Goal: Task Accomplishment & Management: Manage account settings

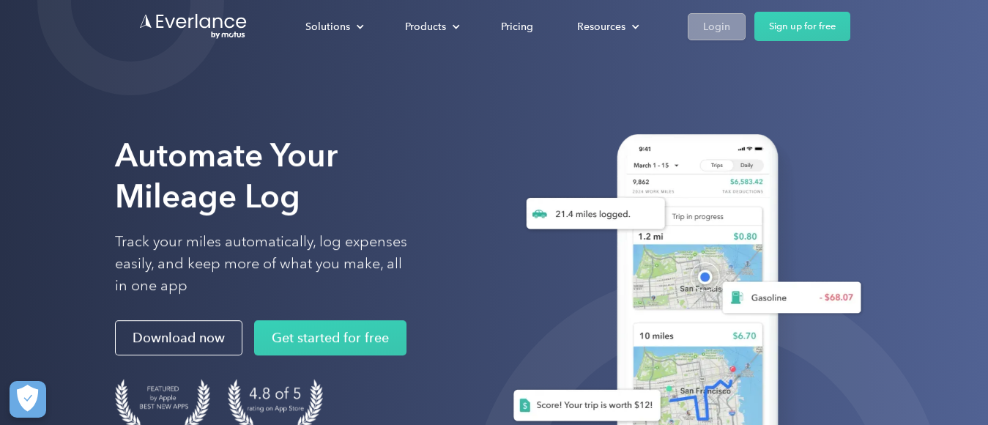
click at [713, 26] on div "Login" at bounding box center [716, 27] width 27 height 18
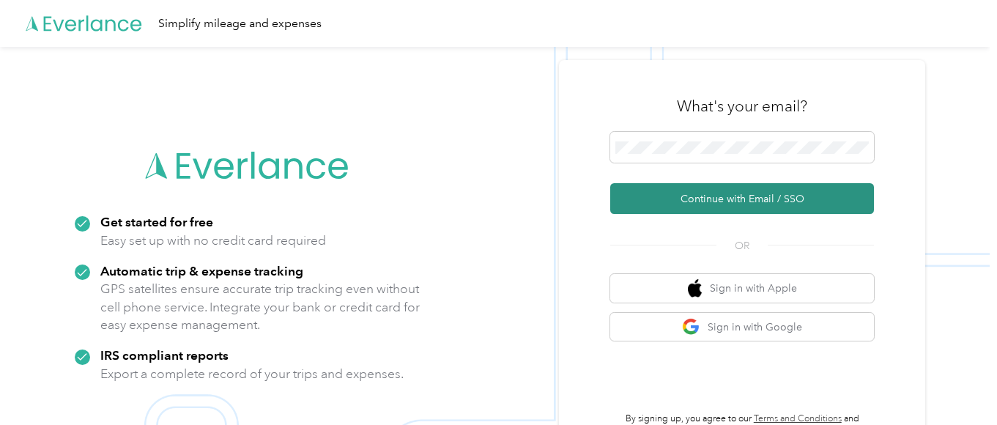
drag, startPoint x: 757, startPoint y: 196, endPoint x: 792, endPoint y: 197, distance: 35.2
click at [756, 196] on button "Continue with Email / SSO" at bounding box center [742, 198] width 264 height 31
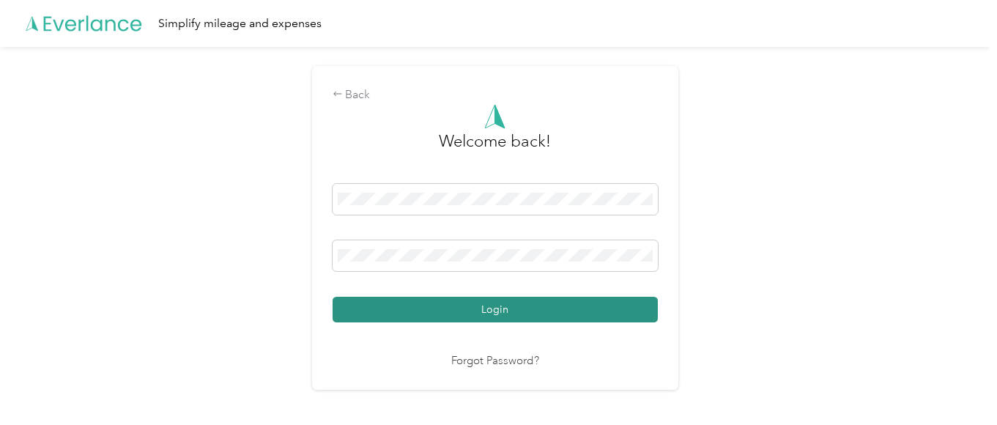
click at [584, 310] on button "Login" at bounding box center [494, 310] width 325 height 26
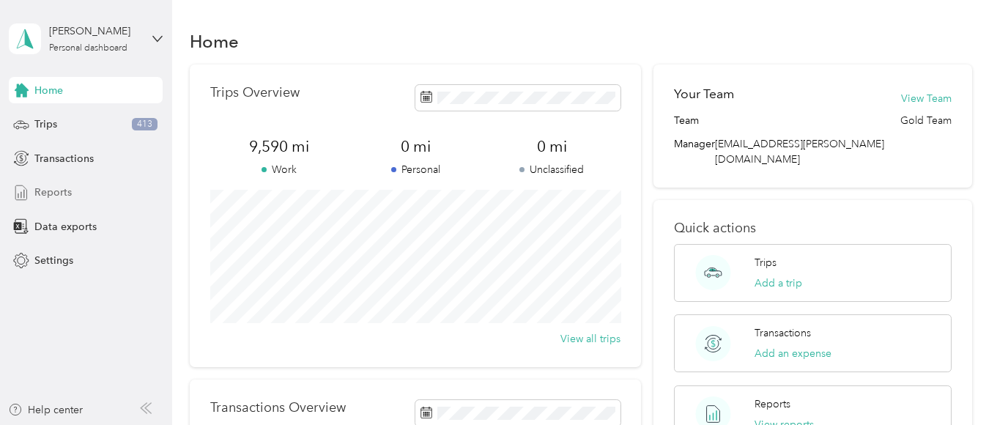
click at [59, 192] on span "Reports" at bounding box center [52, 192] width 37 height 15
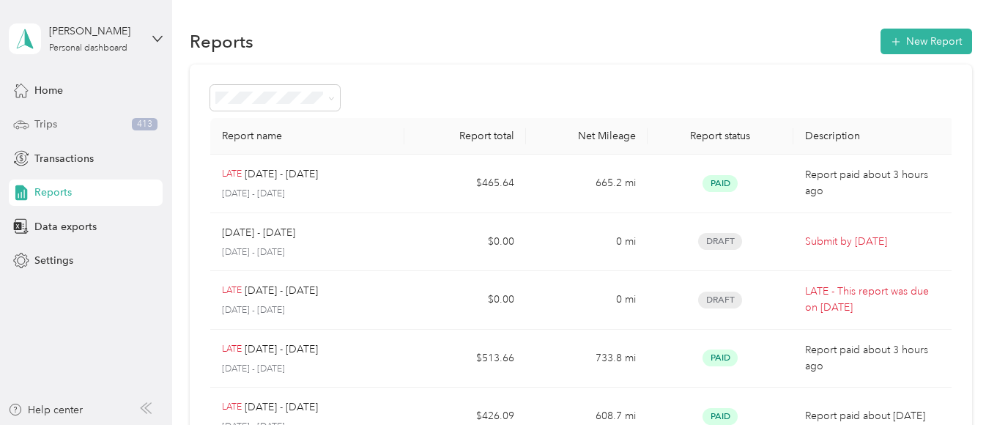
click at [44, 122] on span "Trips" at bounding box center [45, 123] width 23 height 15
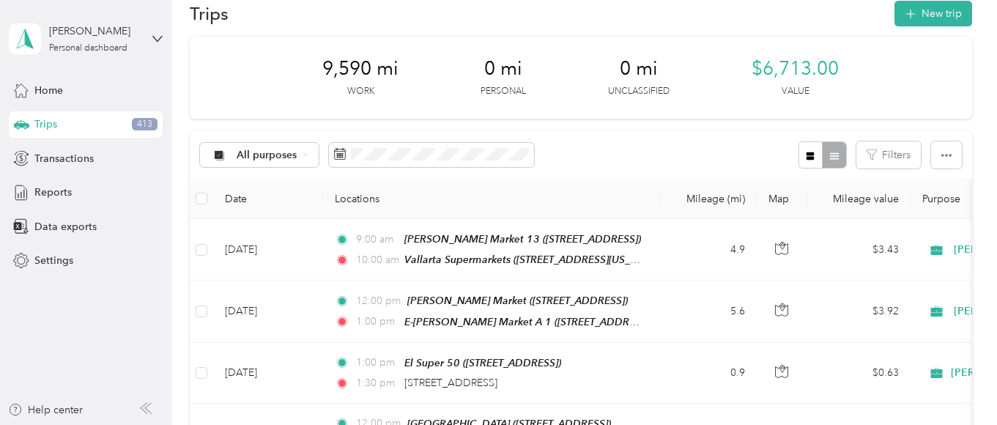
scroll to position [31, 0]
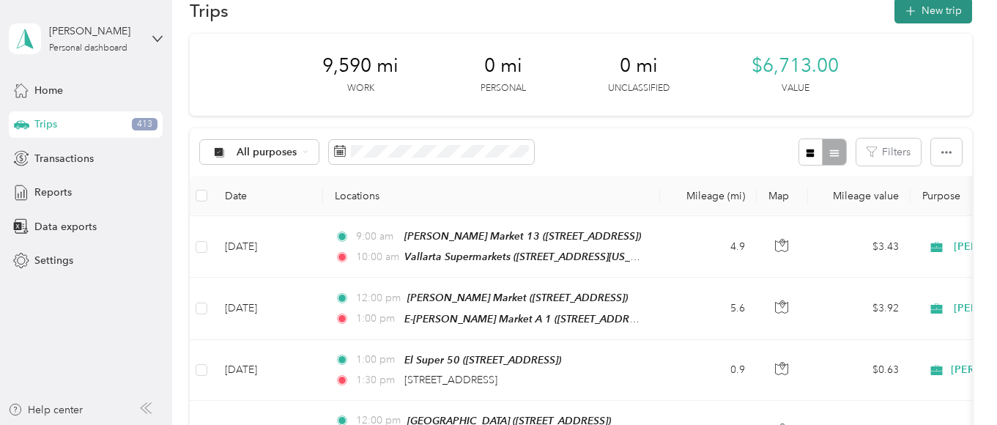
click at [933, 10] on button "New trip" at bounding box center [933, 11] width 78 height 26
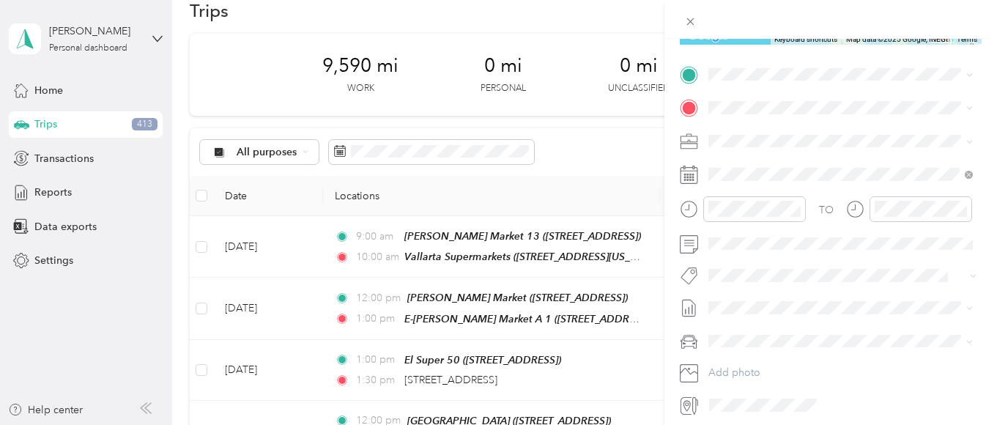
scroll to position [264, 0]
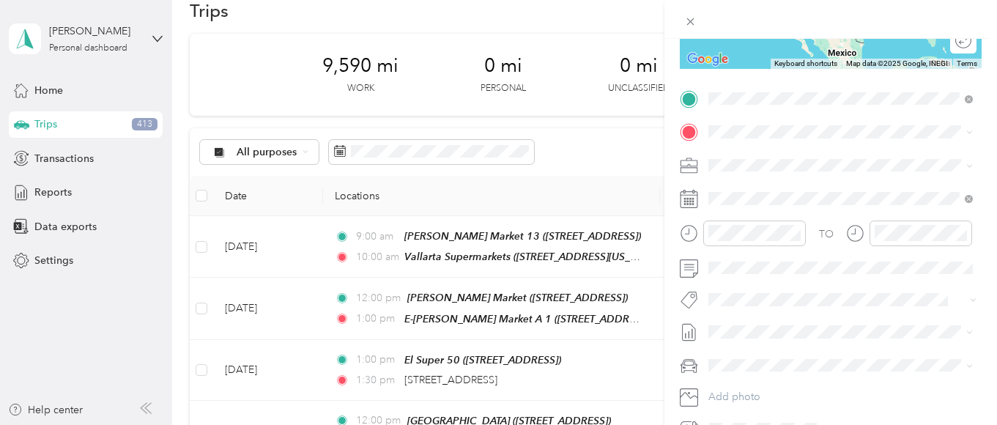
click at [794, 154] on span "[STREET_ADDRESS][US_STATE]" at bounding box center [809, 151] width 146 height 13
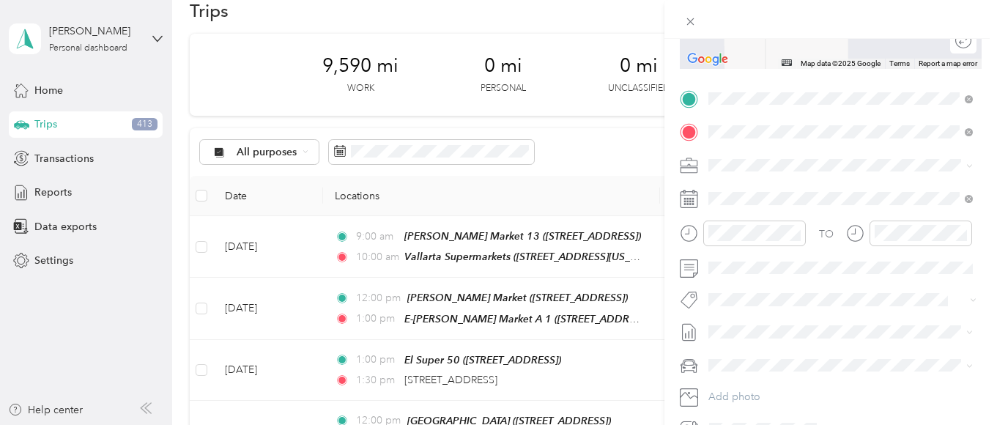
click at [816, 304] on div "TEAM El Super 50" at bounding box center [789, 295] width 107 height 18
click at [726, 188] on span "[PERSON_NAME]" at bounding box center [753, 191] width 81 height 12
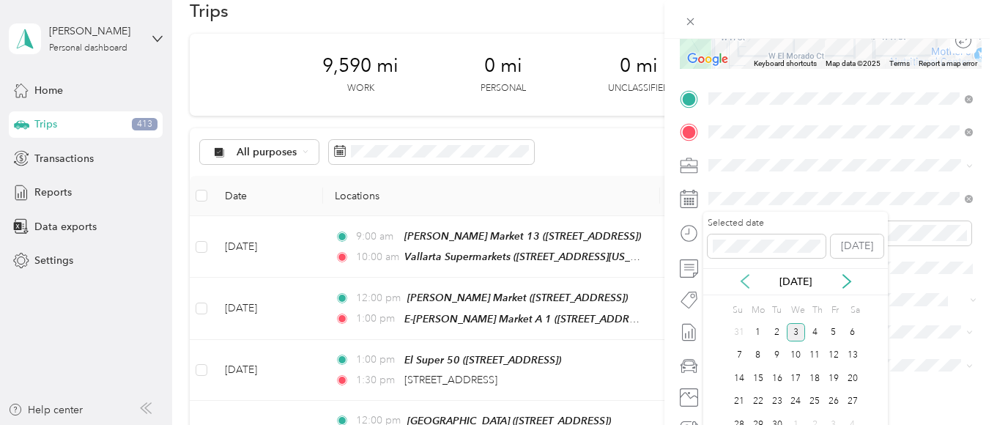
click at [742, 279] on icon at bounding box center [744, 281] width 15 height 15
click at [754, 354] on div "4" at bounding box center [757, 355] width 19 height 18
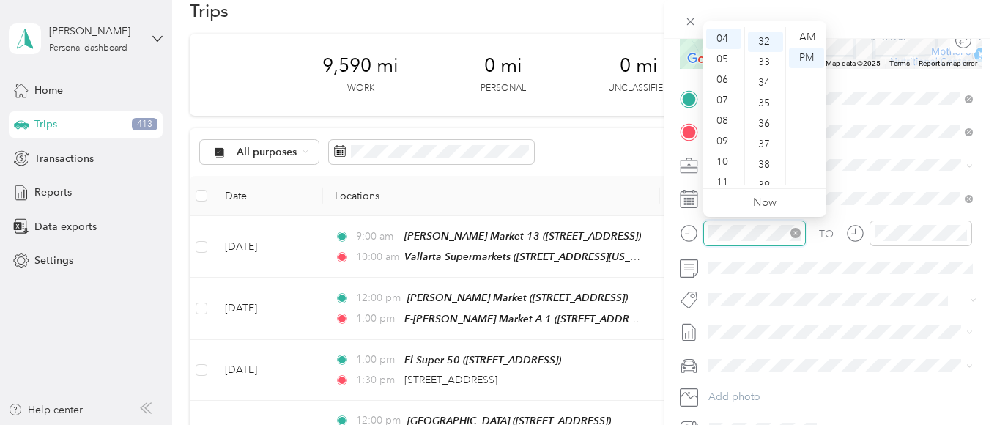
scroll to position [655, 0]
click at [721, 97] on div "07" at bounding box center [723, 100] width 35 height 21
drag, startPoint x: 762, startPoint y: 32, endPoint x: 781, endPoint y: 31, distance: 19.1
click at [762, 31] on div "00" at bounding box center [765, 37] width 35 height 21
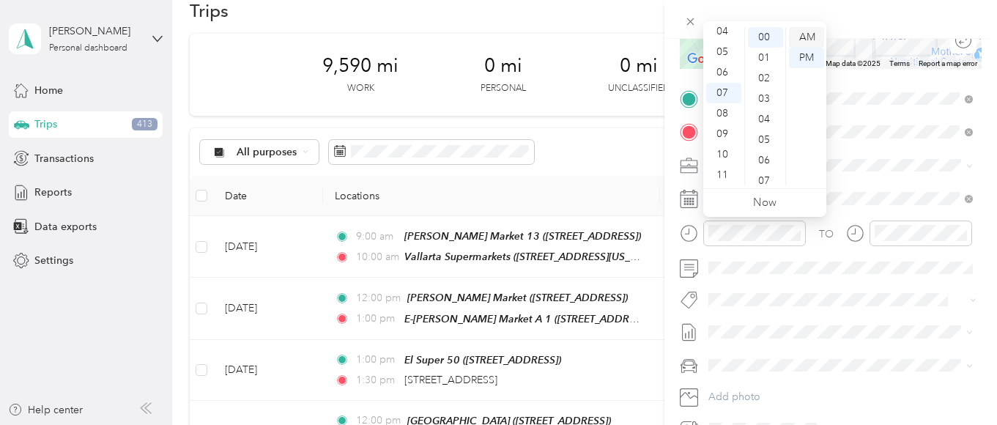
click at [802, 32] on div "AM" at bounding box center [806, 37] width 35 height 21
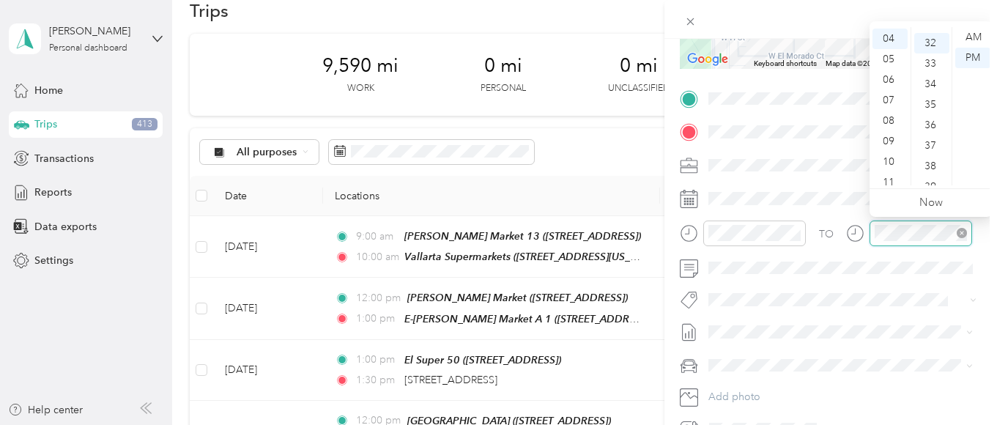
scroll to position [655, 0]
click at [884, 100] on div "07" at bounding box center [889, 100] width 35 height 21
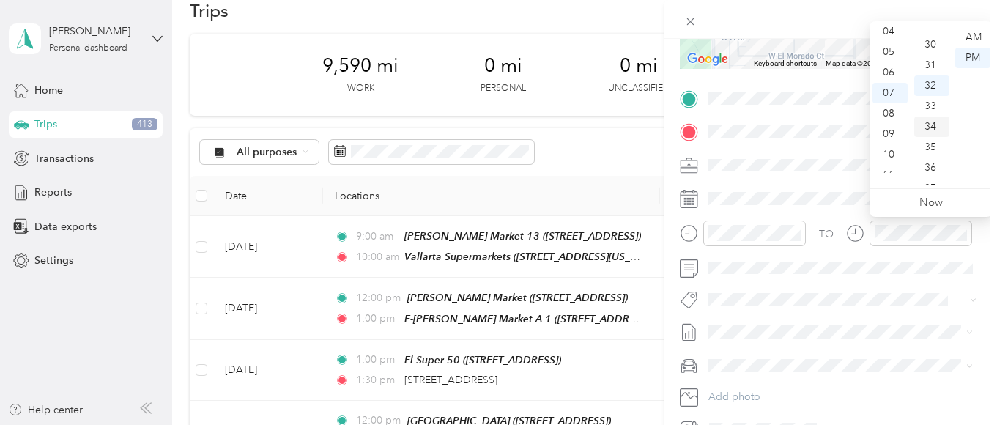
scroll to position [582, 0]
click at [928, 66] on div "30" at bounding box center [931, 70] width 35 height 21
click at [971, 34] on div "AM" at bounding box center [972, 37] width 35 height 21
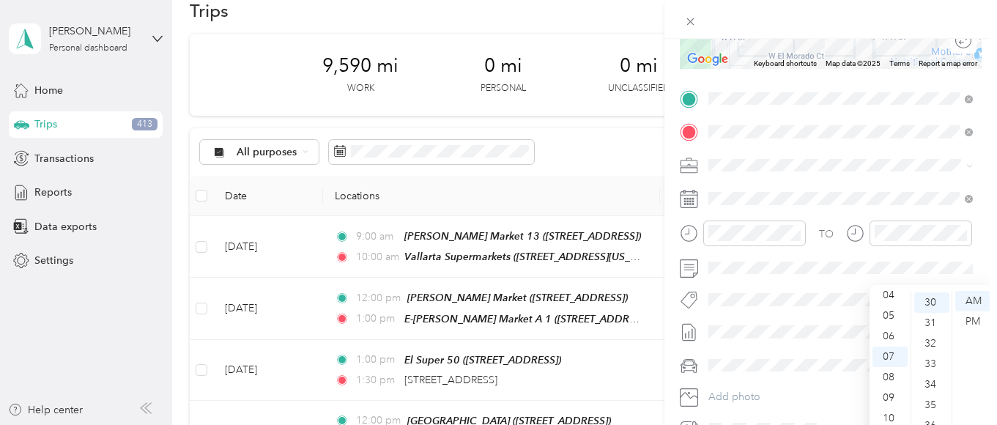
scroll to position [0, 0]
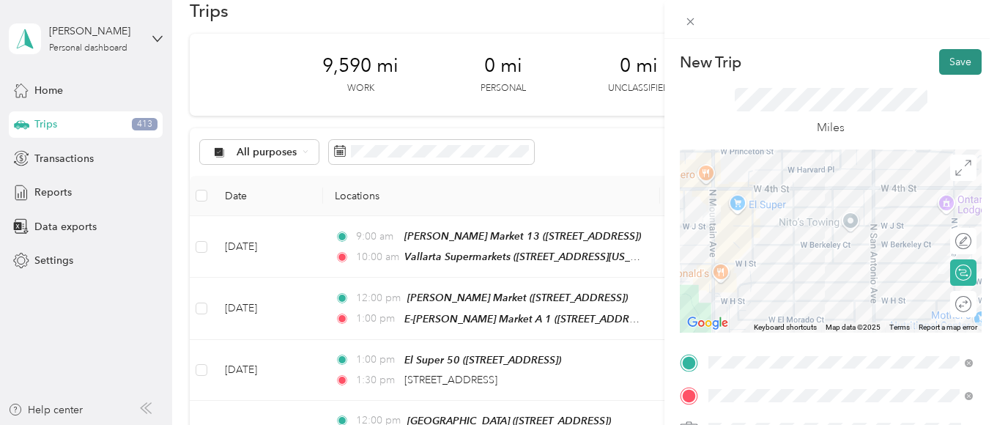
click at [953, 63] on button "Save" at bounding box center [960, 62] width 42 height 26
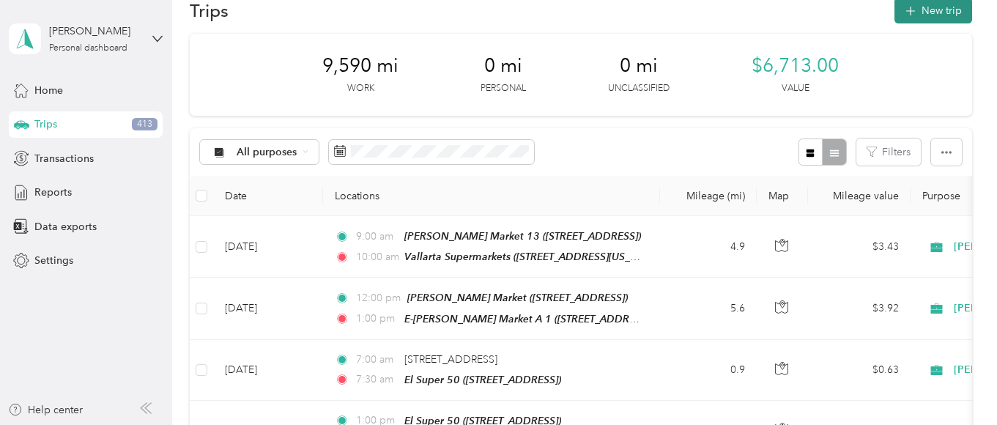
click at [940, 8] on button "New trip" at bounding box center [933, 11] width 78 height 26
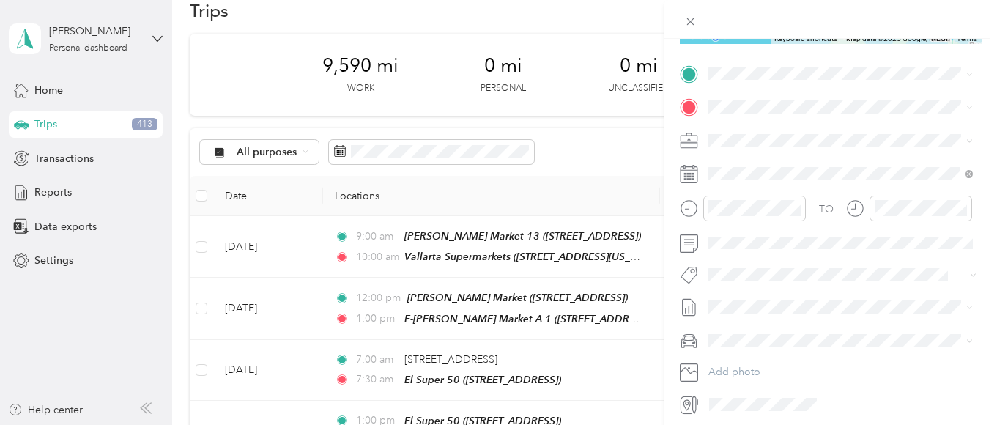
scroll to position [264, 0]
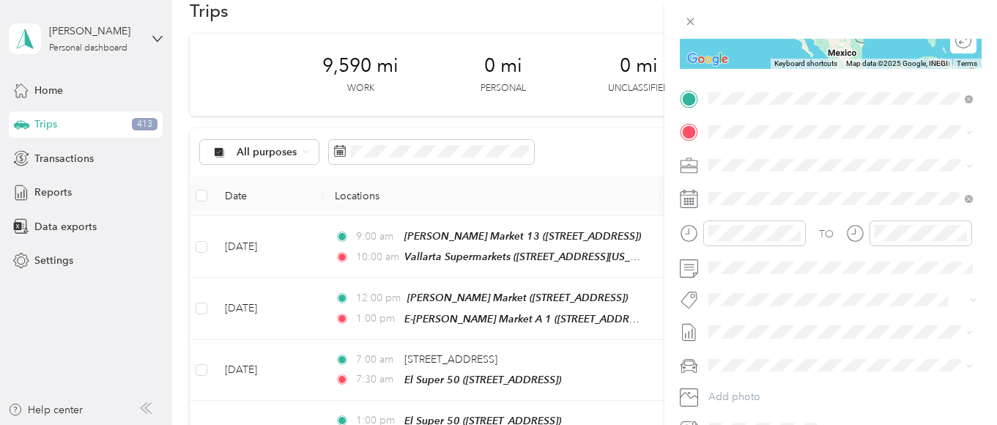
click at [784, 271] on div "TEAM El Super 50" at bounding box center [789, 262] width 107 height 18
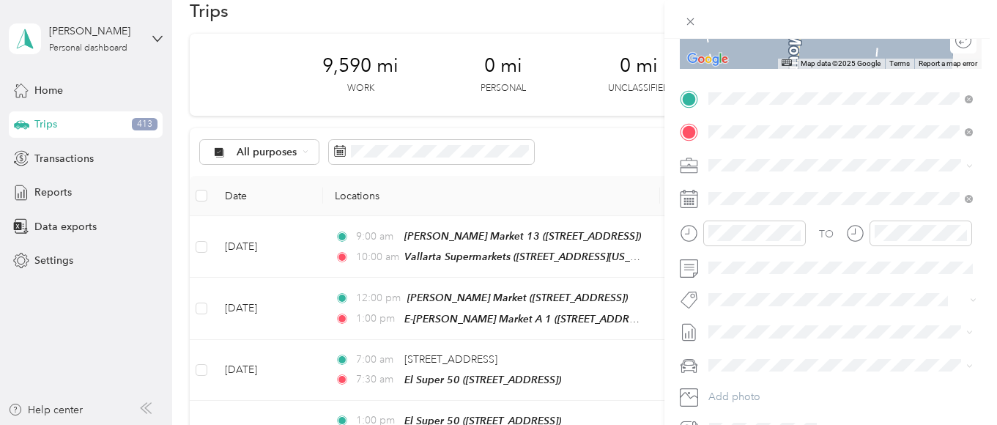
click at [799, 194] on strong "[PERSON_NAME] Market" at bounding box center [848, 192] width 124 height 13
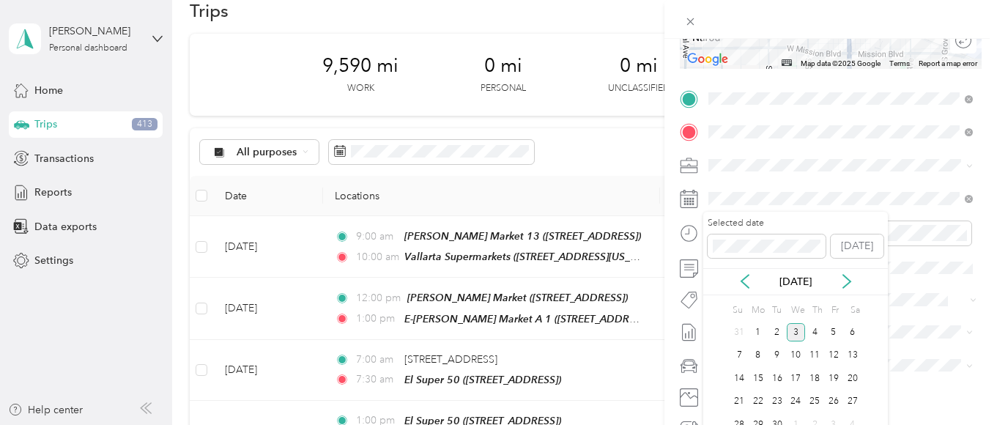
click at [736, 280] on div "[DATE]" at bounding box center [795, 281] width 185 height 15
click at [743, 278] on icon at bounding box center [744, 281] width 15 height 15
click at [755, 352] on div "4" at bounding box center [757, 355] width 19 height 18
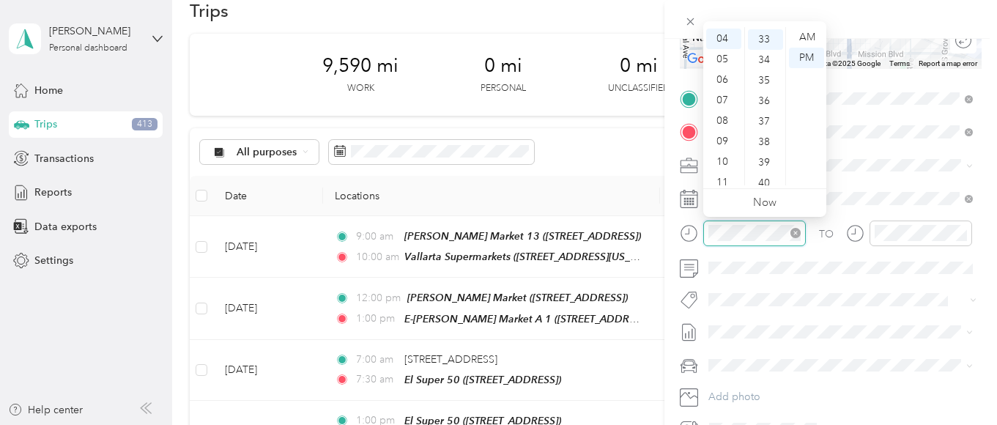
scroll to position [675, 0]
click at [718, 95] on div "07" at bounding box center [723, 100] width 35 height 21
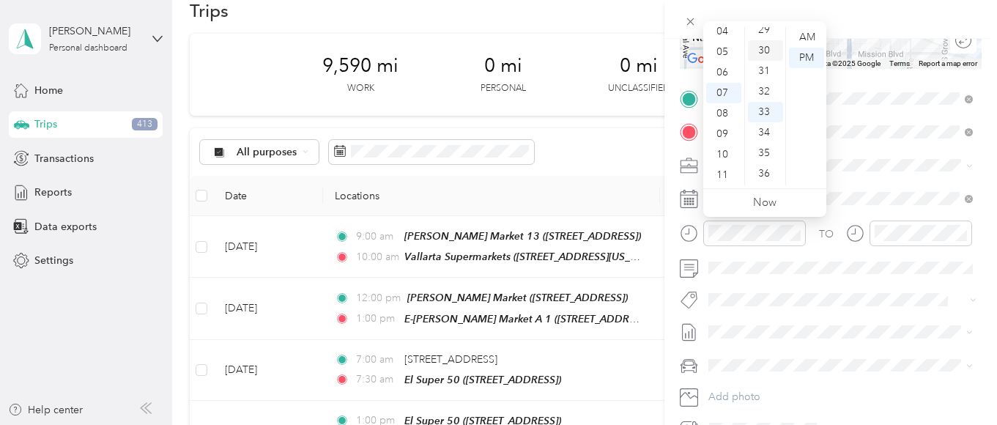
click at [761, 48] on div "30" at bounding box center [765, 50] width 35 height 21
click at [804, 30] on div "AM" at bounding box center [806, 37] width 35 height 21
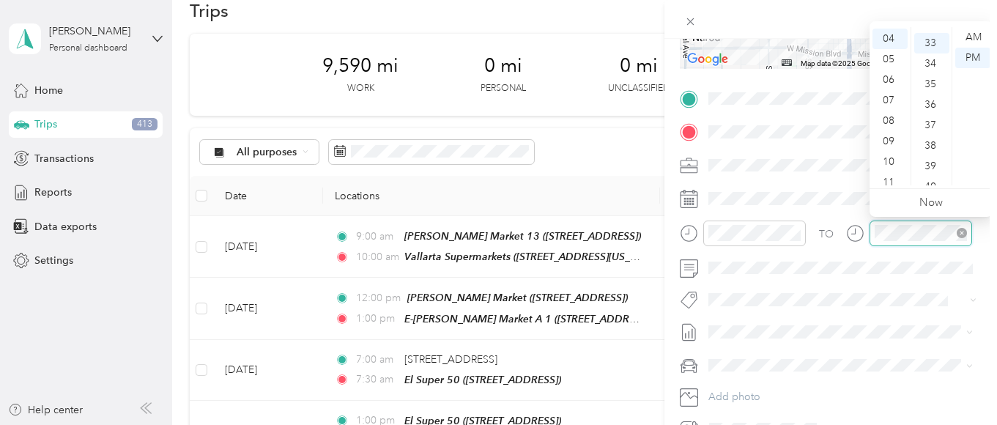
scroll to position [675, 0]
click at [886, 135] on div "09" at bounding box center [889, 141] width 35 height 21
click at [928, 34] on div "00" at bounding box center [931, 37] width 35 height 21
click at [978, 34] on div "AM" at bounding box center [972, 37] width 35 height 21
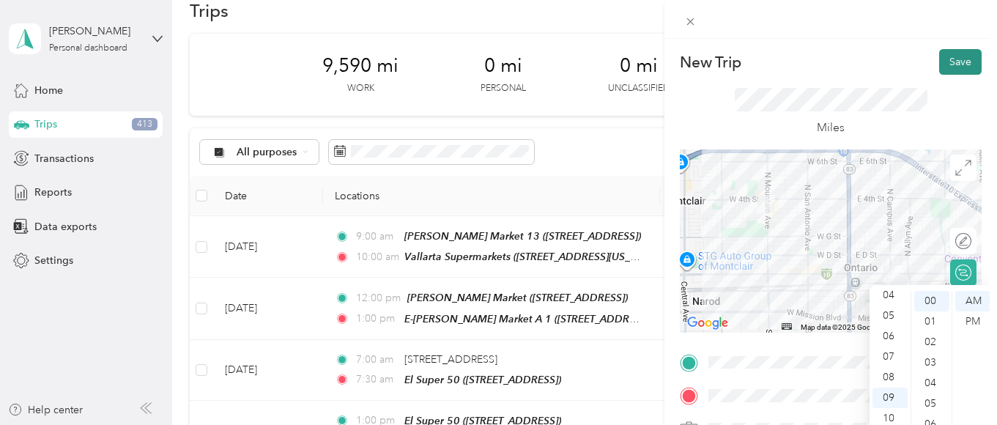
click at [958, 59] on button "Save" at bounding box center [960, 62] width 42 height 26
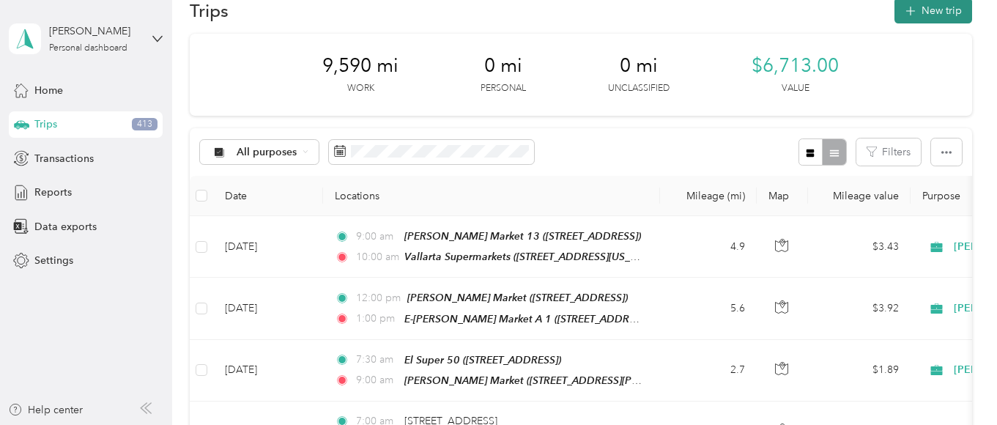
click at [939, 12] on button "New trip" at bounding box center [933, 11] width 78 height 26
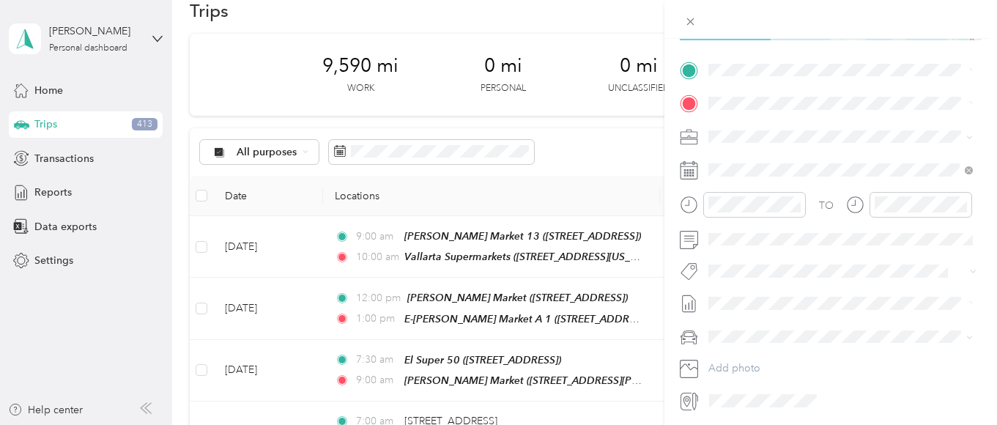
scroll to position [293, 0]
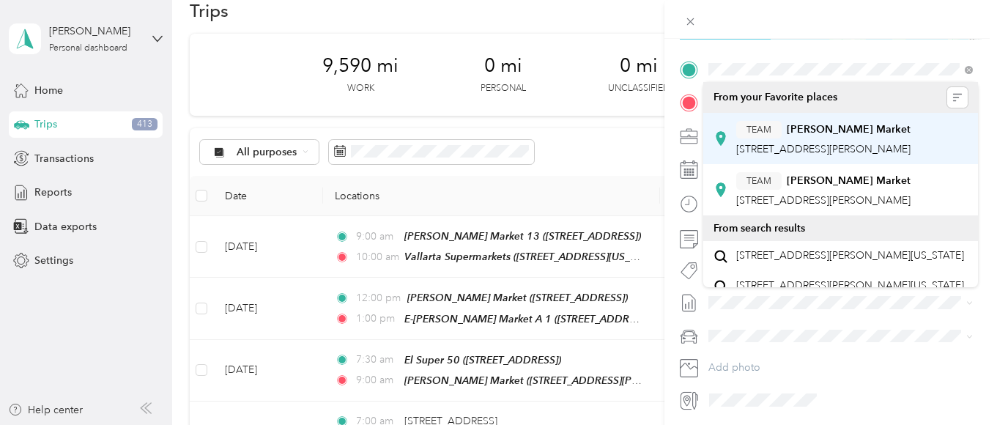
click at [809, 127] on strong "[PERSON_NAME] Market" at bounding box center [848, 129] width 124 height 13
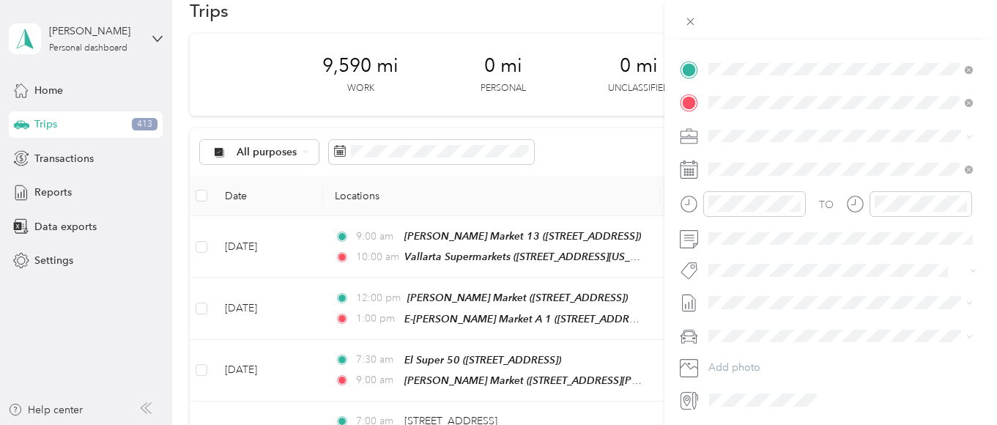
click at [798, 223] on div "TEAM [PERSON_NAME] Market" at bounding box center [823, 214] width 174 height 18
click at [743, 248] on icon at bounding box center [744, 252] width 15 height 15
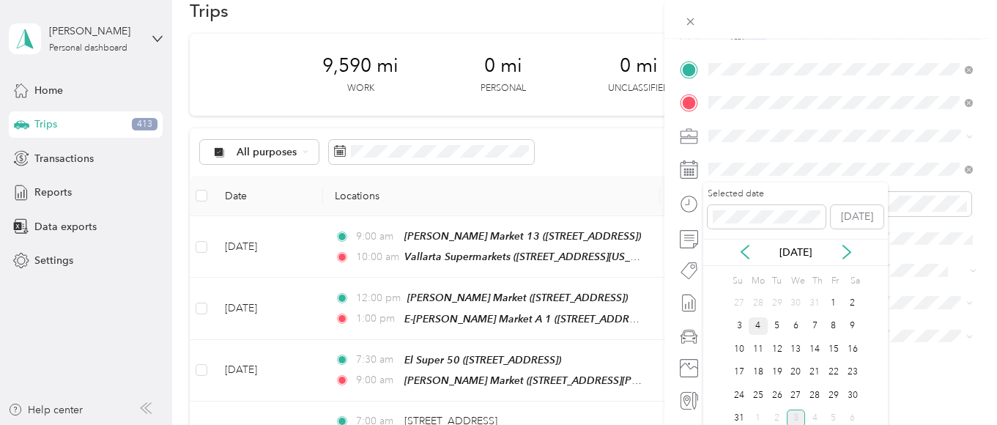
click at [753, 325] on div "4" at bounding box center [757, 326] width 19 height 18
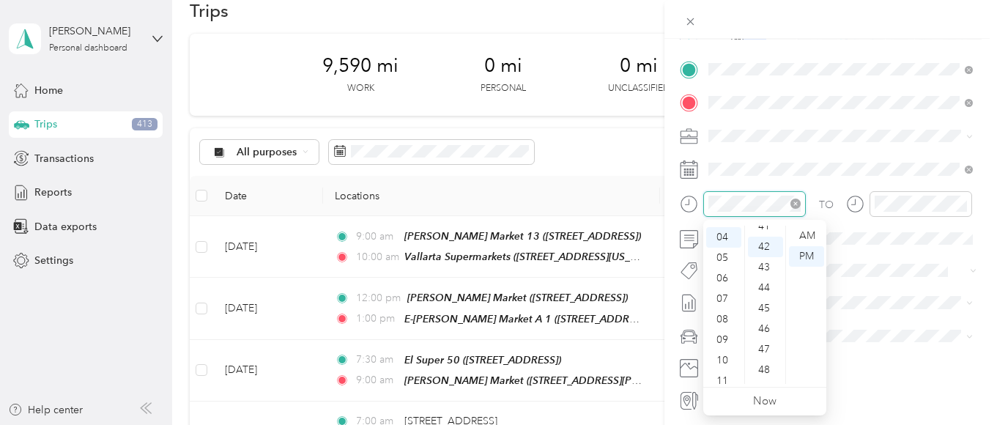
scroll to position [860, 0]
click at [717, 337] on div "09" at bounding box center [723, 340] width 35 height 21
click at [760, 231] on div "00" at bounding box center [765, 236] width 35 height 21
click at [805, 234] on div "AM" at bounding box center [806, 236] width 35 height 21
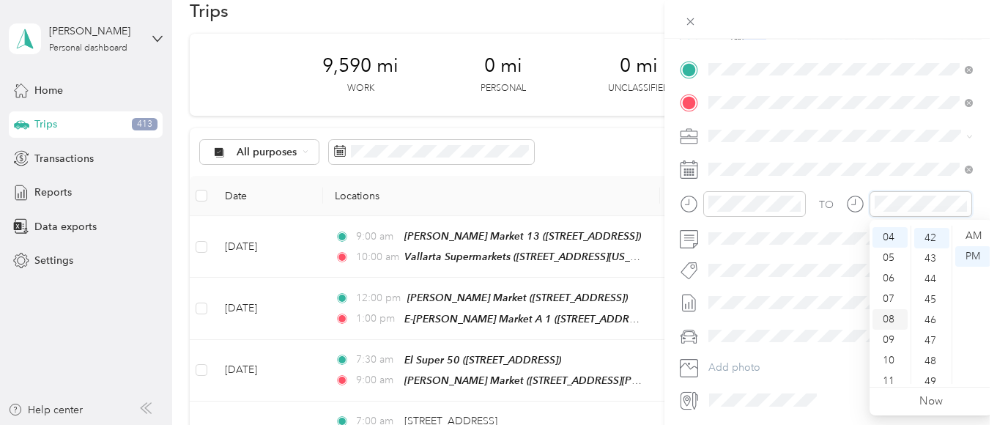
scroll to position [860, 0]
click at [890, 357] on div "10" at bounding box center [889, 360] width 35 height 21
click at [926, 235] on div "00" at bounding box center [931, 236] width 35 height 21
click at [969, 230] on div "AM" at bounding box center [972, 236] width 35 height 21
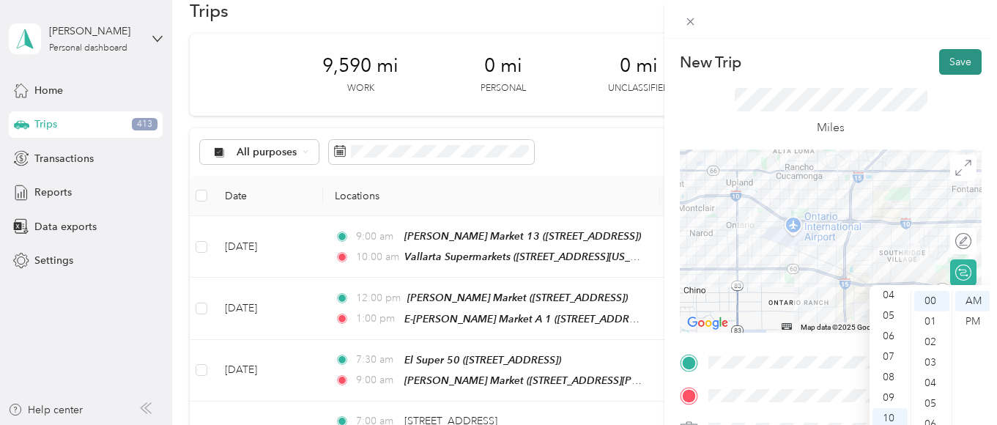
click at [950, 64] on button "Save" at bounding box center [960, 62] width 42 height 26
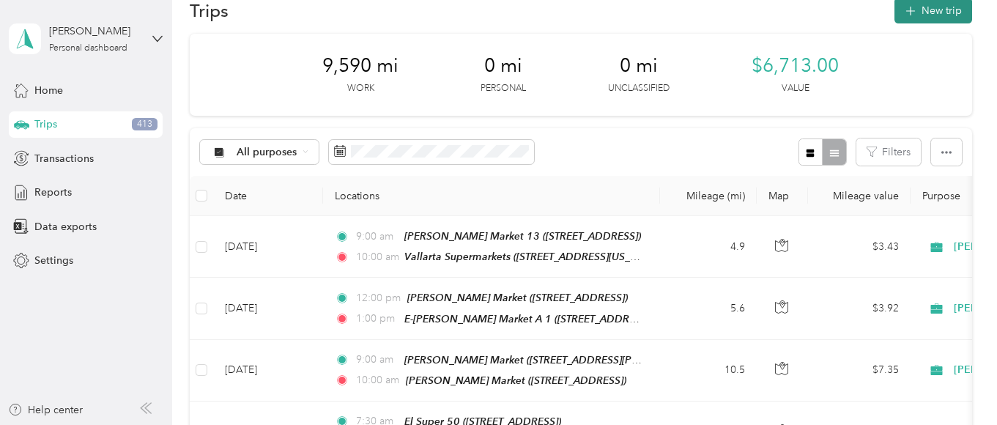
click at [951, 9] on button "New trip" at bounding box center [933, 11] width 78 height 26
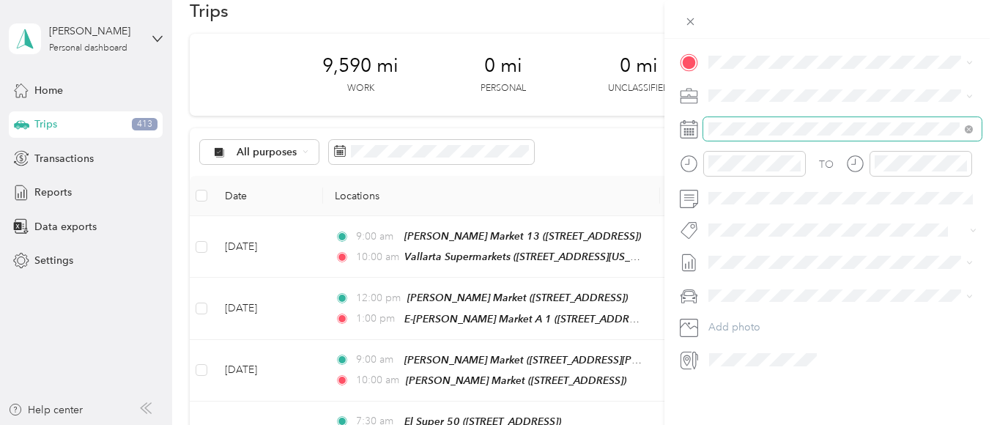
scroll to position [264, 0]
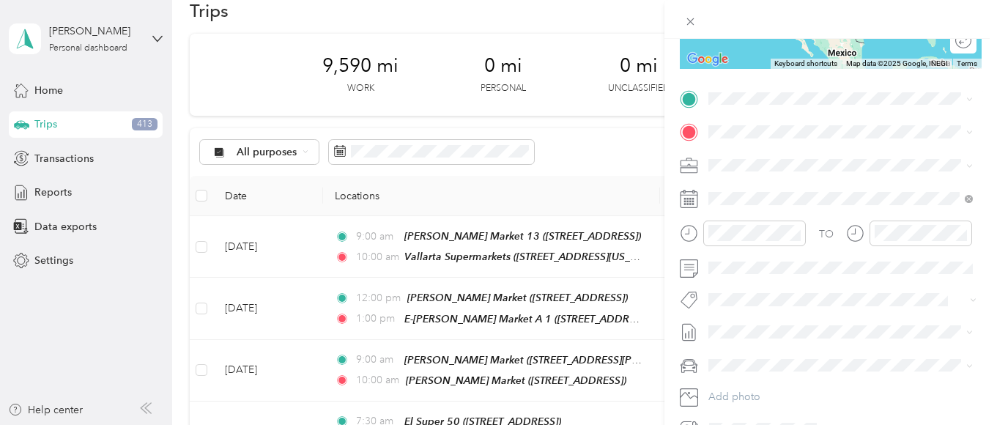
click at [827, 215] on strong "[PERSON_NAME] Market" at bounding box center [848, 207] width 124 height 13
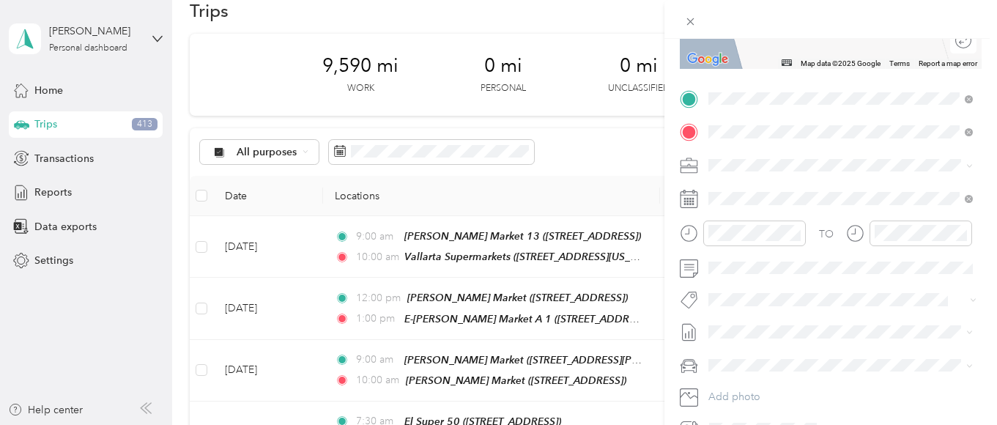
click at [844, 301] on div "TEAM [PERSON_NAME] Market 7" at bounding box center [828, 310] width 184 height 18
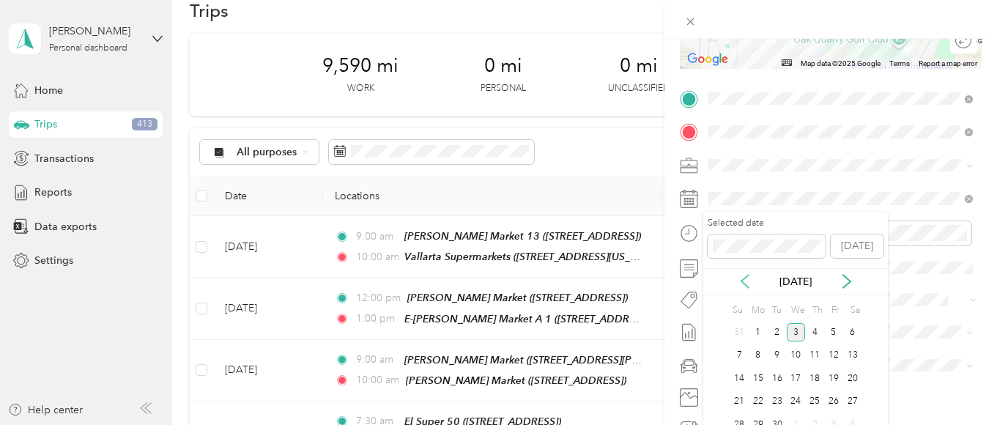
click at [744, 282] on icon at bounding box center [744, 281] width 15 height 15
click at [754, 354] on div "4" at bounding box center [757, 355] width 19 height 18
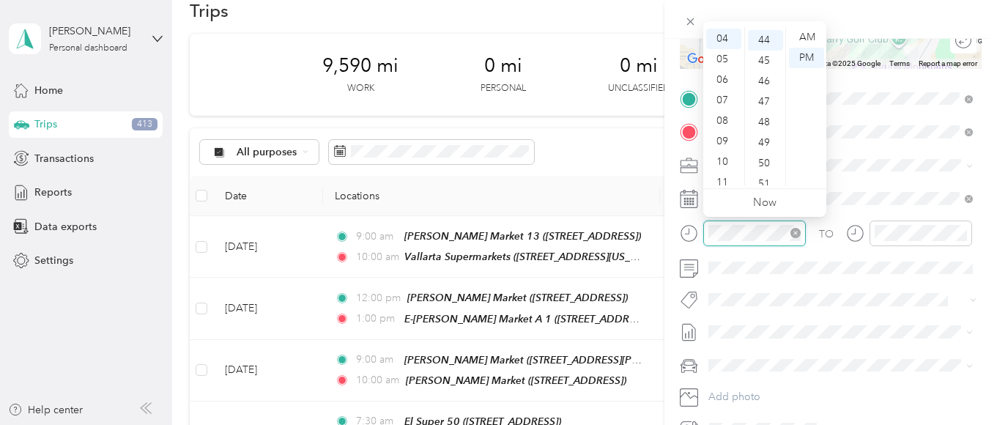
scroll to position [901, 0]
click at [721, 157] on div "10" at bounding box center [723, 162] width 35 height 21
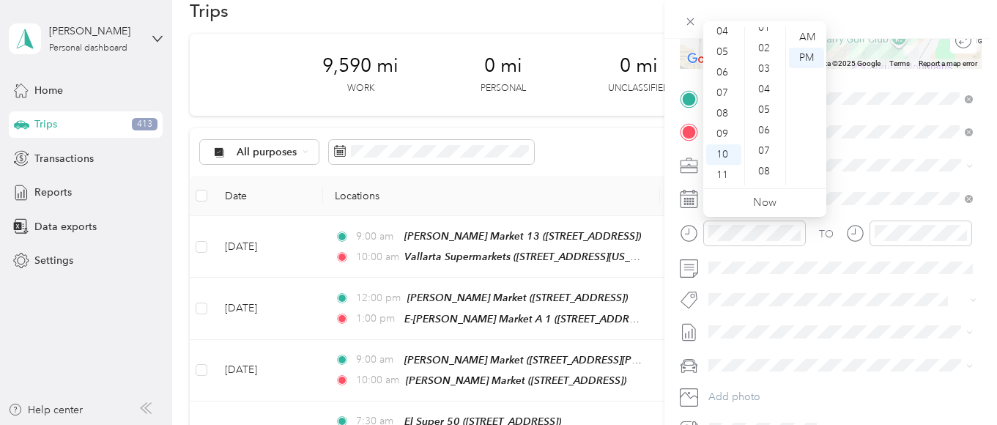
scroll to position [0, 0]
click at [756, 33] on div "00" at bounding box center [765, 37] width 35 height 21
click at [805, 35] on div "AM" at bounding box center [806, 37] width 35 height 21
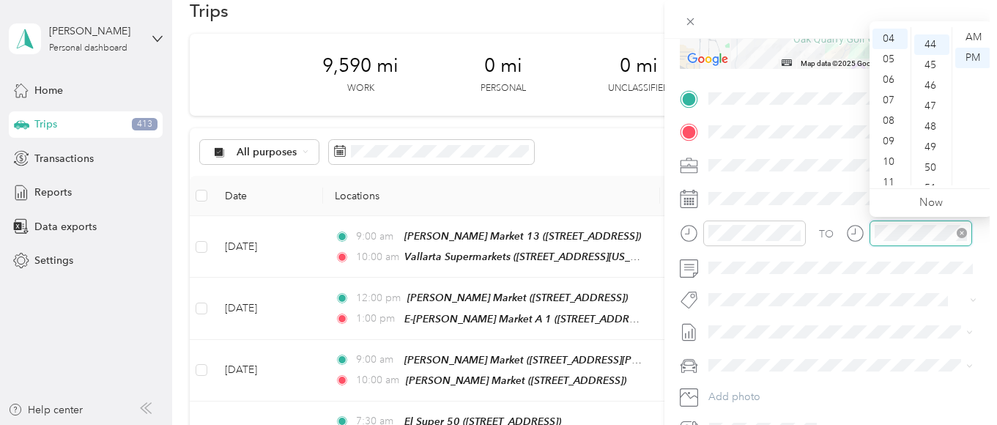
scroll to position [901, 0]
click at [886, 181] on div "11" at bounding box center [889, 182] width 35 height 21
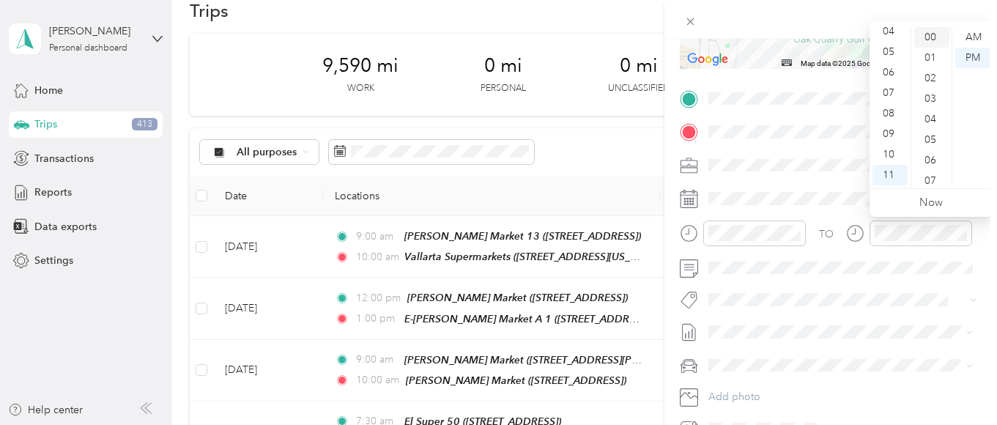
click at [926, 34] on div "00" at bounding box center [931, 37] width 35 height 21
click at [972, 33] on div "AM" at bounding box center [972, 37] width 35 height 21
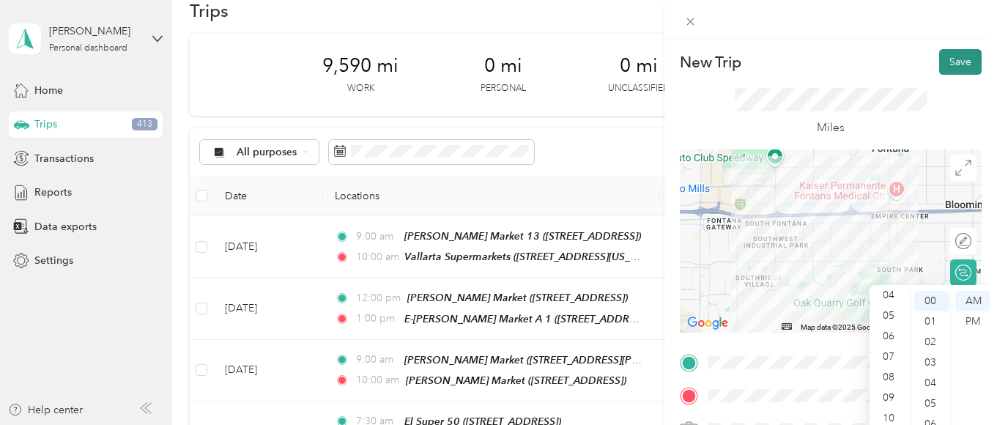
click at [956, 61] on button "Save" at bounding box center [960, 62] width 42 height 26
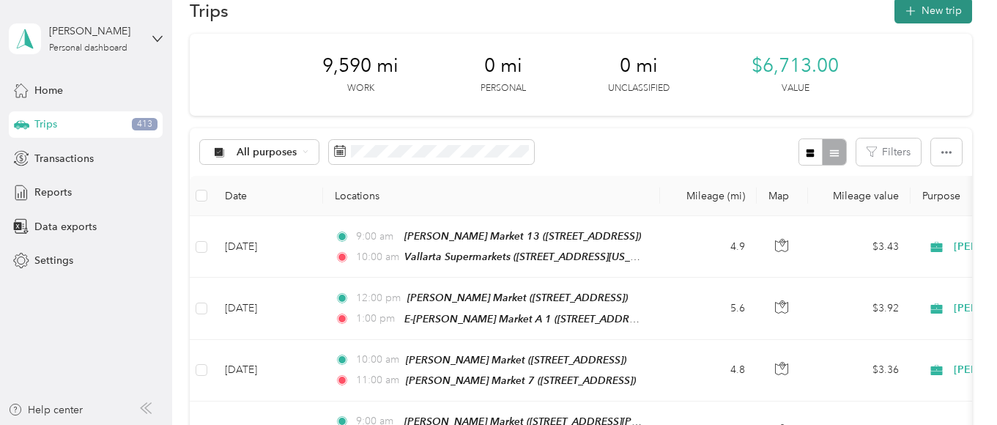
click at [942, 11] on button "New trip" at bounding box center [933, 11] width 78 height 26
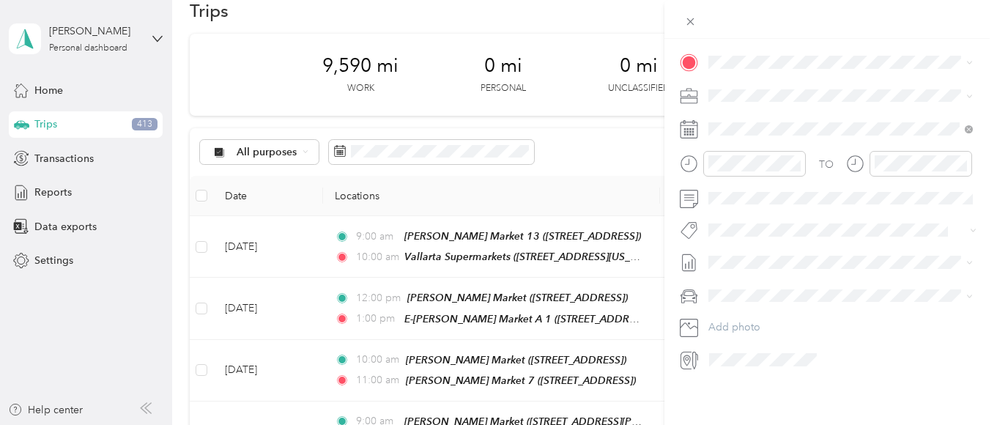
scroll to position [264, 0]
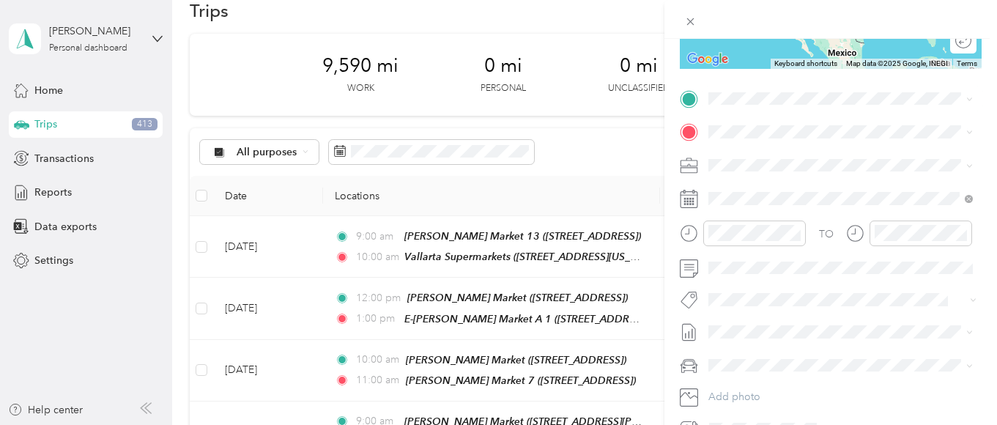
click at [831, 269] on strong "[PERSON_NAME] Market 7" at bounding box center [852, 275] width 133 height 13
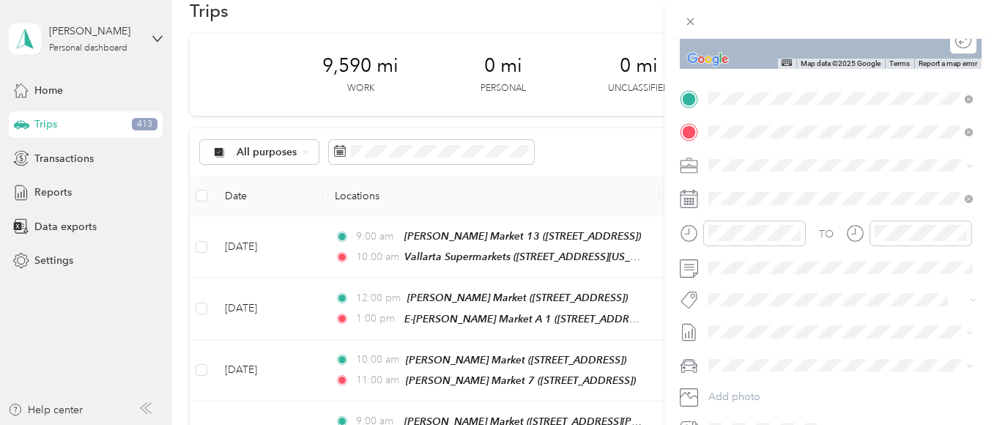
click at [805, 196] on strong "E-El Toro Market A 1" at bounding box center [836, 192] width 101 height 13
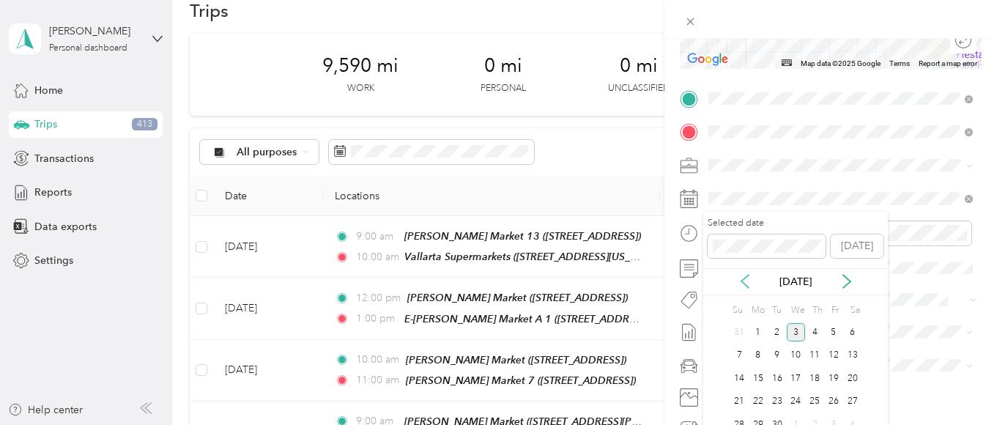
click at [743, 276] on icon at bounding box center [744, 281] width 15 height 15
click at [756, 353] on div "4" at bounding box center [757, 355] width 19 height 18
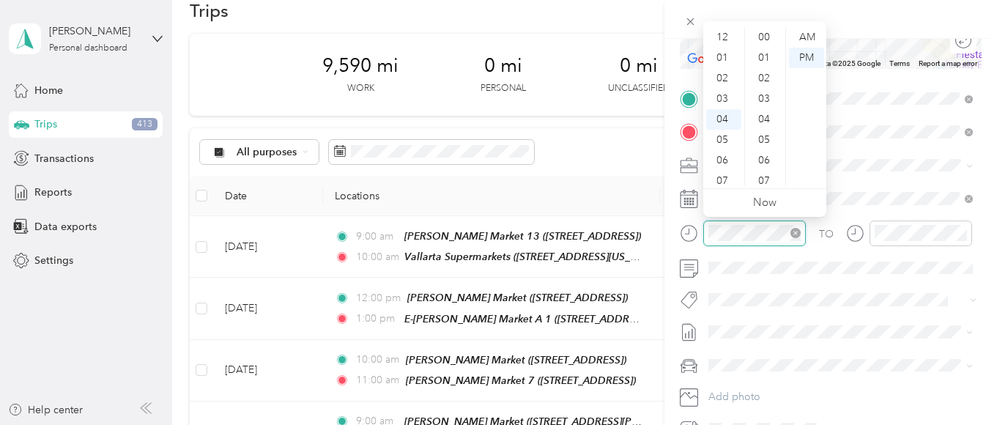
scroll to position [921, 0]
drag, startPoint x: 718, startPoint y: 180, endPoint x: 734, endPoint y: 162, distance: 23.9
click at [719, 179] on div "11" at bounding box center [723, 182] width 35 height 21
click at [758, 36] on div "00" at bounding box center [765, 37] width 35 height 21
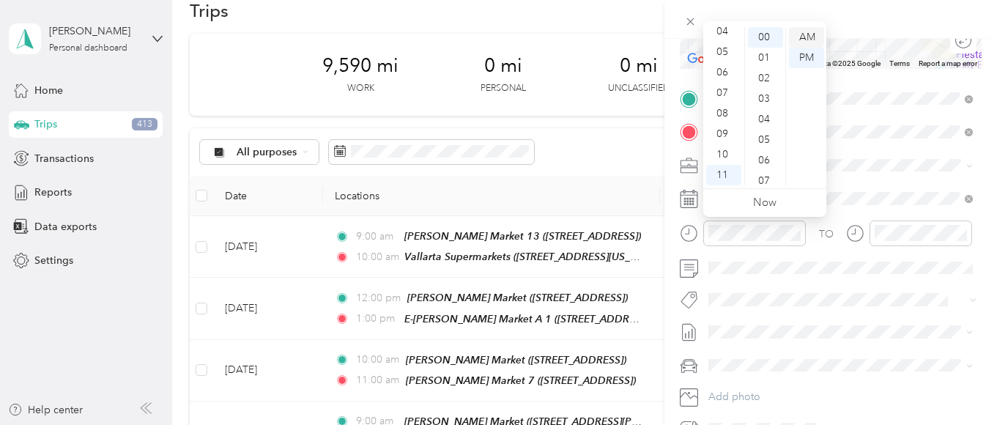
click at [803, 34] on div "AM" at bounding box center [806, 37] width 35 height 21
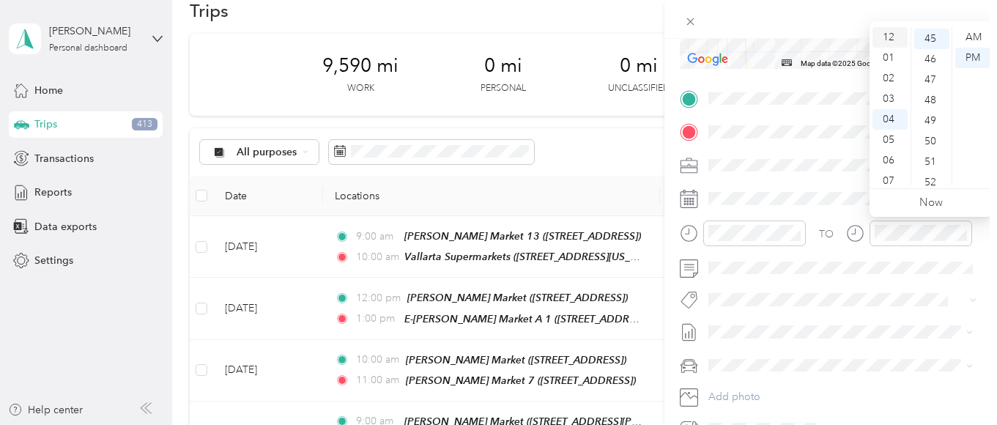
click at [882, 34] on div "12" at bounding box center [889, 37] width 35 height 21
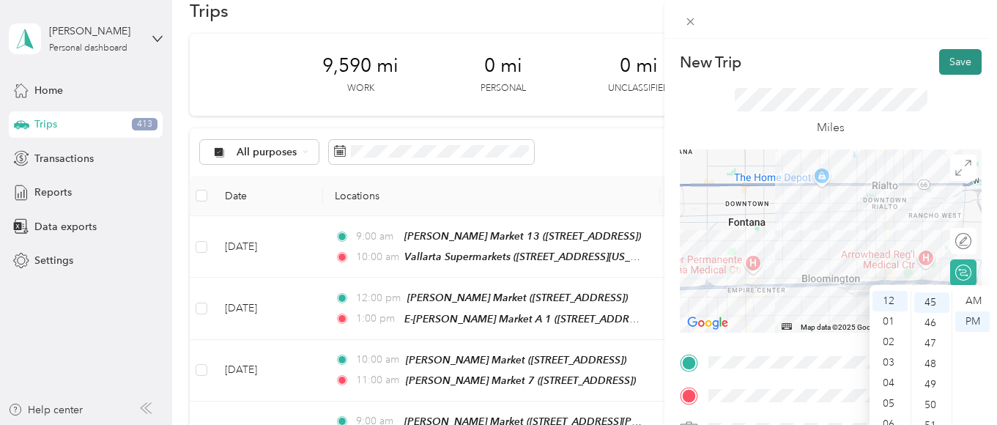
click at [950, 59] on button "Save" at bounding box center [960, 62] width 42 height 26
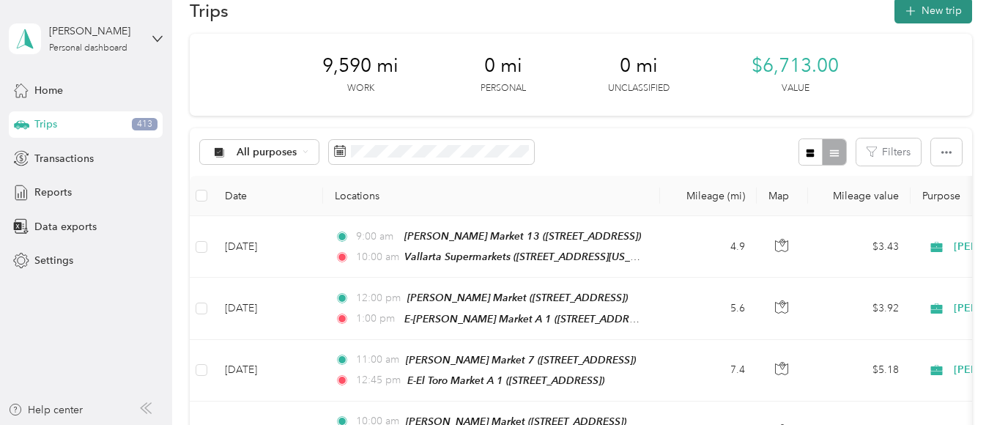
click at [931, 11] on button "New trip" at bounding box center [933, 11] width 78 height 26
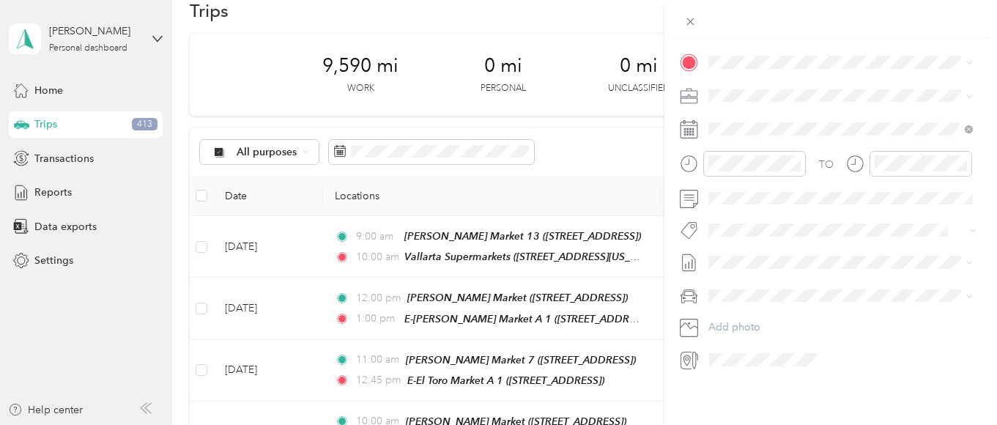
scroll to position [264, 0]
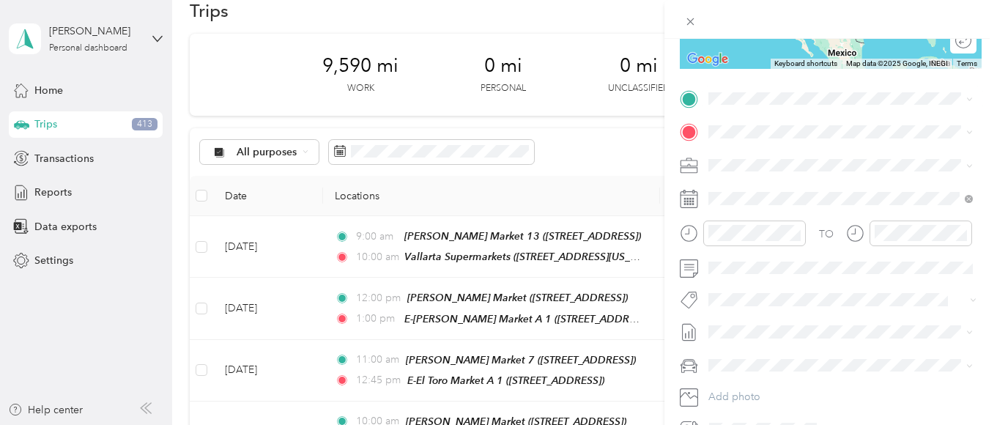
click at [832, 157] on strong "E-El Toro Market A 1" at bounding box center [836, 155] width 101 height 13
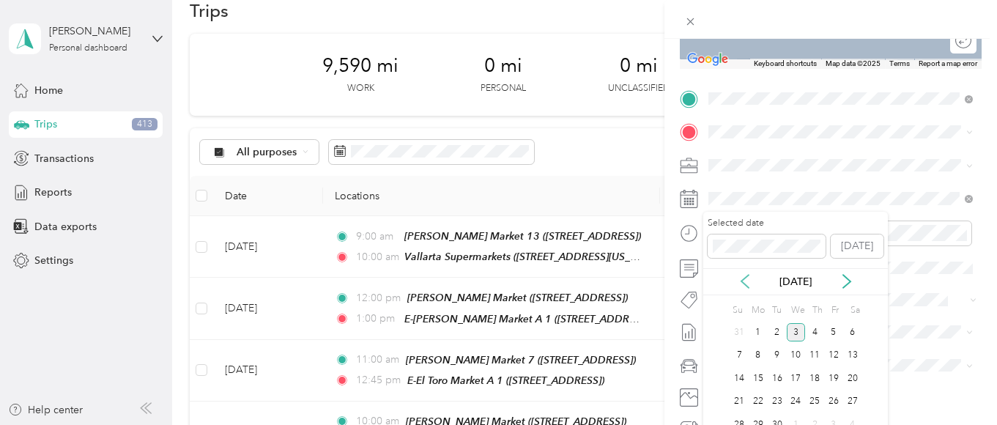
click at [740, 280] on icon at bounding box center [744, 281] width 15 height 15
click at [756, 353] on div "4" at bounding box center [757, 355] width 19 height 18
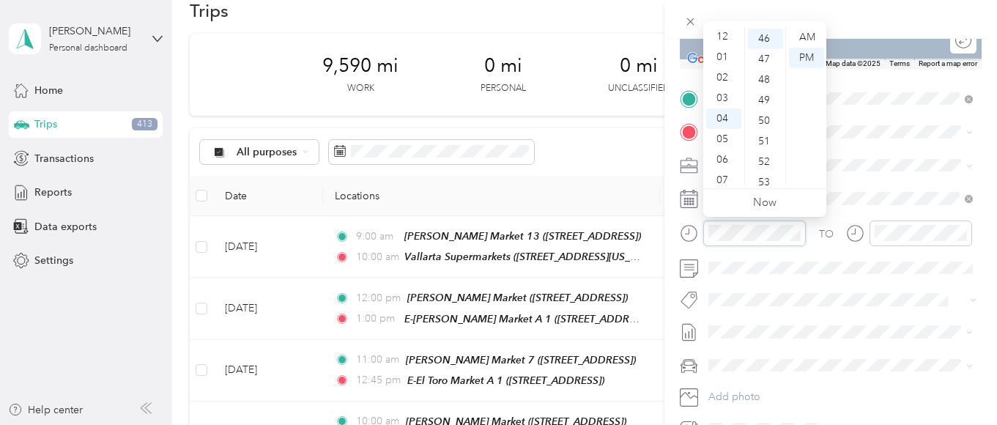
scroll to position [0, 0]
click at [720, 31] on div "12" at bounding box center [723, 37] width 35 height 21
click at [763, 34] on div "00" at bounding box center [765, 37] width 35 height 21
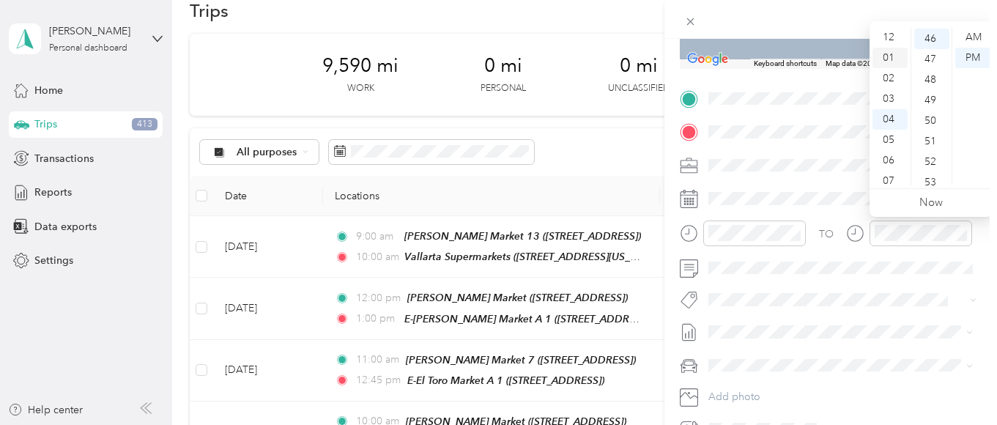
click at [886, 55] on div "01" at bounding box center [889, 58] width 35 height 21
click at [928, 34] on div "00" at bounding box center [931, 37] width 35 height 21
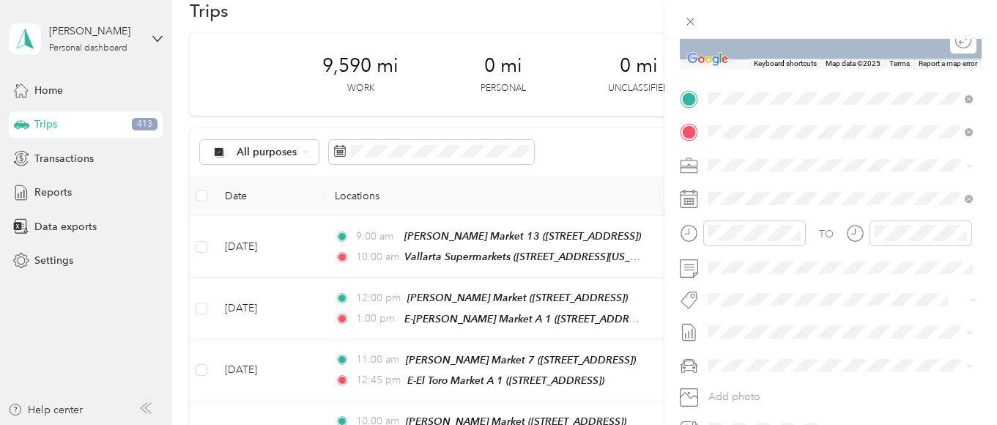
click at [819, 250] on strong "El Super 31" at bounding box center [814, 243] width 56 height 13
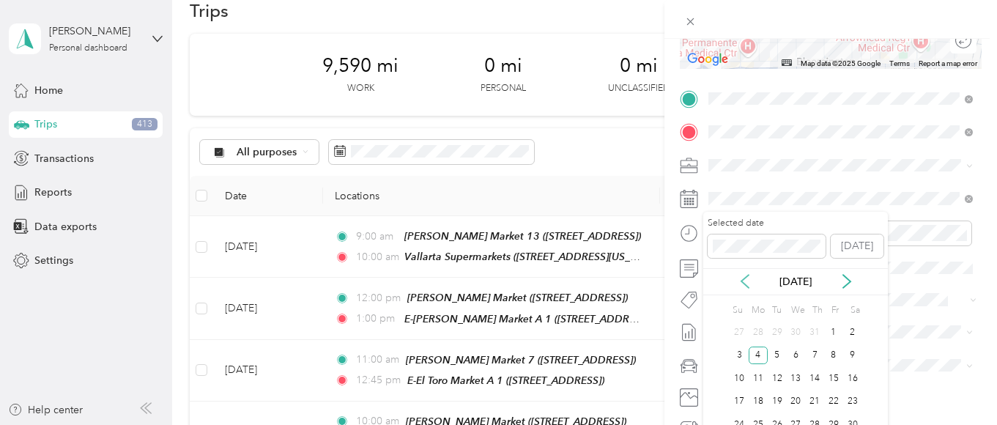
click at [745, 278] on icon at bounding box center [744, 281] width 7 height 13
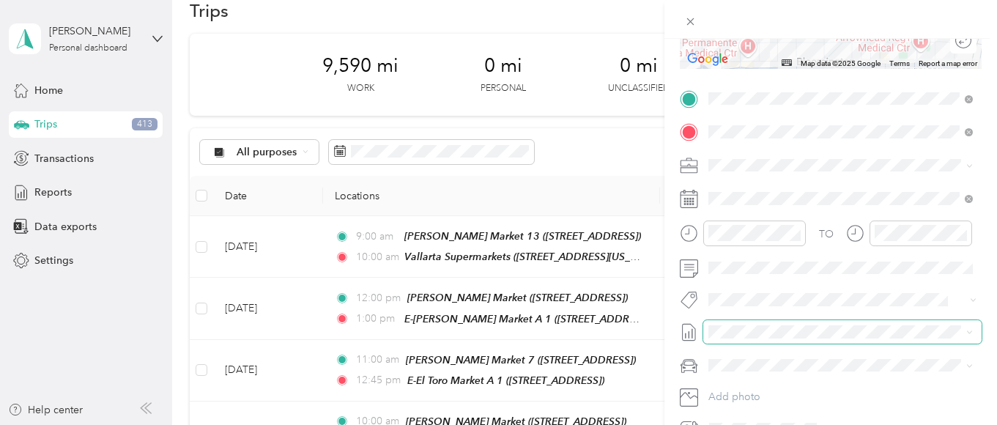
click at [928, 322] on span at bounding box center [842, 331] width 278 height 23
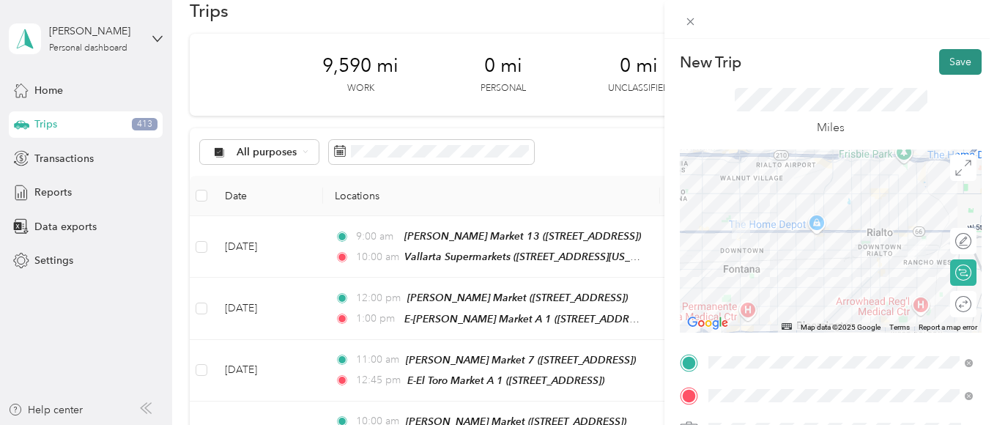
click at [960, 58] on button "Save" at bounding box center [960, 62] width 42 height 26
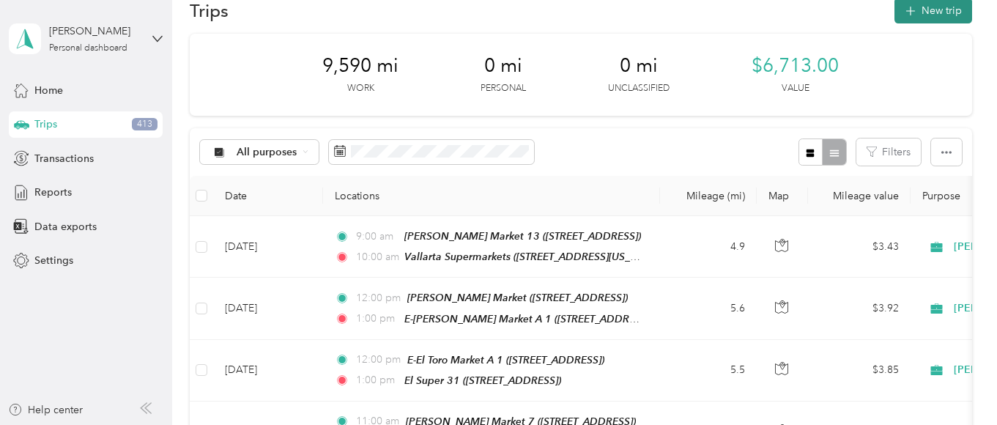
click at [935, 12] on button "New trip" at bounding box center [933, 11] width 78 height 26
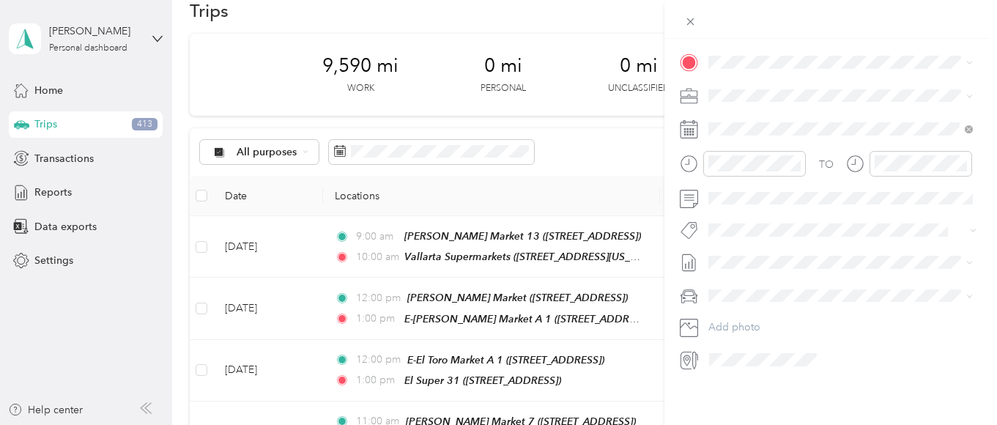
scroll to position [264, 0]
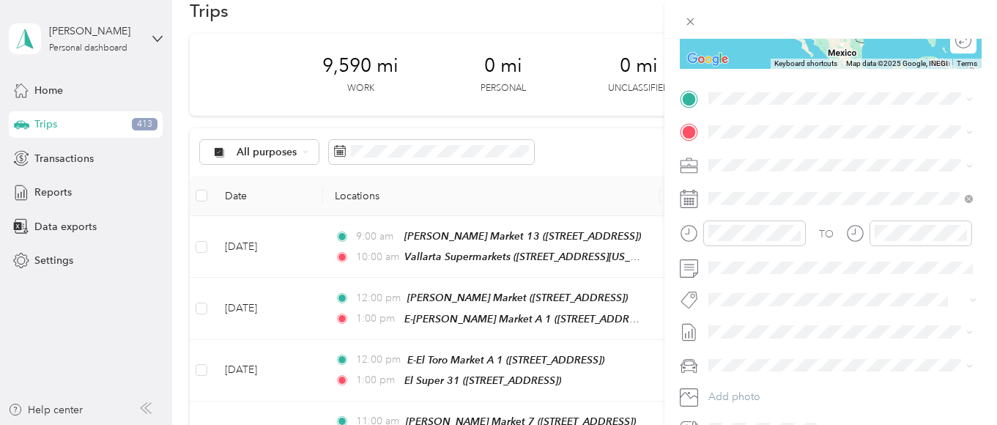
click at [801, 215] on strong "El Super 31" at bounding box center [814, 208] width 56 height 13
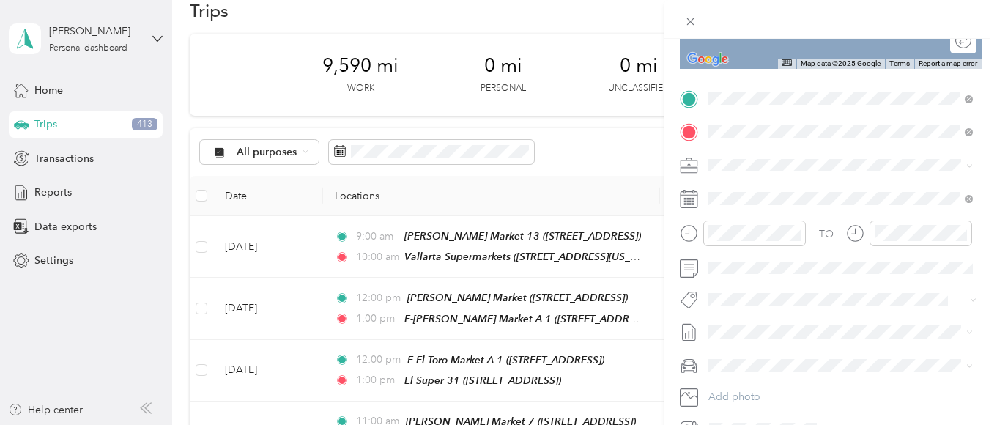
click at [812, 193] on strong "Northgate [PERSON_NAME] Market" at bounding box center [874, 192] width 176 height 13
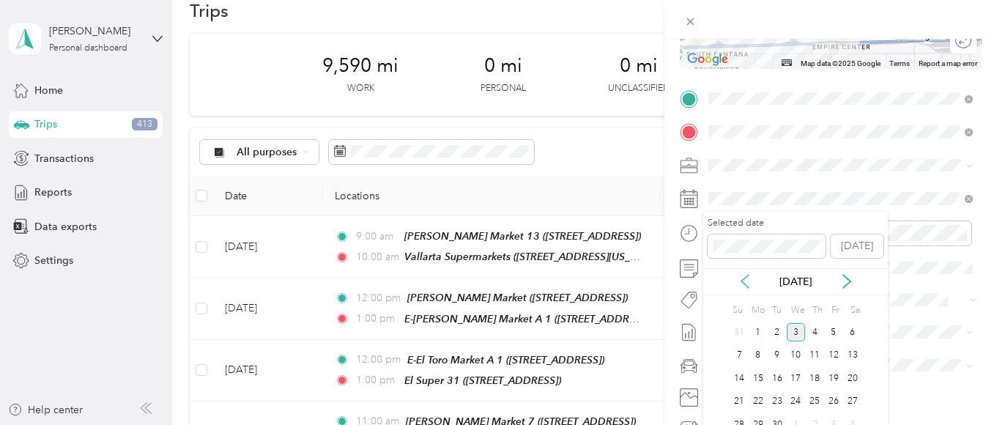
click at [743, 280] on icon at bounding box center [744, 281] width 7 height 13
click at [755, 352] on div "4" at bounding box center [757, 355] width 19 height 18
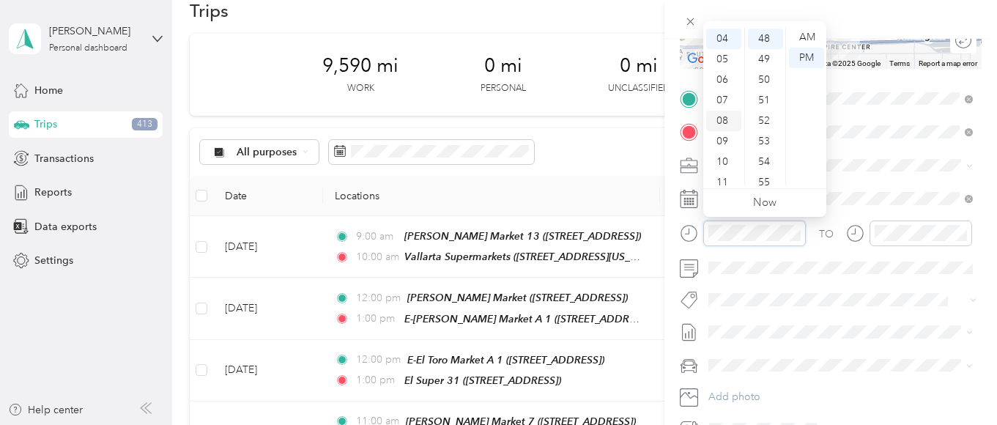
scroll to position [0, 0]
click at [721, 55] on div "01" at bounding box center [723, 58] width 35 height 21
click at [759, 33] on div "00" at bounding box center [765, 37] width 35 height 21
click at [765, 34] on div "00" at bounding box center [765, 37] width 35 height 21
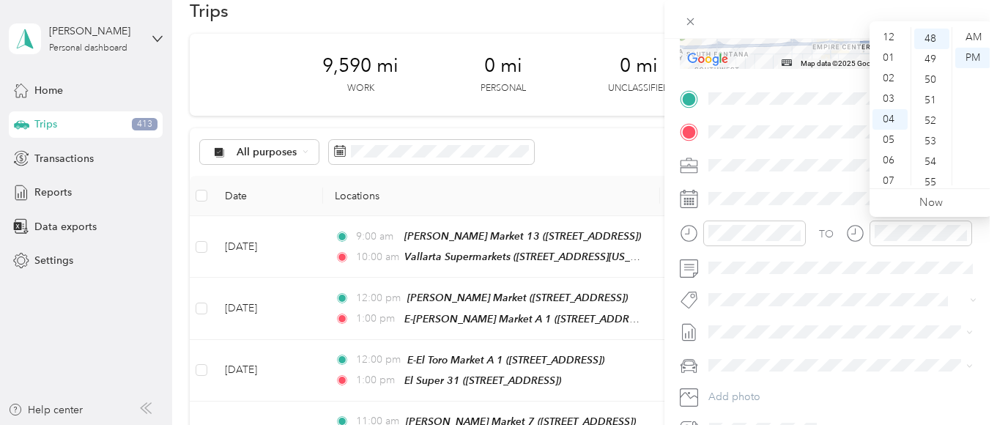
drag, startPoint x: 886, startPoint y: 71, endPoint x: 907, endPoint y: 70, distance: 20.5
click at [888, 71] on div "02" at bounding box center [889, 78] width 35 height 21
click at [929, 34] on div "00" at bounding box center [931, 37] width 35 height 21
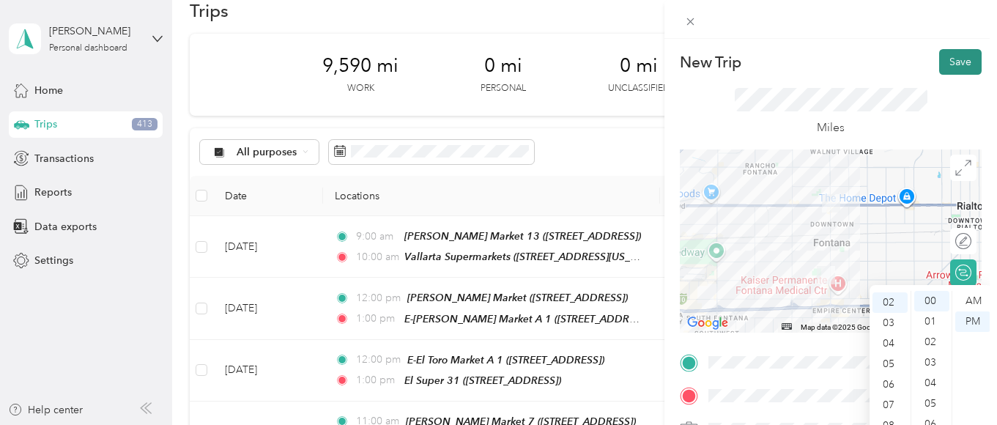
click at [947, 64] on button "Save" at bounding box center [960, 62] width 42 height 26
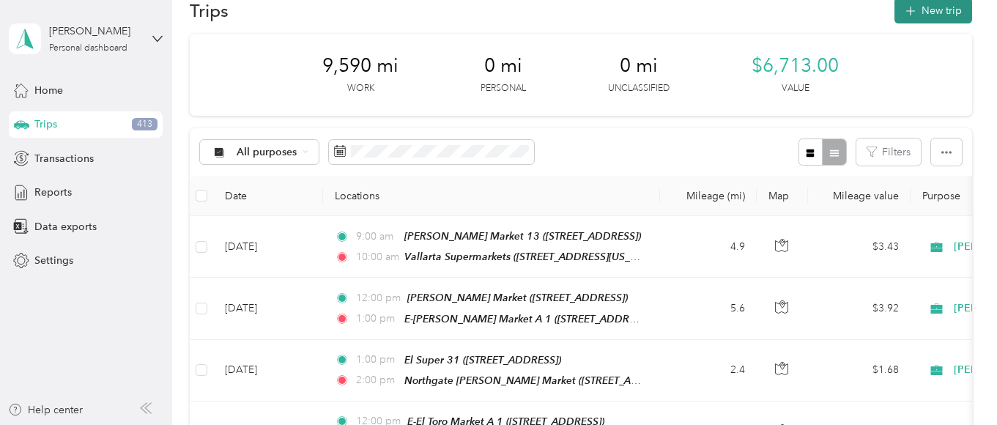
click at [950, 8] on button "New trip" at bounding box center [933, 11] width 78 height 26
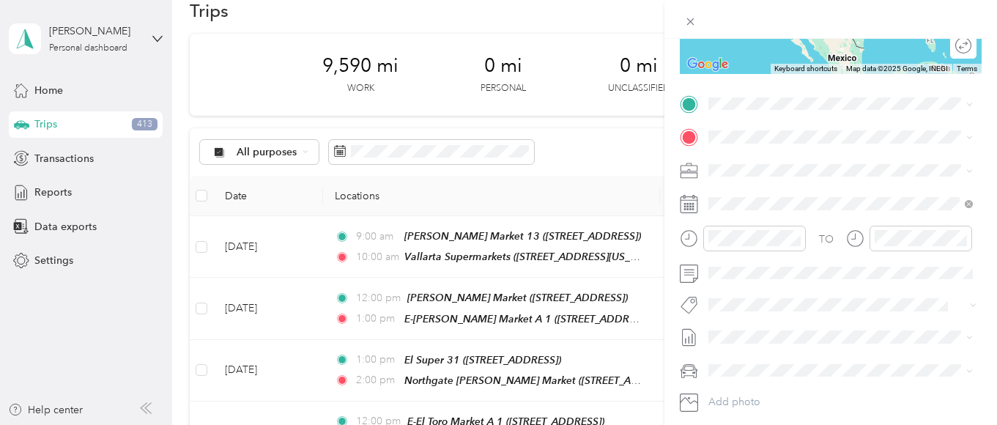
scroll to position [293, 0]
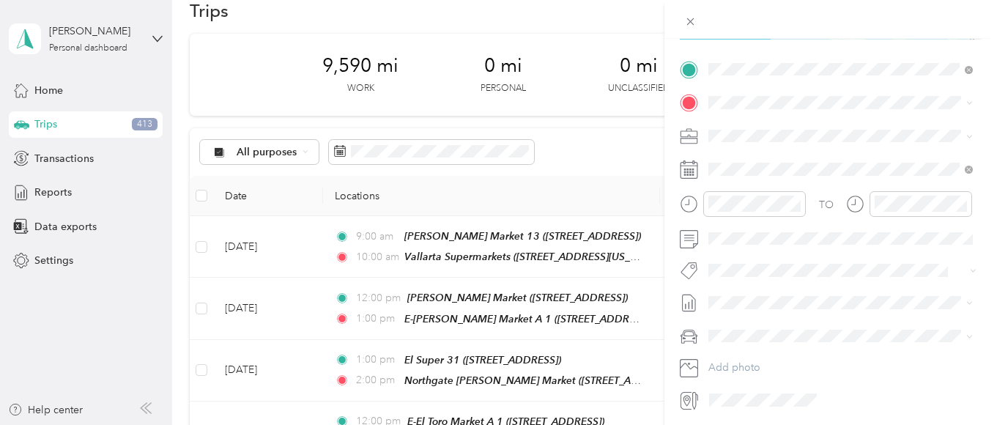
click at [830, 138] on div "TEAM Northgate [PERSON_NAME] Market [STREET_ADDRESS]" at bounding box center [849, 139] width 227 height 36
click at [807, 275] on div "TEAM El Super 50" at bounding box center [789, 265] width 107 height 18
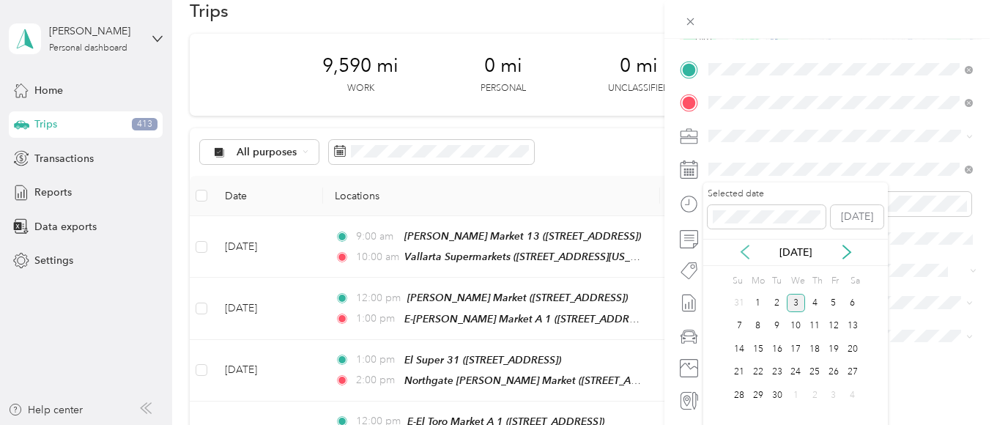
click at [740, 245] on icon at bounding box center [744, 252] width 15 height 15
click at [756, 326] on div "4" at bounding box center [757, 326] width 19 height 18
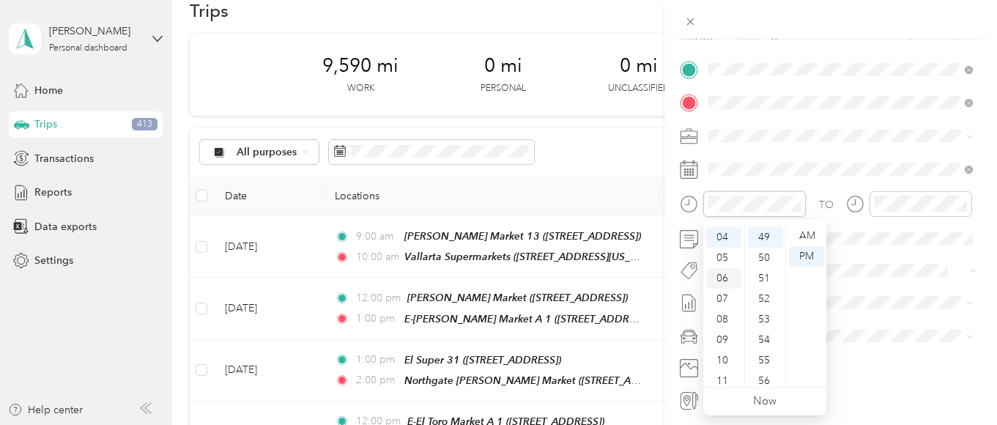
scroll to position [0, 0]
click at [717, 275] on div "02" at bounding box center [723, 277] width 35 height 21
click at [762, 231] on div "00" at bounding box center [765, 236] width 35 height 21
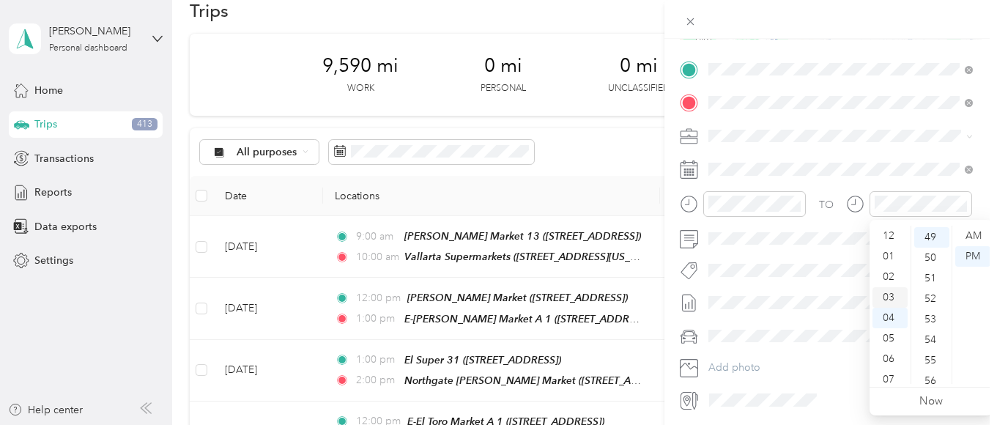
click at [888, 297] on div "03" at bounding box center [889, 297] width 35 height 21
click at [928, 231] on div "00" at bounding box center [931, 236] width 35 height 21
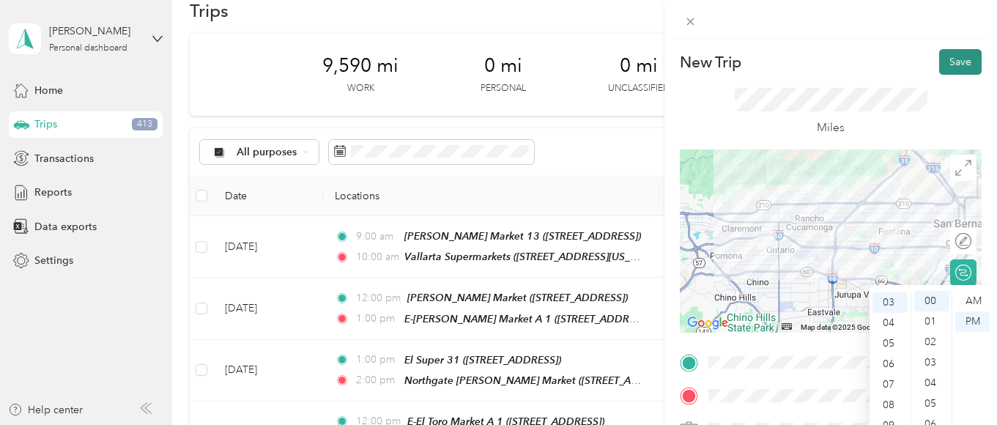
click at [953, 62] on button "Save" at bounding box center [960, 62] width 42 height 26
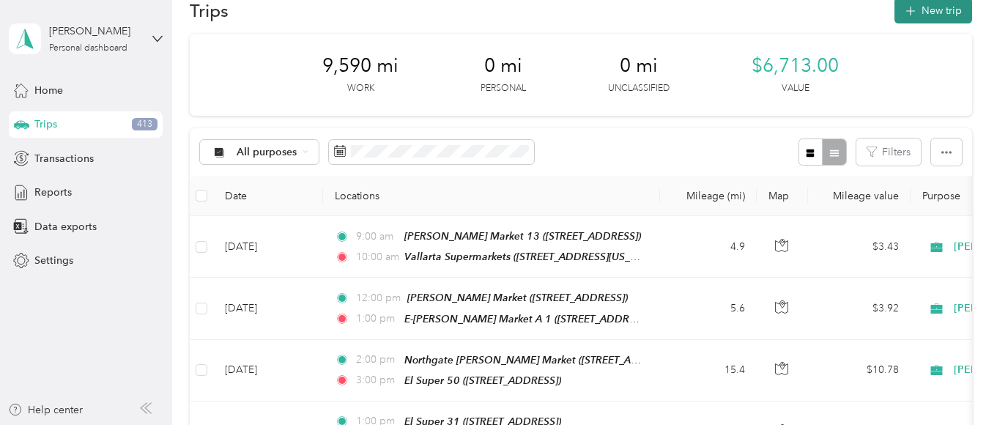
click at [931, 5] on button "New trip" at bounding box center [933, 11] width 78 height 26
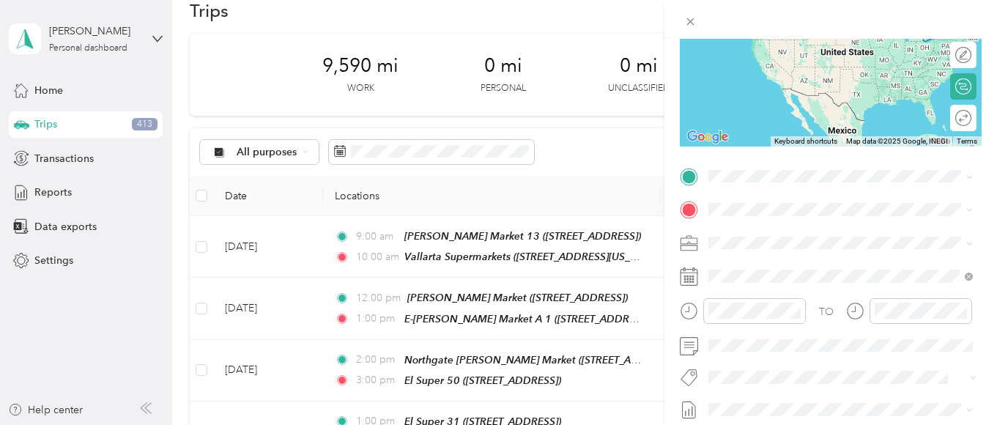
scroll to position [293, 0]
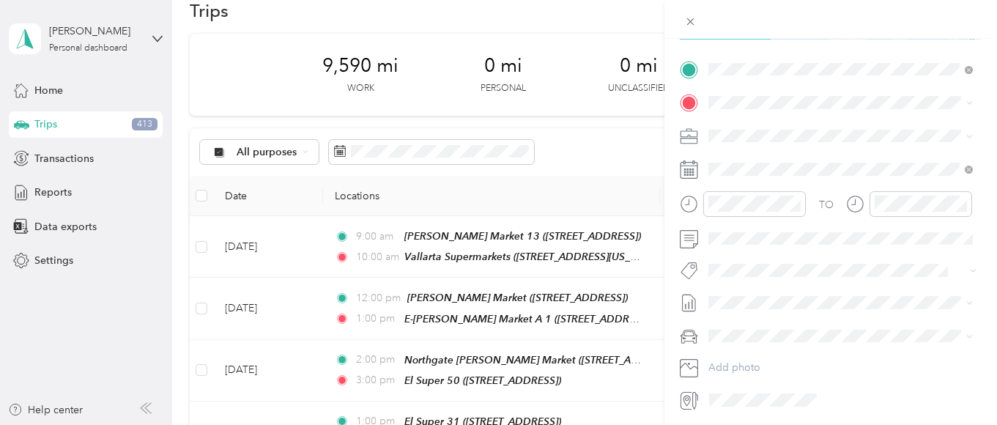
click at [811, 239] on strong "El Super 50" at bounding box center [814, 232] width 56 height 13
click at [787, 157] on span "[STREET_ADDRESS][US_STATE]" at bounding box center [809, 155] width 146 height 13
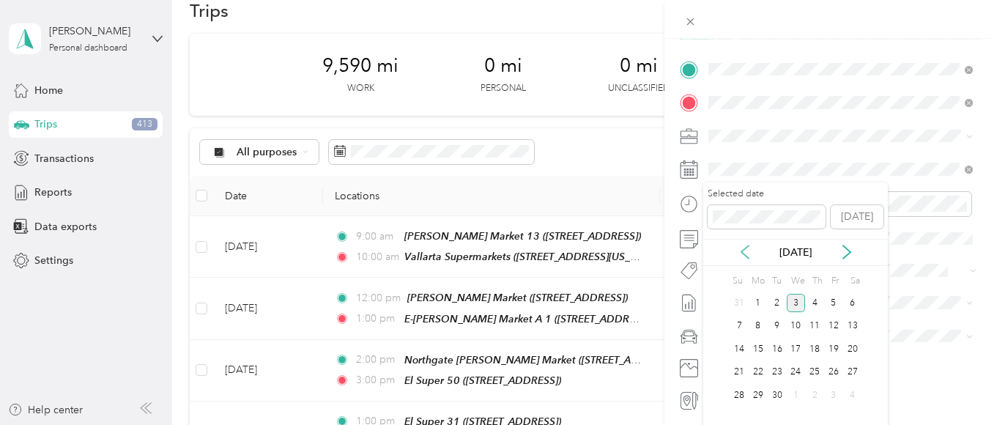
click at [743, 250] on icon at bounding box center [744, 251] width 7 height 13
click at [757, 324] on div "4" at bounding box center [757, 326] width 19 height 18
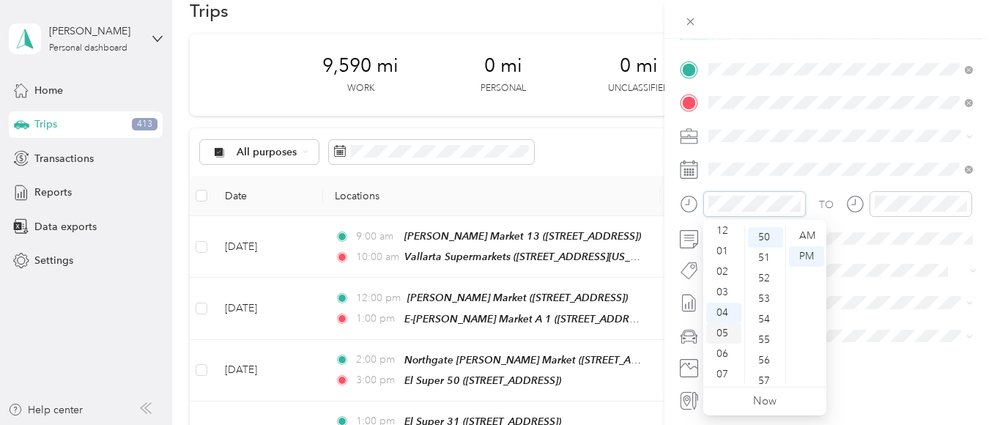
scroll to position [0, 0]
click at [720, 294] on div "03" at bounding box center [723, 297] width 35 height 21
click at [762, 231] on div "00" at bounding box center [765, 236] width 35 height 21
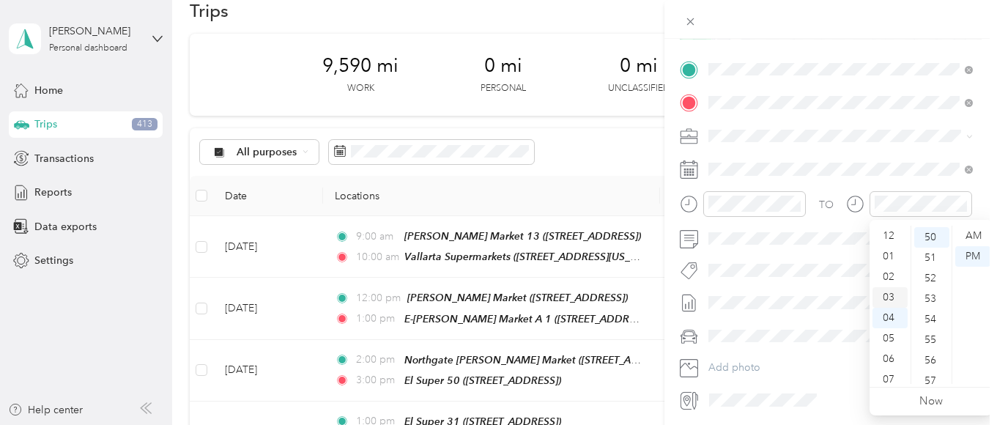
click at [885, 294] on div "03" at bounding box center [889, 297] width 35 height 21
click at [924, 263] on div "30" at bounding box center [931, 266] width 35 height 21
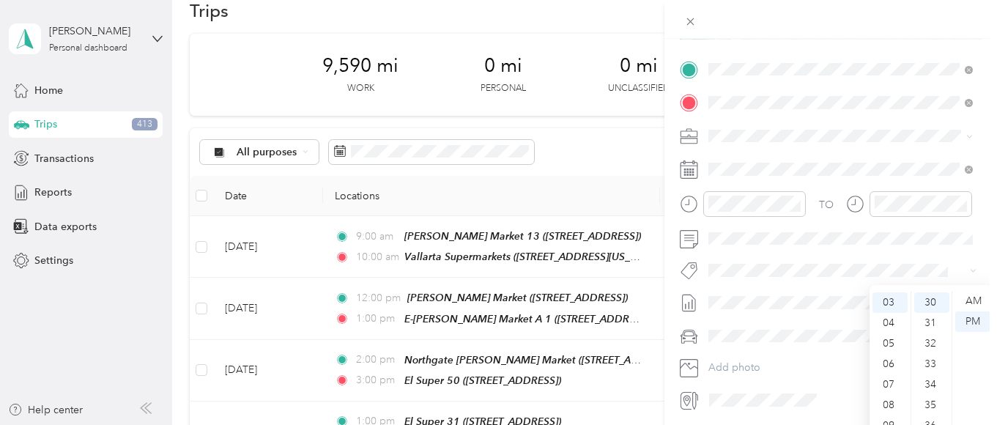
scroll to position [0, 0]
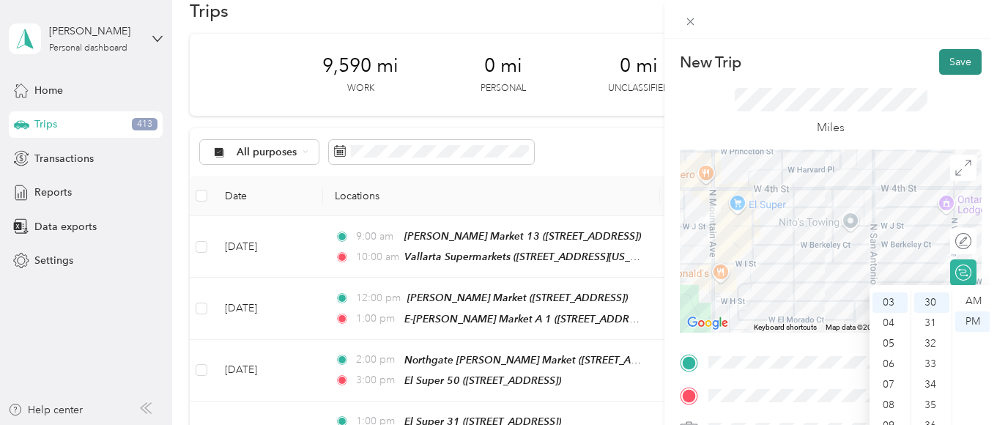
click at [956, 59] on button "Save" at bounding box center [960, 62] width 42 height 26
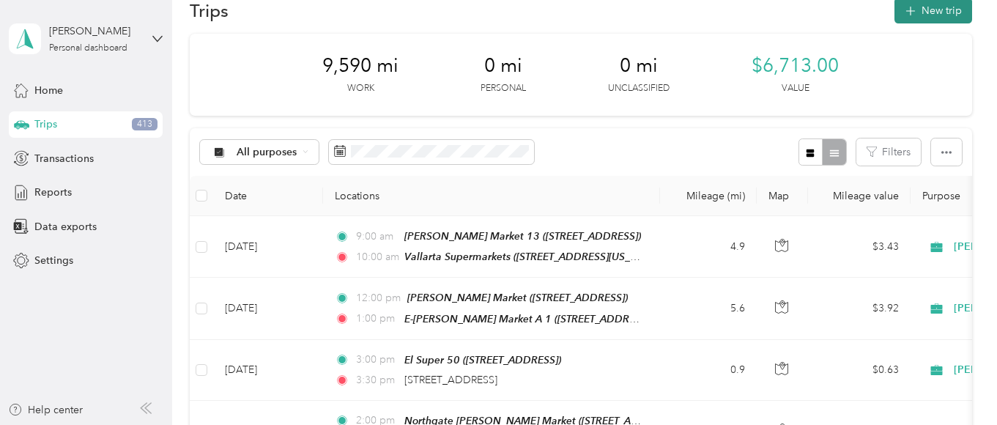
click at [944, 11] on button "New trip" at bounding box center [933, 11] width 78 height 26
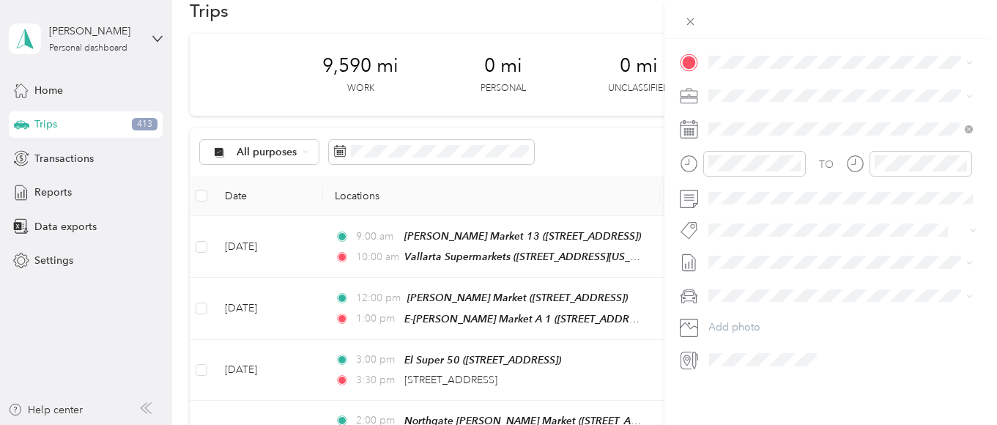
scroll to position [264, 0]
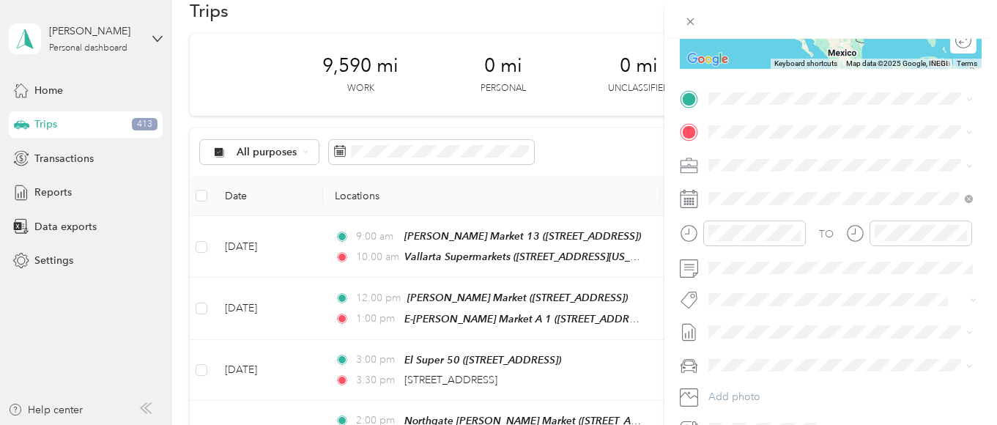
click at [782, 155] on span "[STREET_ADDRESS][US_STATE]" at bounding box center [809, 150] width 146 height 13
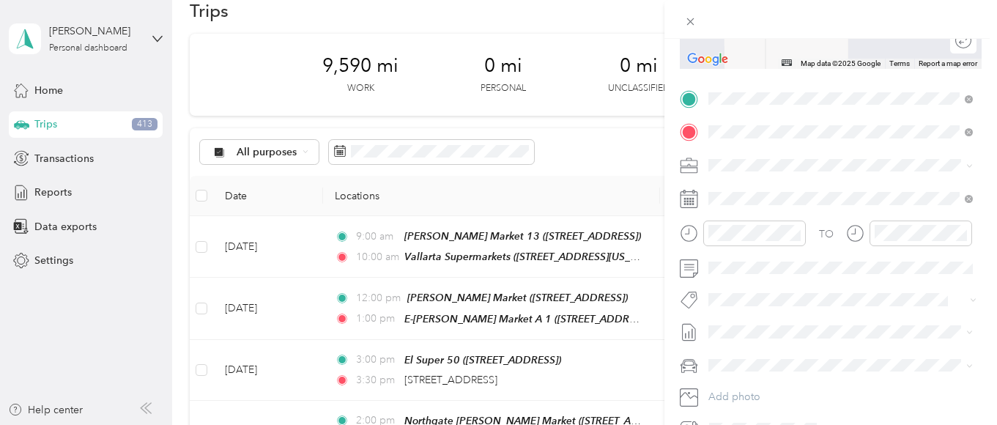
click at [814, 304] on div "TEAM El Super 50" at bounding box center [789, 295] width 107 height 18
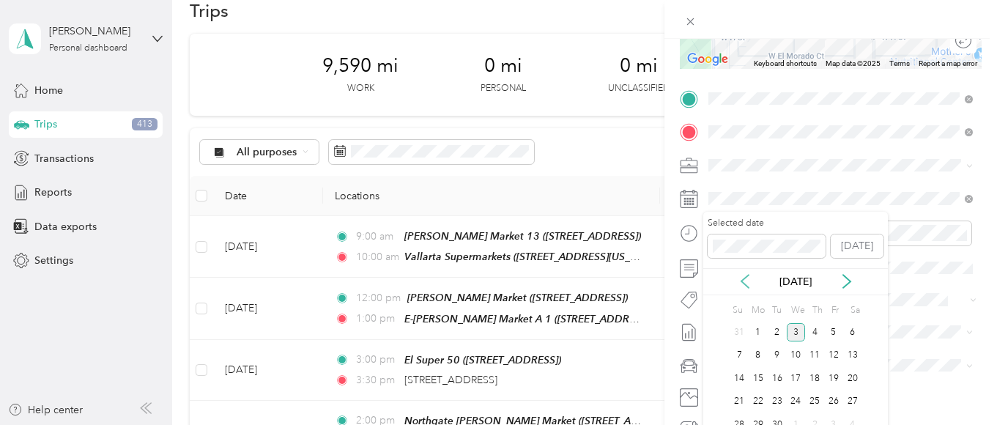
click at [742, 274] on icon at bounding box center [744, 281] width 15 height 15
click at [774, 353] on div "5" at bounding box center [776, 355] width 19 height 18
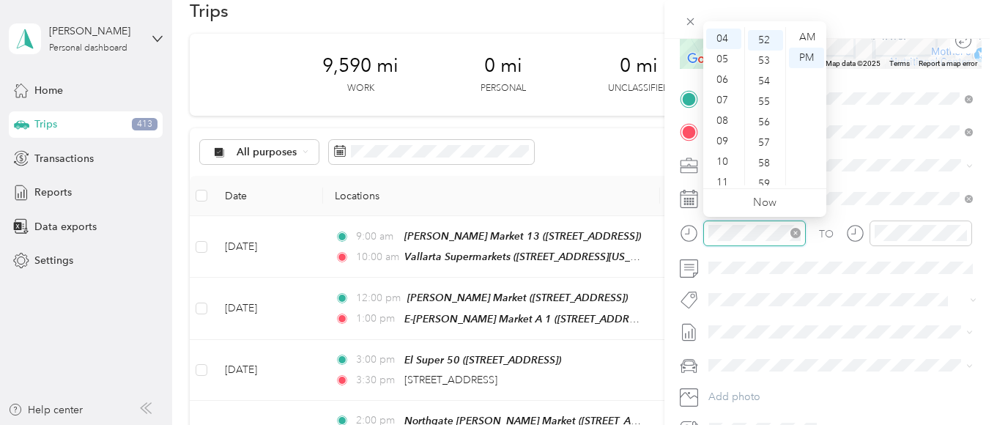
scroll to position [1065, 0]
drag, startPoint x: 717, startPoint y: 95, endPoint x: 735, endPoint y: 90, distance: 19.0
click at [718, 95] on div "07" at bounding box center [723, 100] width 35 height 21
click at [765, 34] on div "00" at bounding box center [765, 37] width 35 height 21
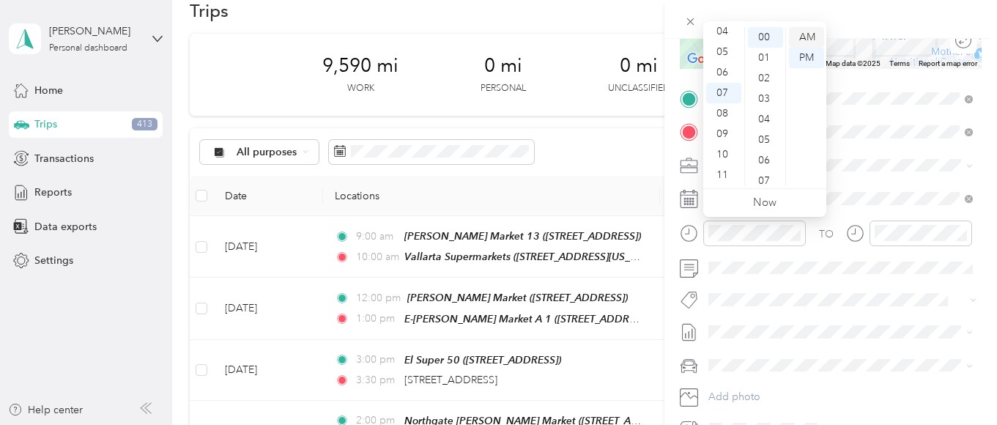
drag, startPoint x: 797, startPoint y: 34, endPoint x: 816, endPoint y: 41, distance: 19.5
click at [798, 34] on div "AM" at bounding box center [806, 37] width 35 height 21
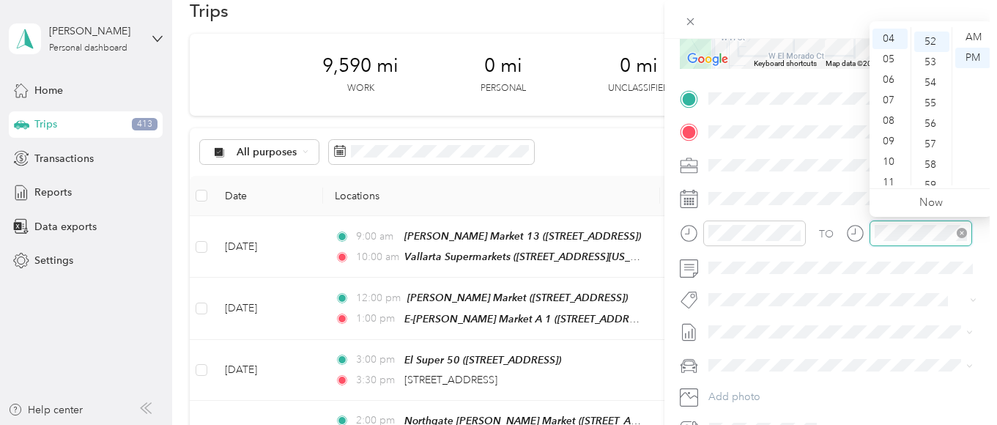
scroll to position [1065, 0]
click at [885, 97] on div "07" at bounding box center [889, 100] width 35 height 21
click at [929, 95] on div "30" at bounding box center [931, 100] width 35 height 21
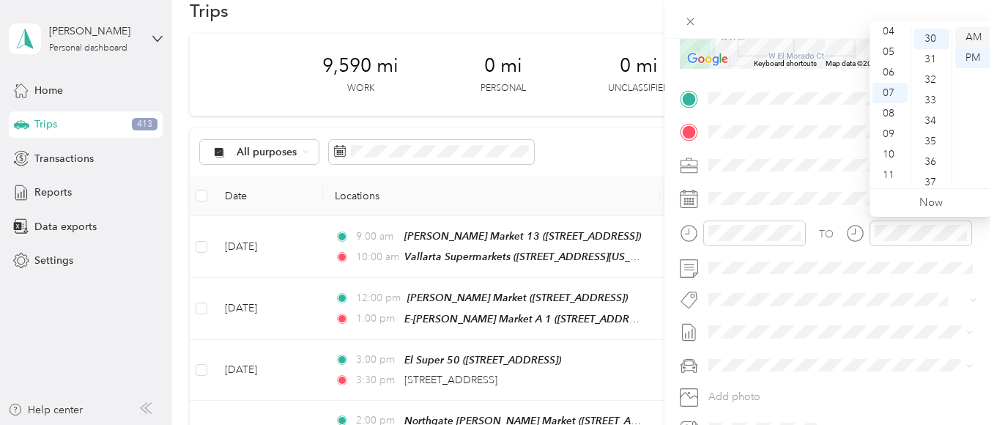
click at [971, 34] on div "AM" at bounding box center [972, 37] width 35 height 21
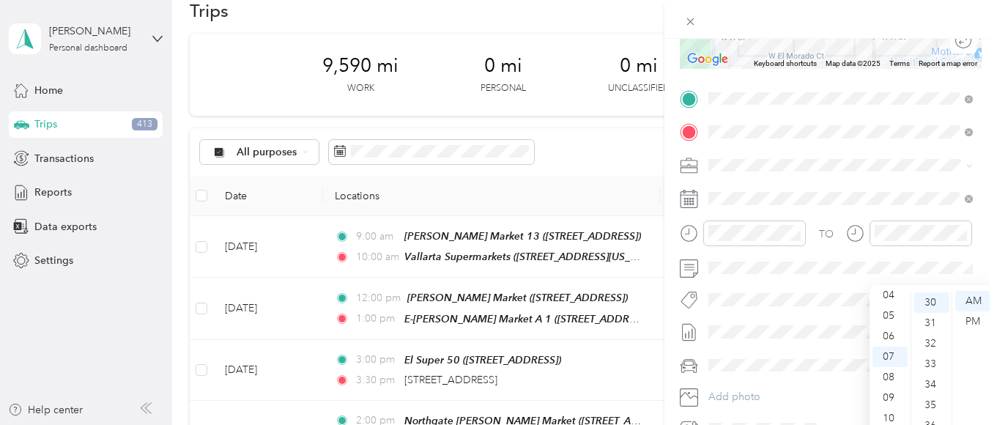
scroll to position [0, 0]
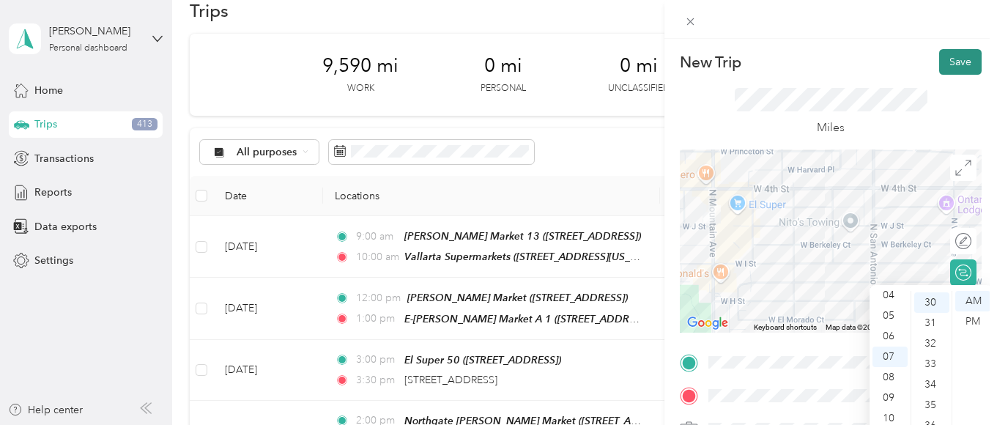
click at [961, 60] on button "Save" at bounding box center [960, 62] width 42 height 26
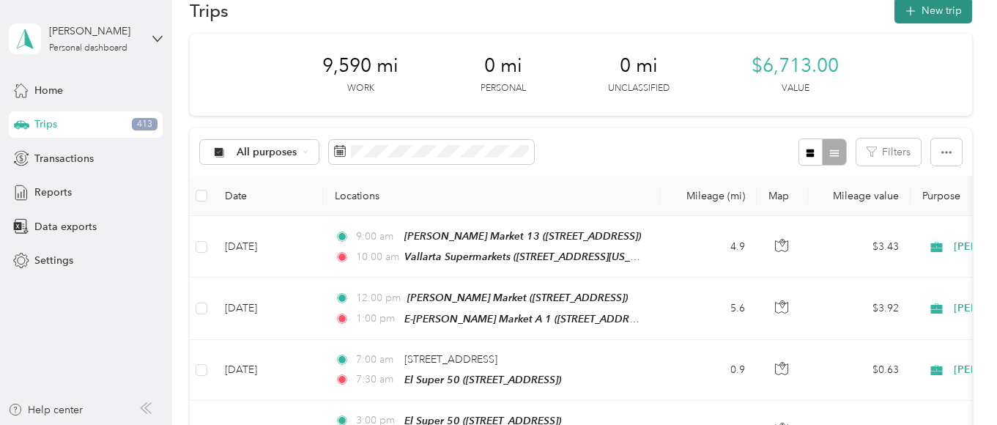
click at [936, 11] on button "New trip" at bounding box center [933, 11] width 78 height 26
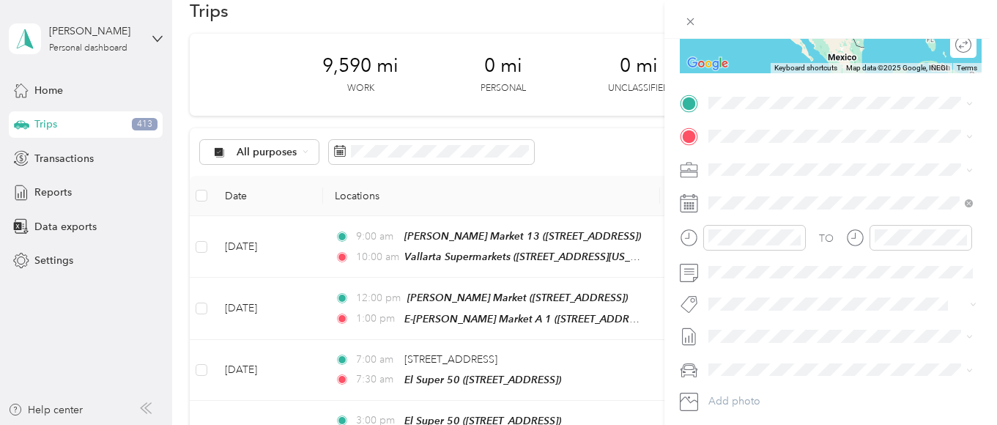
scroll to position [293, 0]
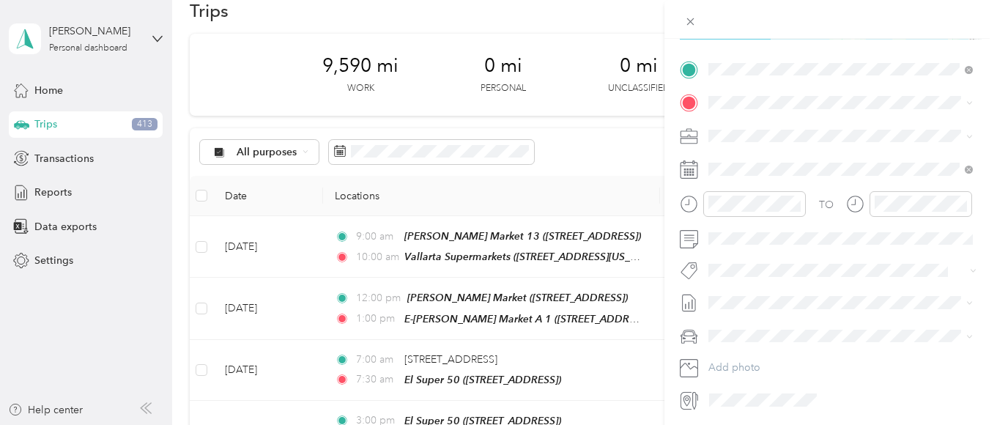
click at [803, 242] on div "TEAM El Super 50" at bounding box center [789, 232] width 107 height 18
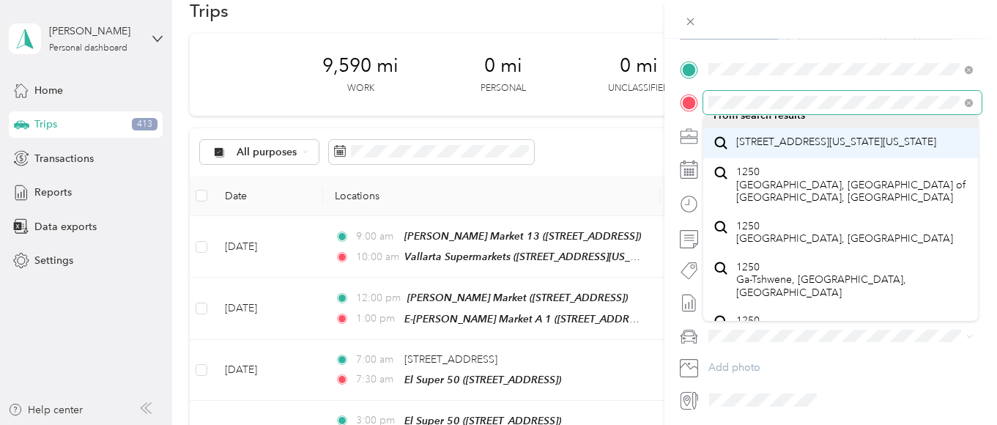
scroll to position [0, 0]
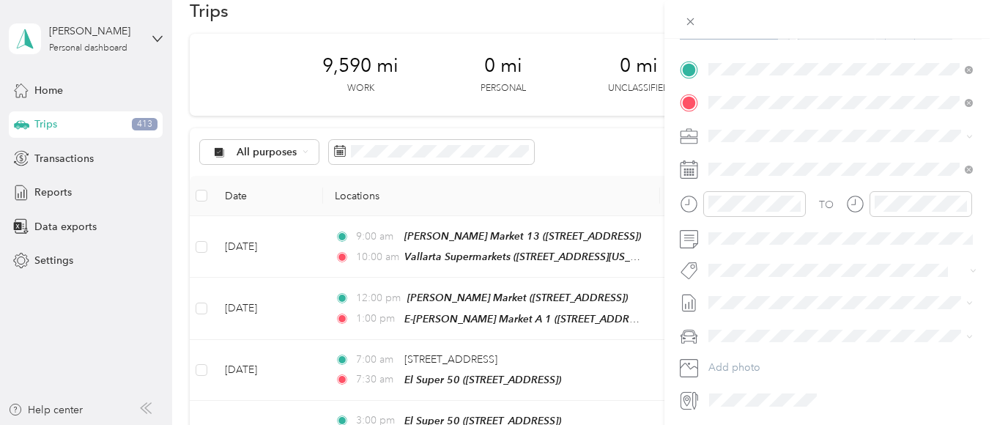
click at [857, 272] on strong "Vallarta Supermarkets" at bounding box center [838, 265] width 105 height 13
click at [740, 249] on icon at bounding box center [744, 252] width 15 height 15
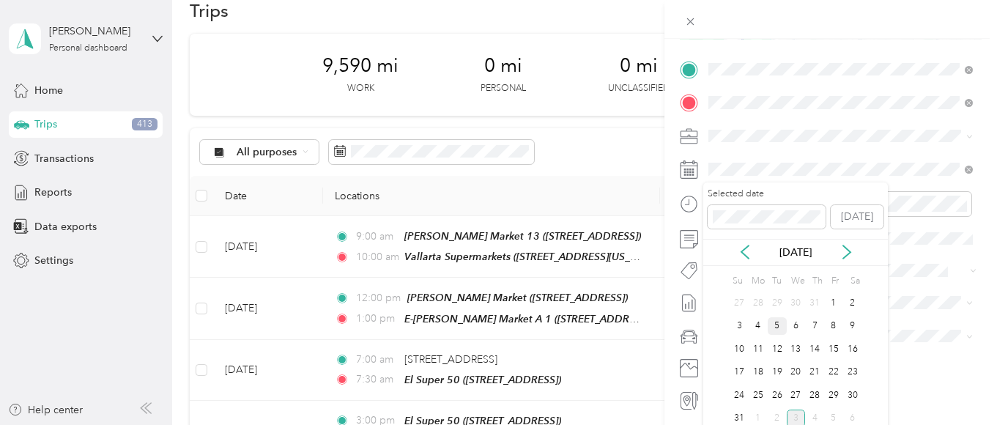
click at [775, 321] on div "5" at bounding box center [776, 326] width 19 height 18
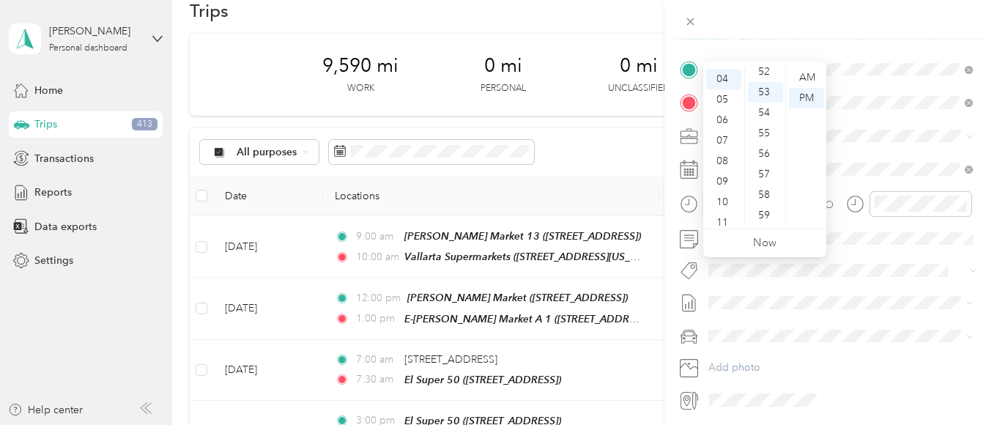
scroll to position [220, 0]
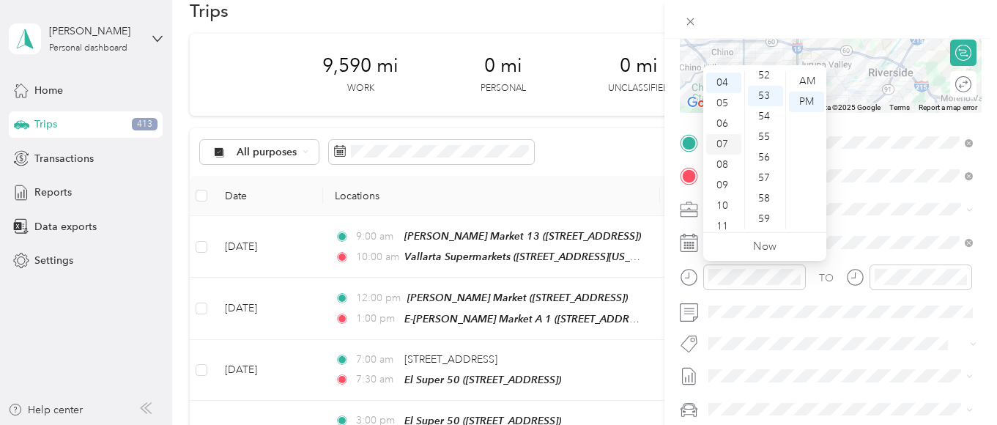
click at [721, 141] on div "07" at bounding box center [723, 144] width 35 height 21
click at [760, 134] on div "30" at bounding box center [765, 137] width 35 height 21
click at [803, 75] on div "AM" at bounding box center [806, 81] width 35 height 21
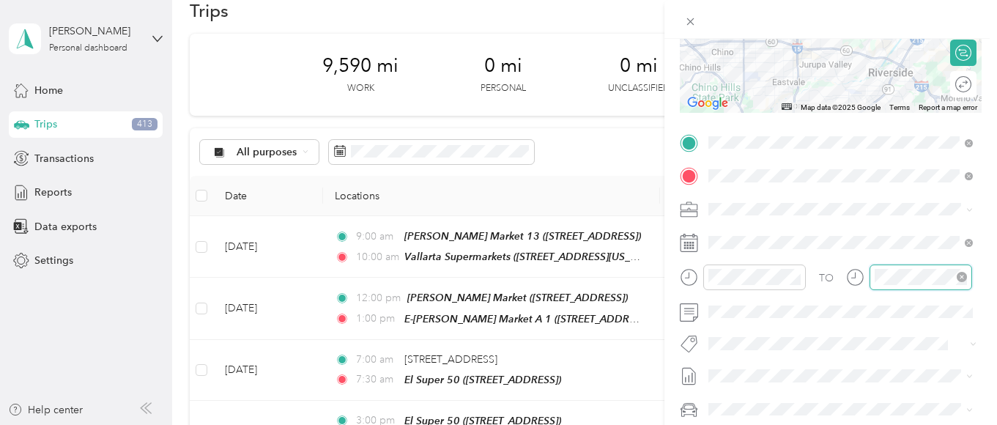
scroll to position [1072, 0]
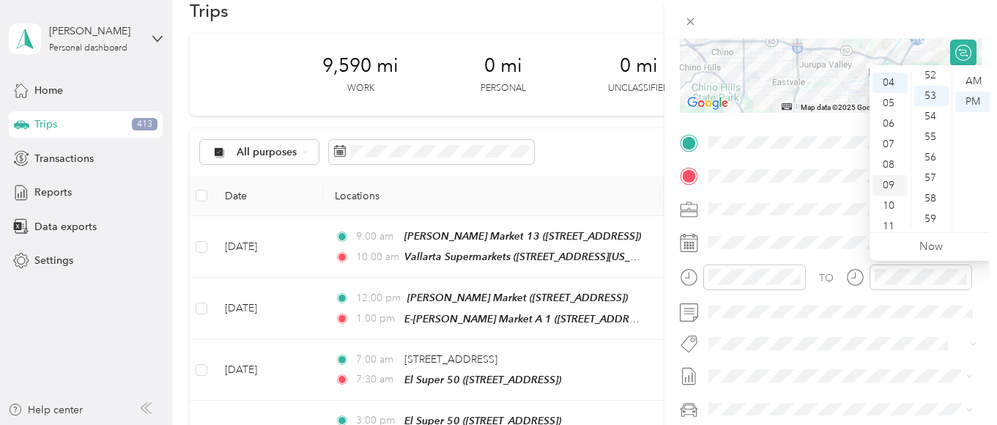
click at [885, 182] on div "09" at bounding box center [889, 185] width 35 height 21
click at [930, 76] on div "00" at bounding box center [931, 81] width 35 height 21
click at [973, 76] on div "AM" at bounding box center [972, 81] width 35 height 21
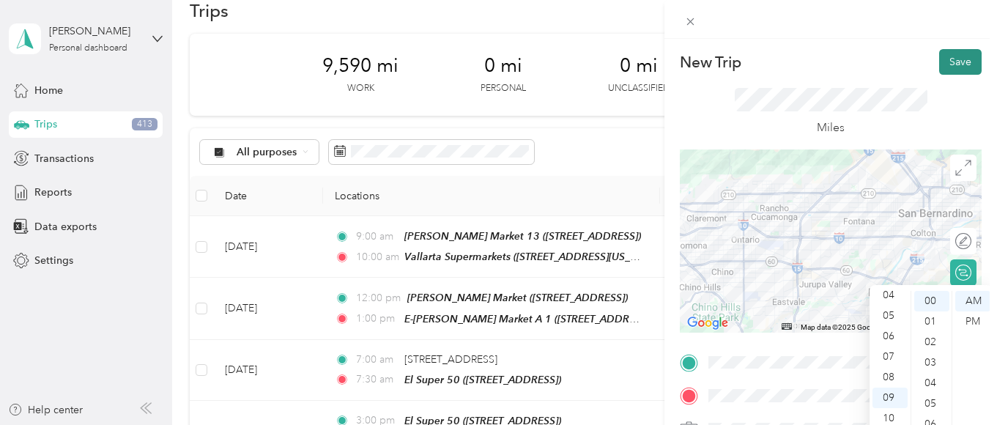
click at [954, 61] on button "Save" at bounding box center [960, 62] width 42 height 26
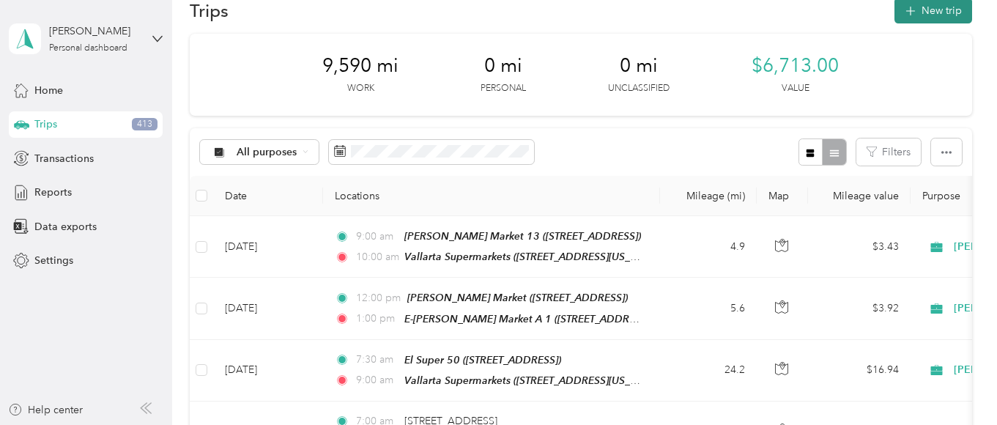
click at [948, 6] on button "New trip" at bounding box center [933, 11] width 78 height 26
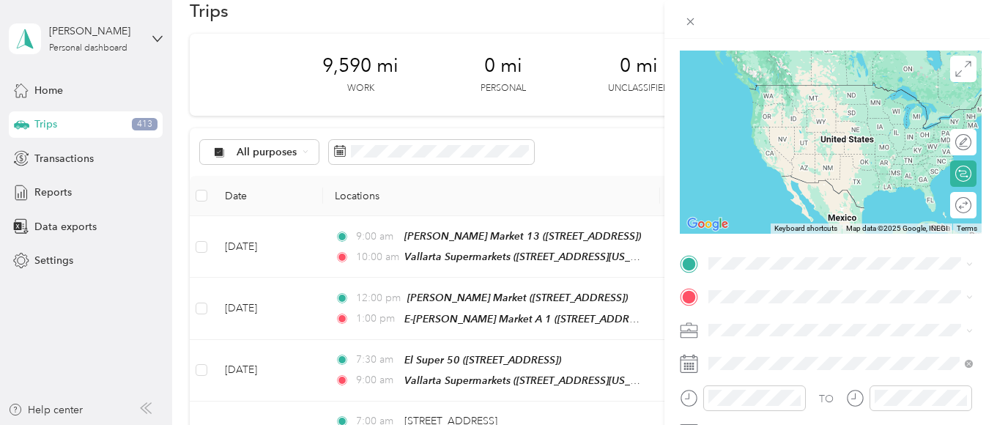
scroll to position [293, 0]
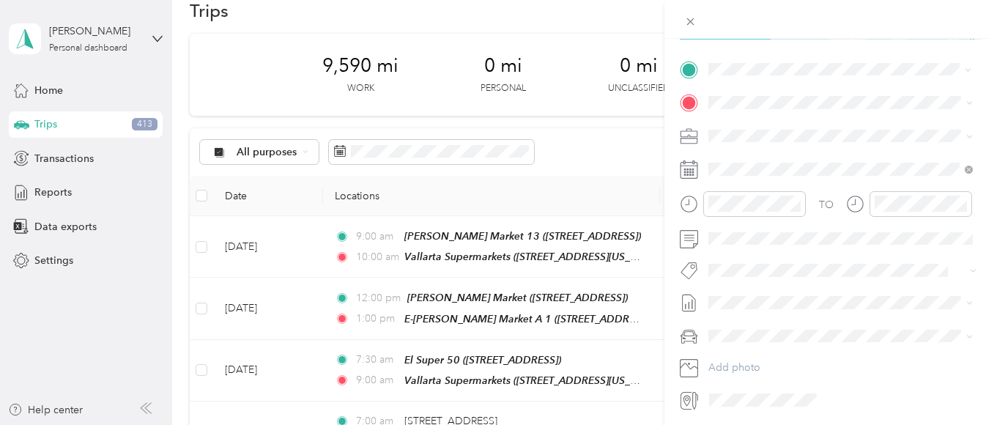
click at [802, 239] on strong "Vallarta Supermarkets" at bounding box center [838, 232] width 105 height 13
click at [829, 221] on strong "E-El Super 37" at bounding box center [819, 214] width 66 height 13
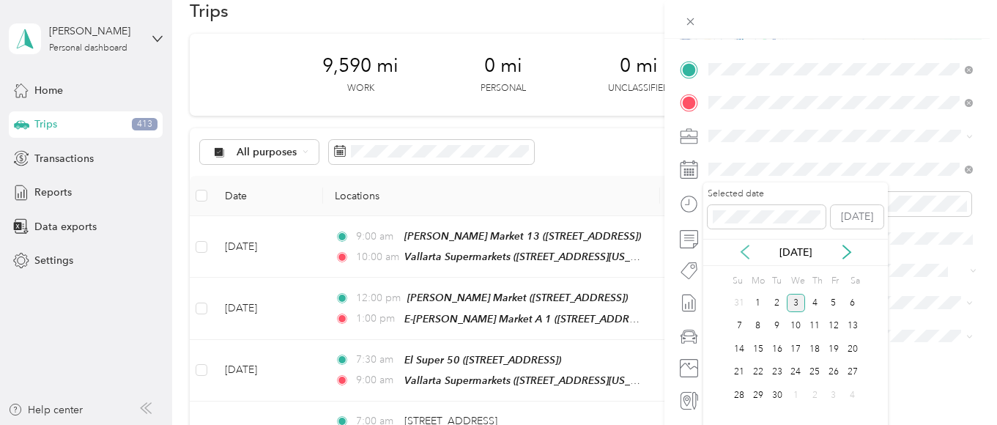
click at [740, 250] on icon at bounding box center [744, 252] width 15 height 15
click at [775, 326] on div "5" at bounding box center [776, 326] width 19 height 18
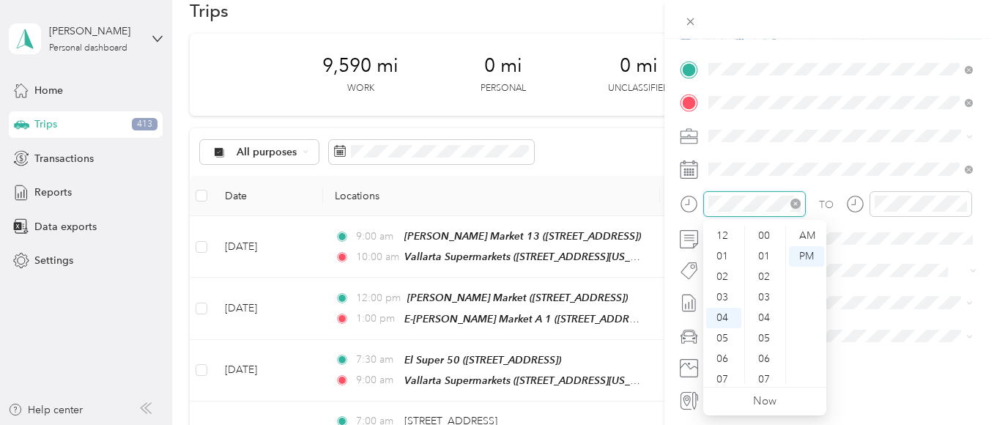
scroll to position [1072, 0]
click at [722, 335] on div "09" at bounding box center [723, 340] width 35 height 21
drag, startPoint x: 759, startPoint y: 231, endPoint x: 800, endPoint y: 234, distance: 41.1
click at [759, 231] on div "00" at bounding box center [765, 236] width 35 height 21
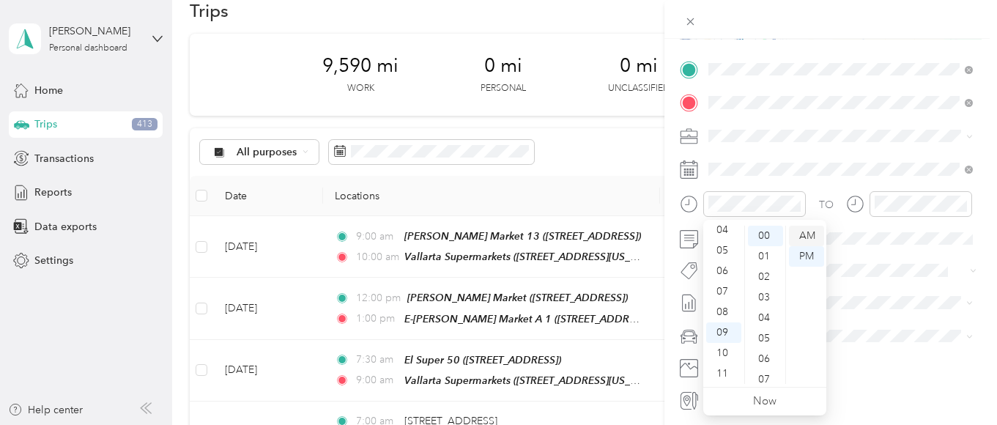
click at [803, 233] on div "AM" at bounding box center [806, 236] width 35 height 21
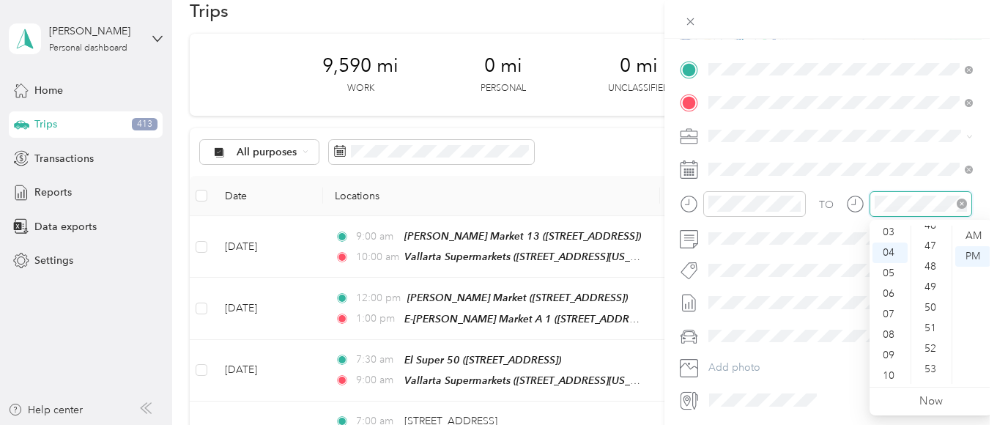
scroll to position [1072, 0]
drag, startPoint x: 888, startPoint y: 358, endPoint x: 889, endPoint y: 341, distance: 16.9
click at [888, 357] on div "10" at bounding box center [889, 360] width 35 height 21
click at [923, 231] on div "00" at bounding box center [931, 236] width 35 height 21
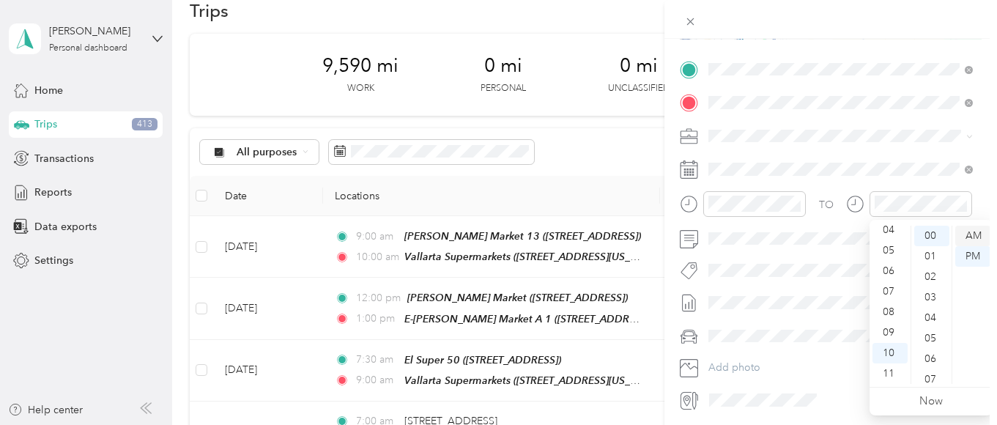
click at [970, 228] on div "AM" at bounding box center [972, 236] width 35 height 21
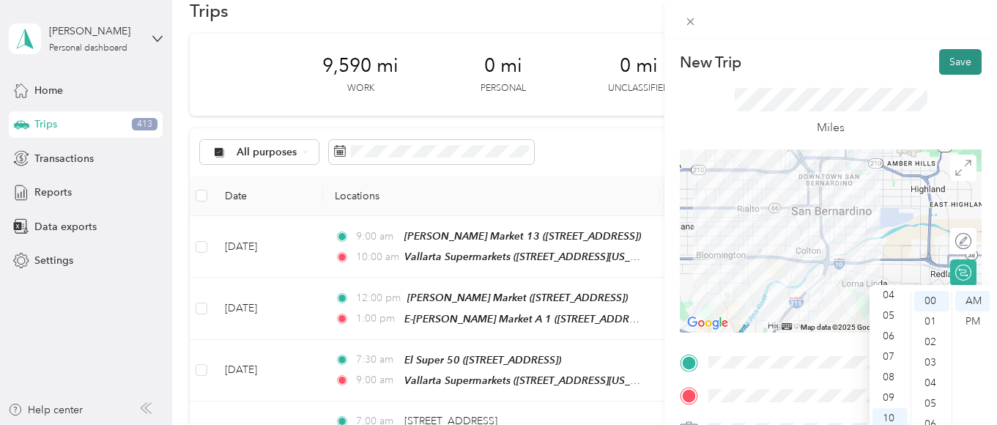
click at [956, 59] on button "Save" at bounding box center [960, 62] width 42 height 26
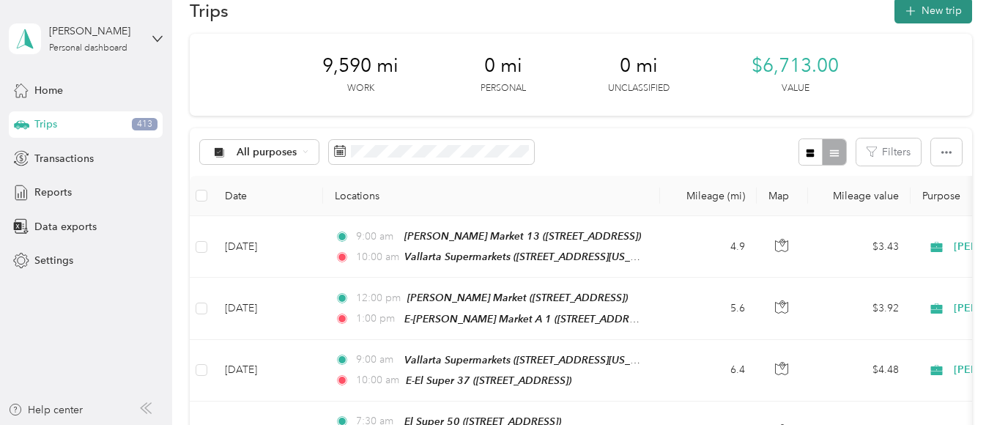
click at [945, 10] on button "New trip" at bounding box center [933, 11] width 78 height 26
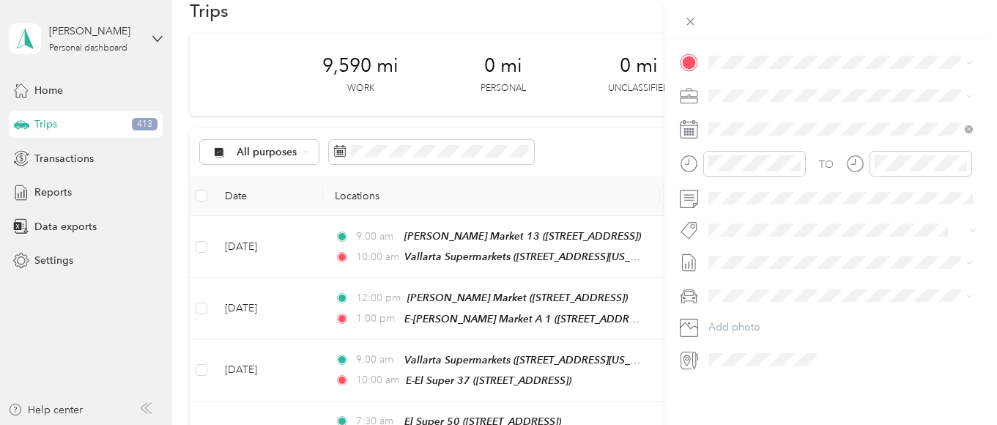
scroll to position [264, 0]
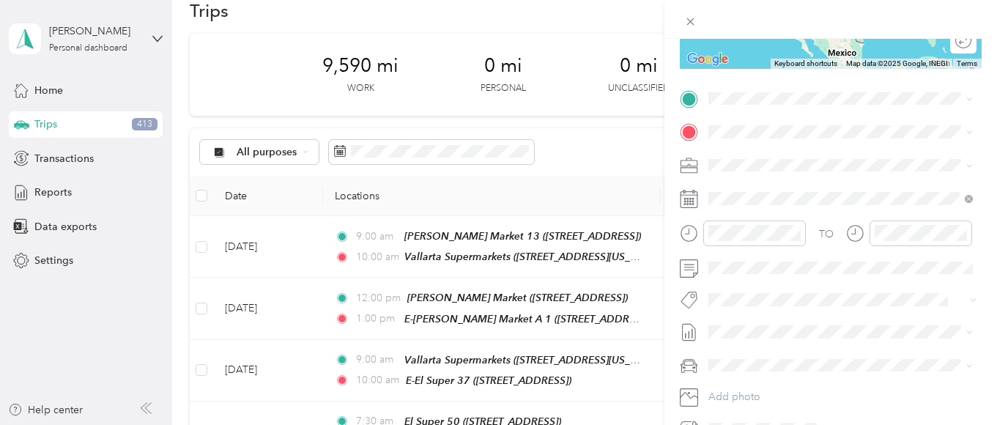
click at [808, 219] on div "TEAM E-El Super 37" at bounding box center [794, 210] width 116 height 18
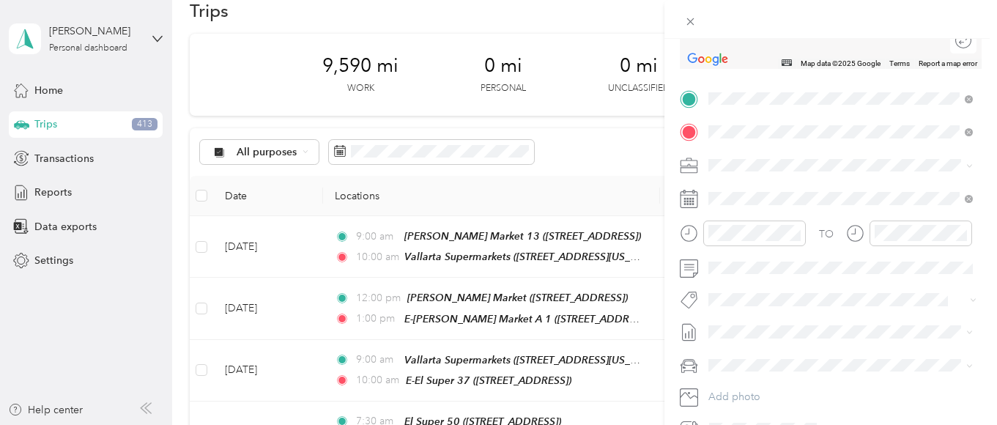
click at [839, 248] on strong "[PERSON_NAME] Market" at bounding box center [848, 243] width 124 height 13
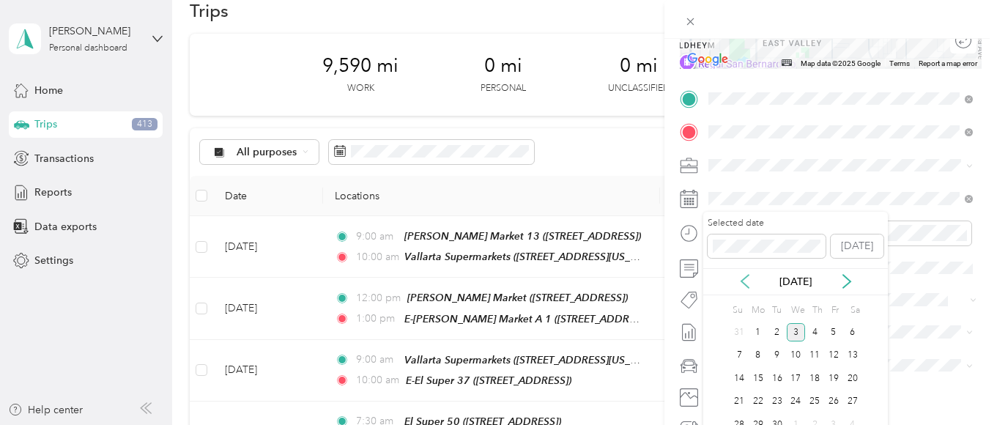
click at [742, 275] on icon at bounding box center [744, 281] width 15 height 15
click at [775, 352] on div "5" at bounding box center [776, 355] width 19 height 18
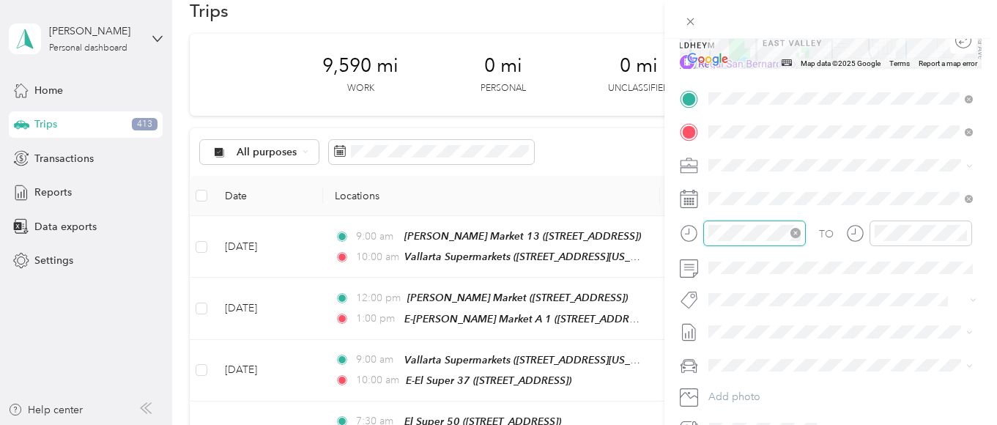
scroll to position [1072, 0]
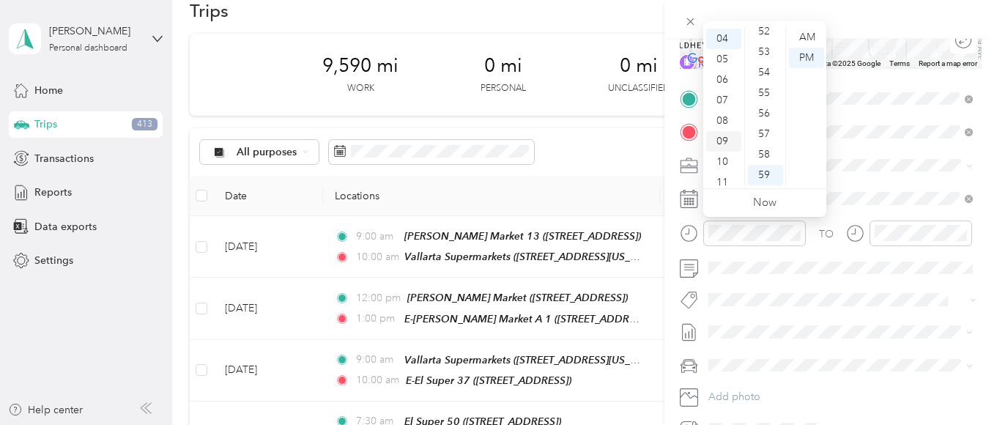
drag, startPoint x: 720, startPoint y: 158, endPoint x: 735, endPoint y: 141, distance: 23.4
click at [720, 156] on div "10" at bounding box center [723, 162] width 35 height 21
click at [758, 37] on div "00" at bounding box center [765, 37] width 35 height 21
click at [806, 37] on div "AM" at bounding box center [806, 37] width 35 height 21
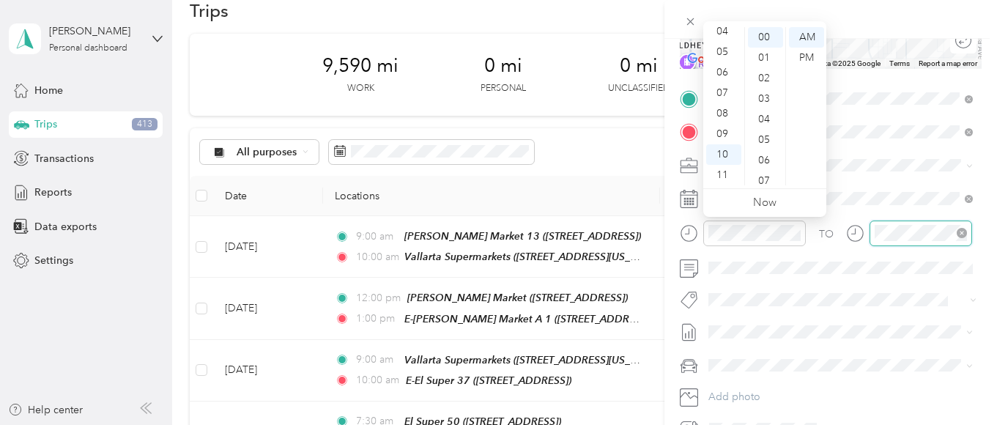
scroll to position [1072, 0]
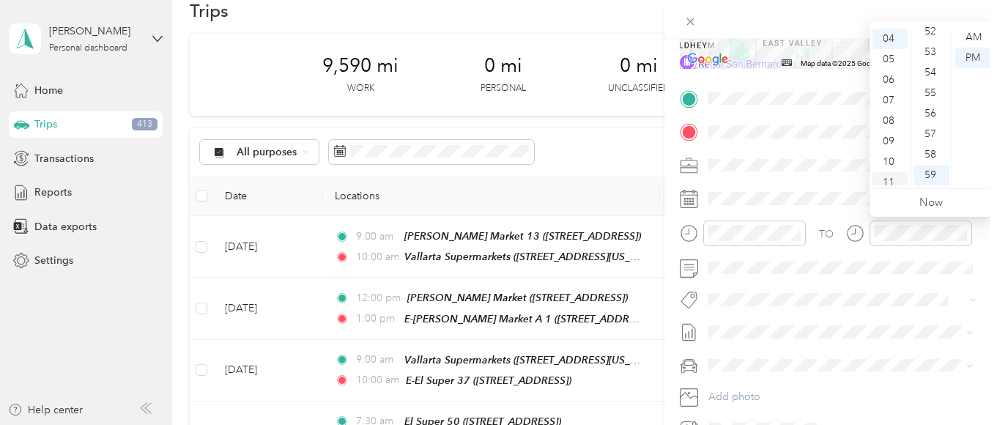
click at [888, 173] on div "11" at bounding box center [889, 182] width 35 height 21
click at [929, 34] on div "00" at bounding box center [931, 37] width 35 height 21
click at [972, 34] on div "AM" at bounding box center [972, 37] width 35 height 21
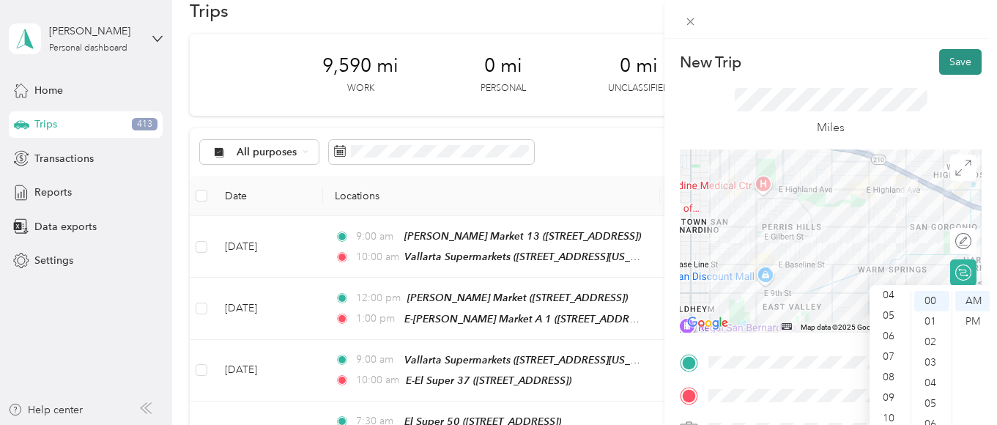
click at [946, 56] on button "Save" at bounding box center [960, 62] width 42 height 26
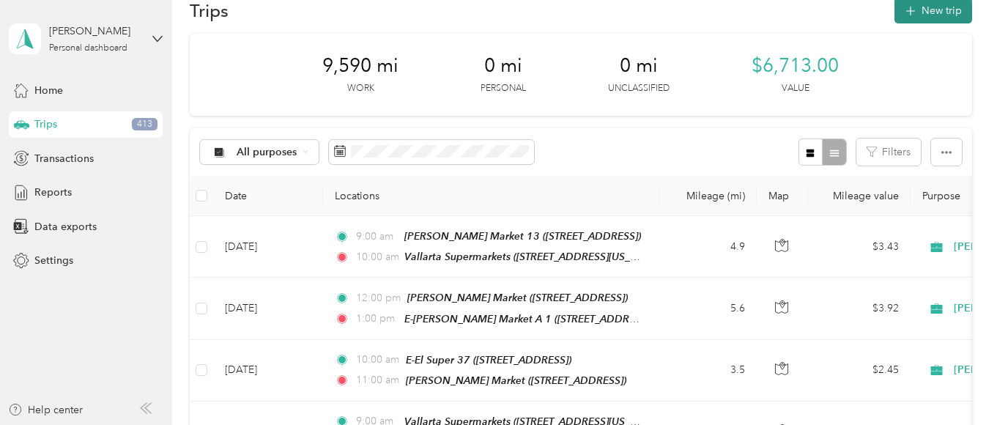
click at [936, 11] on button "New trip" at bounding box center [933, 11] width 78 height 26
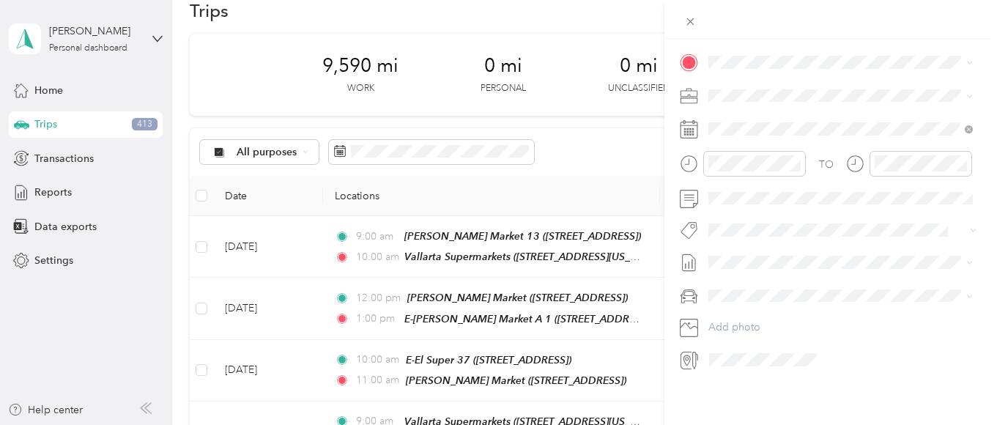
scroll to position [264, 0]
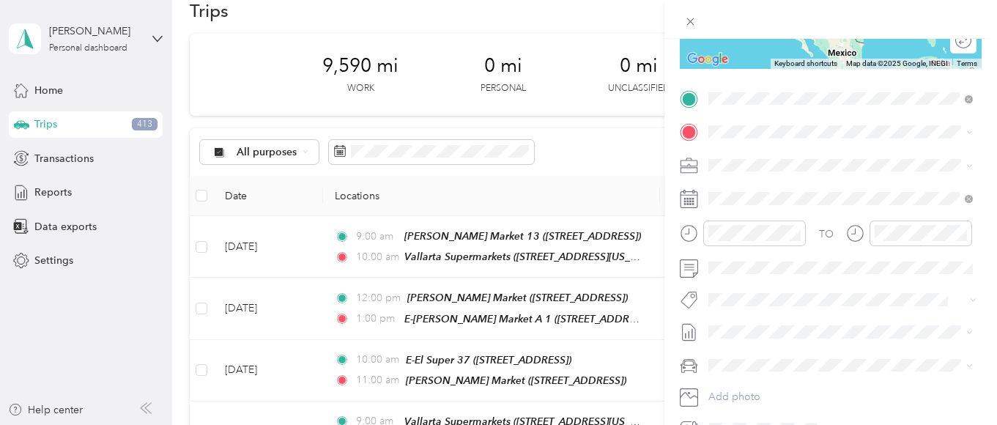
click at [835, 212] on strong "[PERSON_NAME] Market" at bounding box center [848, 210] width 124 height 13
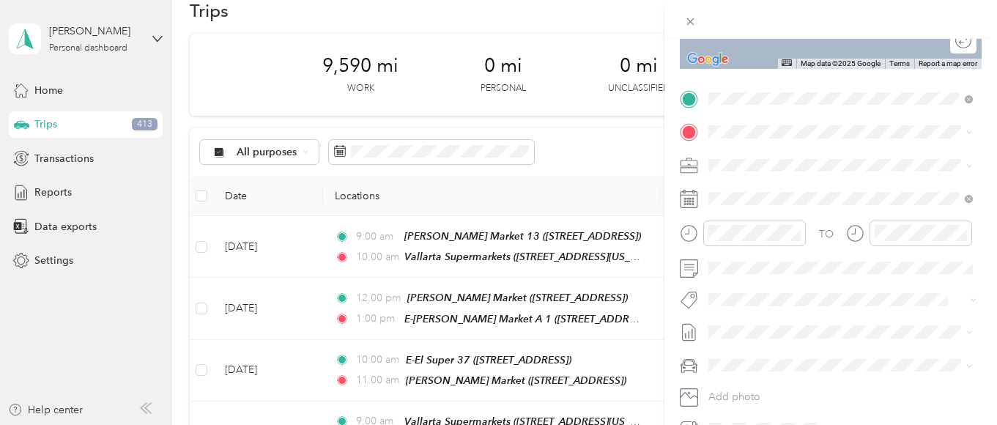
click at [842, 241] on strong "El Rey Supermarket" at bounding box center [833, 243] width 94 height 13
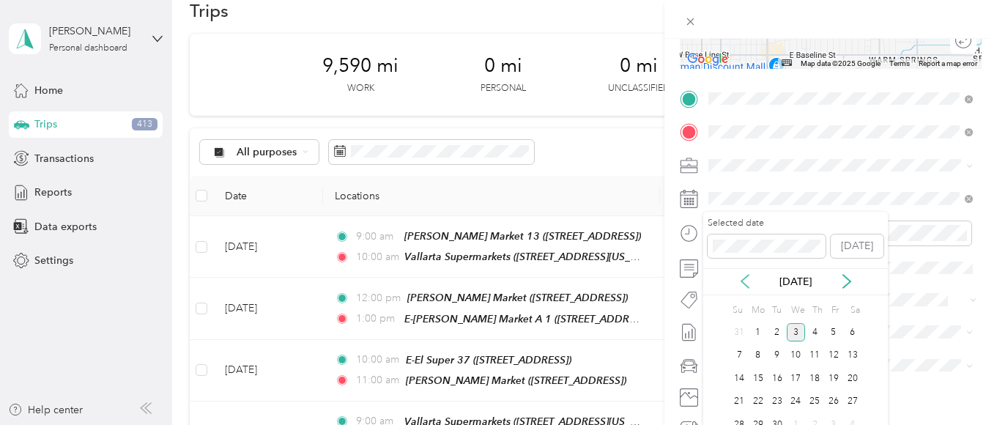
click at [741, 280] on icon at bounding box center [744, 281] width 15 height 15
click at [776, 354] on div "5" at bounding box center [776, 355] width 19 height 18
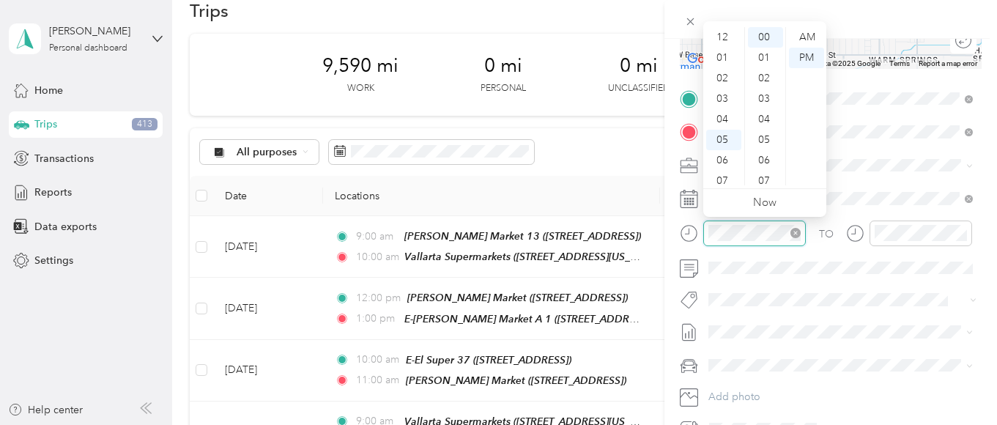
scroll to position [88, 0]
click at [716, 170] on div "11" at bounding box center [723, 175] width 35 height 21
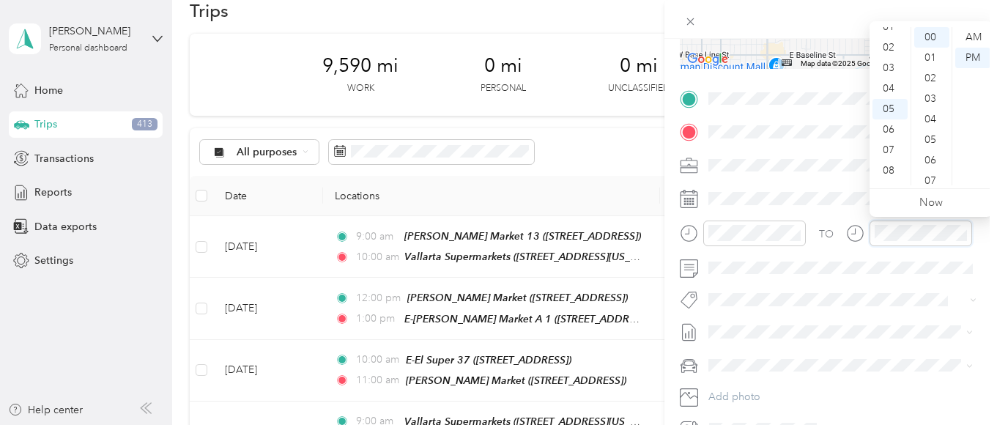
scroll to position [0, 0]
click at [885, 33] on div "12" at bounding box center [889, 37] width 35 height 21
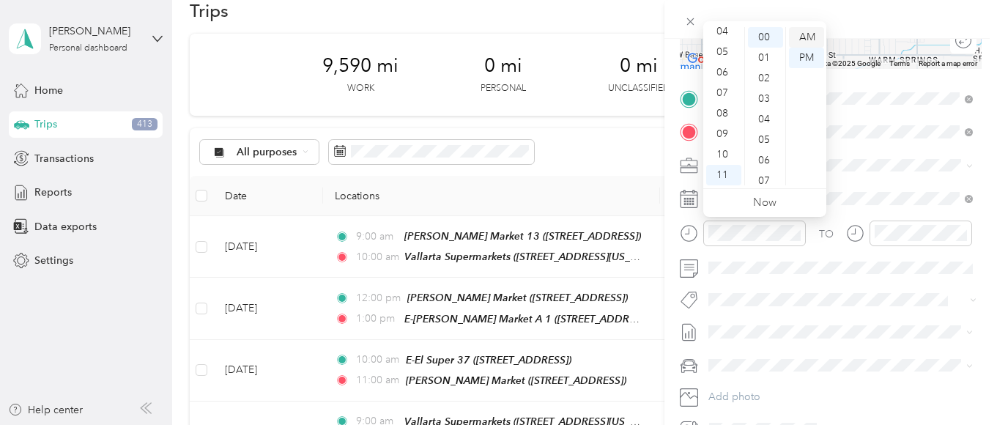
click at [806, 37] on div "AM" at bounding box center [806, 37] width 35 height 21
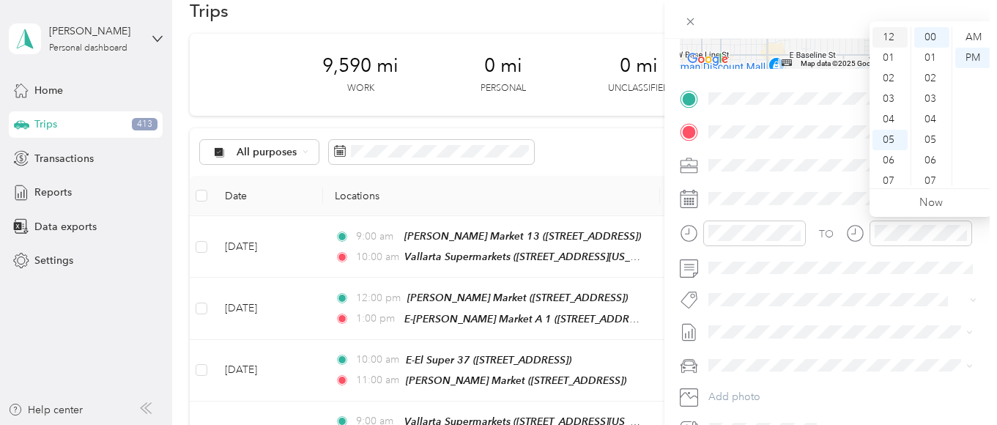
click at [885, 35] on div "12" at bounding box center [889, 37] width 35 height 21
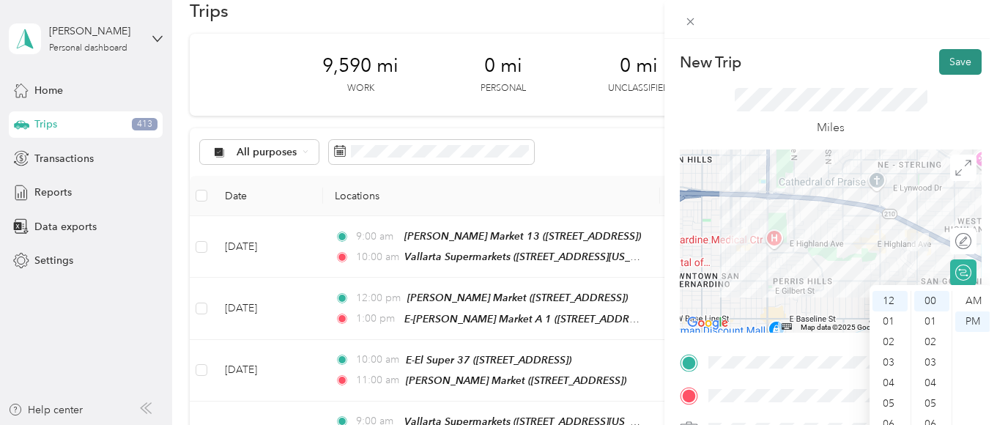
click at [956, 56] on button "Save" at bounding box center [960, 62] width 42 height 26
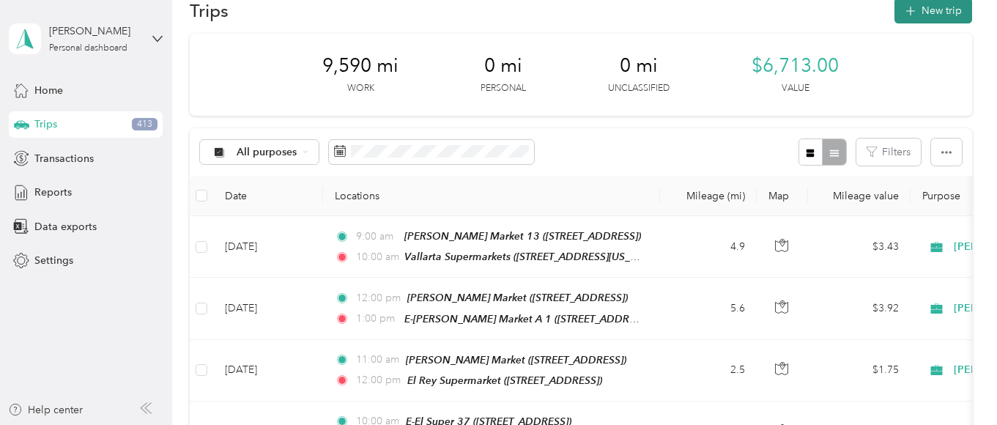
click at [955, 7] on button "New trip" at bounding box center [933, 11] width 78 height 26
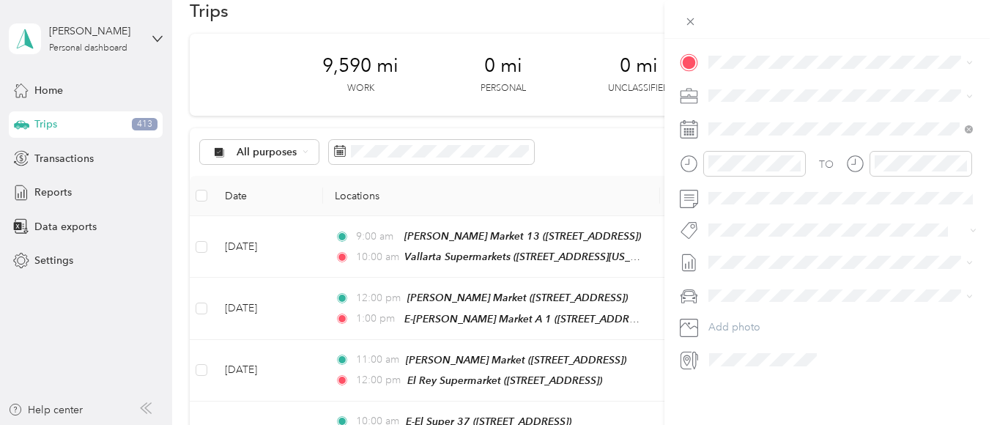
scroll to position [264, 0]
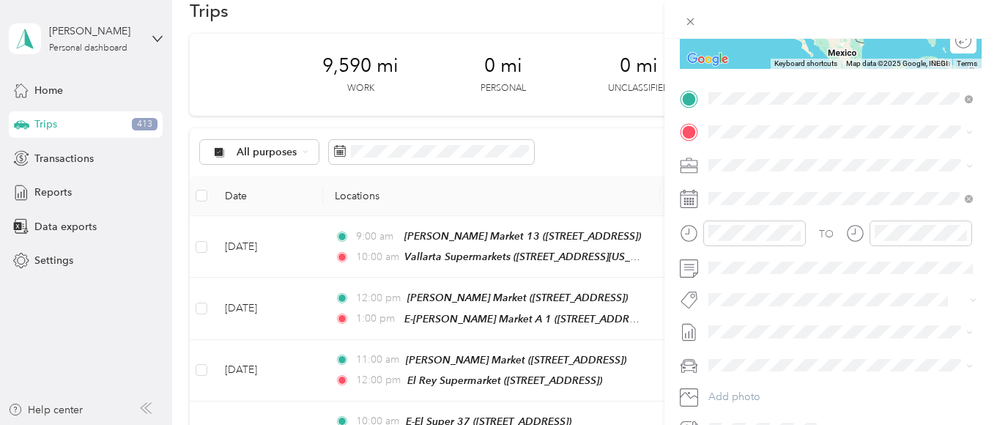
click at [819, 214] on div "TEAM El Rey Supermarket" at bounding box center [808, 210] width 145 height 18
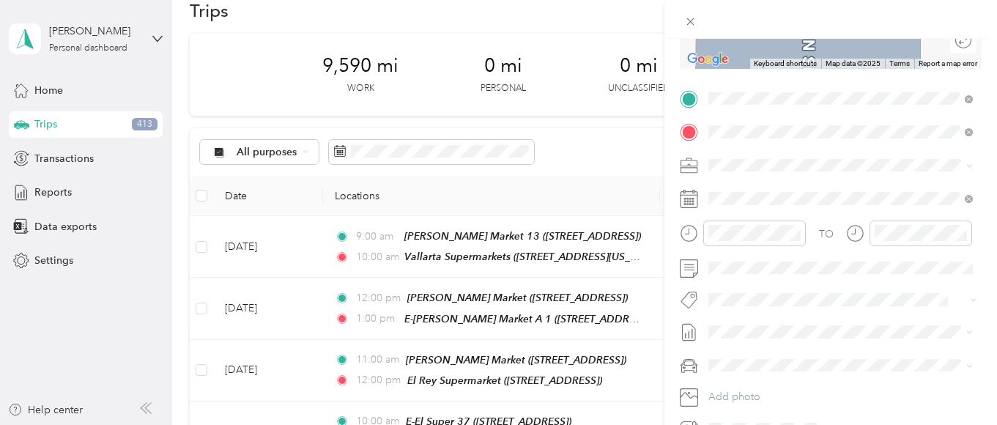
click at [849, 253] on div "TEAM [PERSON_NAME] Market 24" at bounding box center [831, 243] width 190 height 18
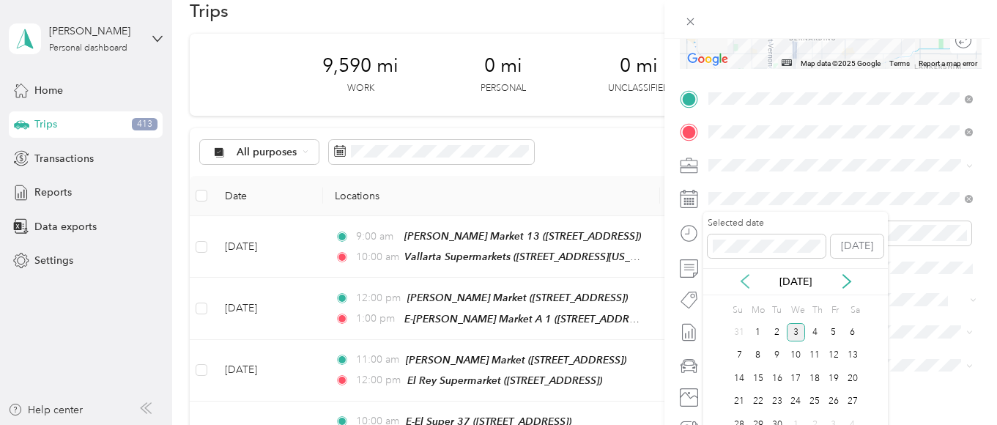
click at [743, 275] on icon at bounding box center [744, 281] width 15 height 15
click at [773, 351] on div "5" at bounding box center [776, 355] width 19 height 18
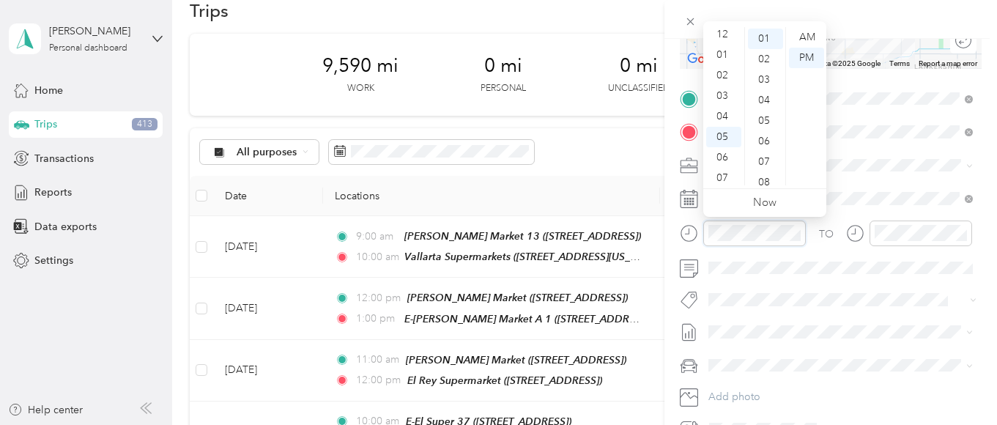
scroll to position [0, 0]
click at [717, 31] on div "12" at bounding box center [723, 37] width 35 height 21
click at [763, 31] on div "00" at bounding box center [765, 37] width 35 height 21
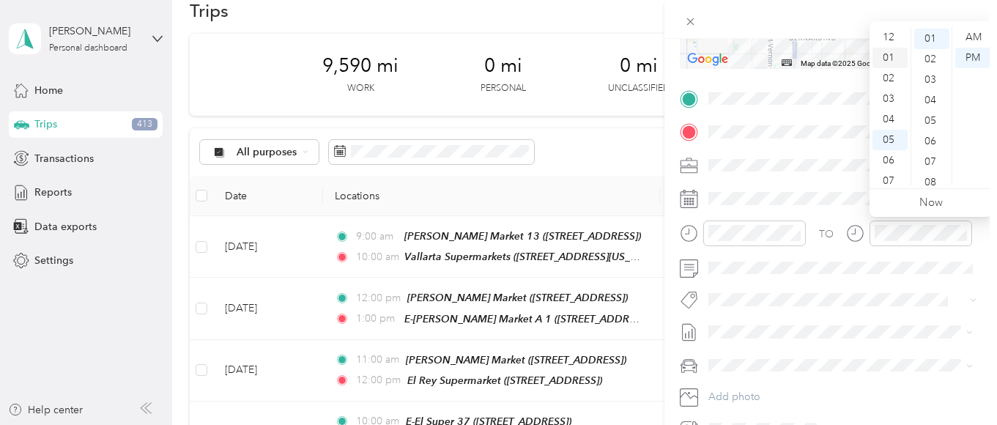
click at [882, 56] on div "01" at bounding box center [889, 58] width 35 height 21
click at [926, 33] on div "00" at bounding box center [931, 37] width 35 height 21
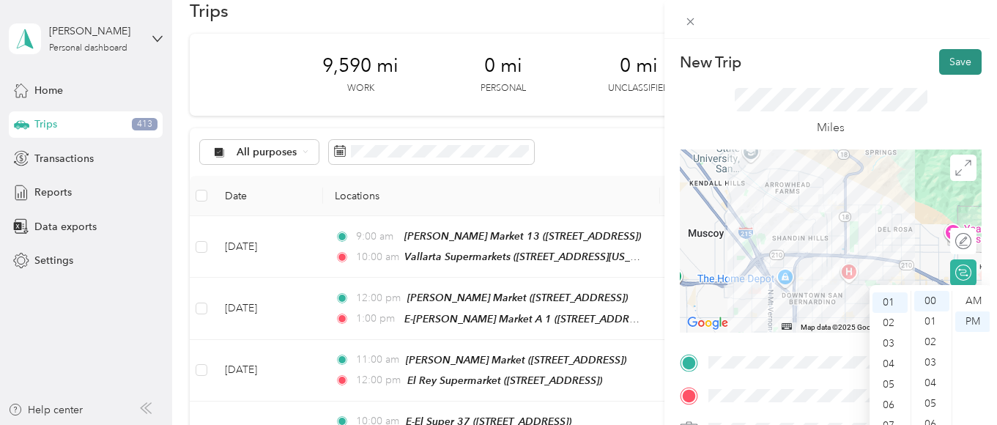
click at [958, 58] on button "Save" at bounding box center [960, 62] width 42 height 26
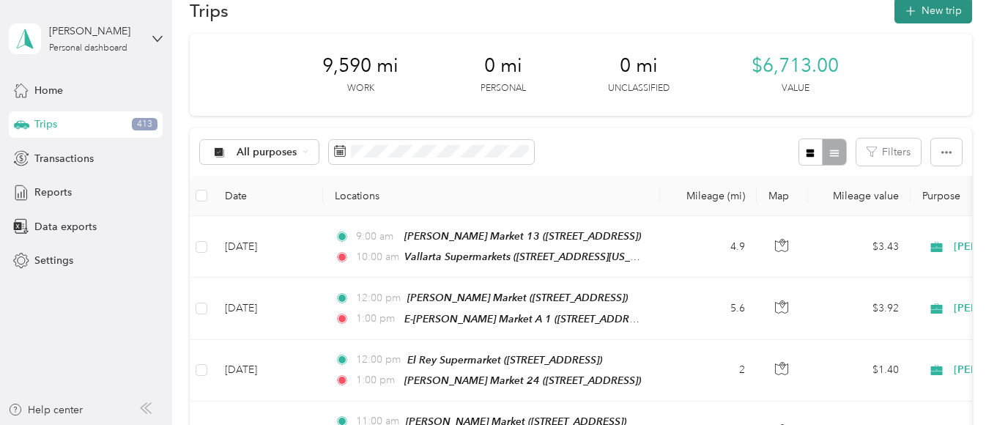
click at [942, 9] on button "New trip" at bounding box center [933, 11] width 78 height 26
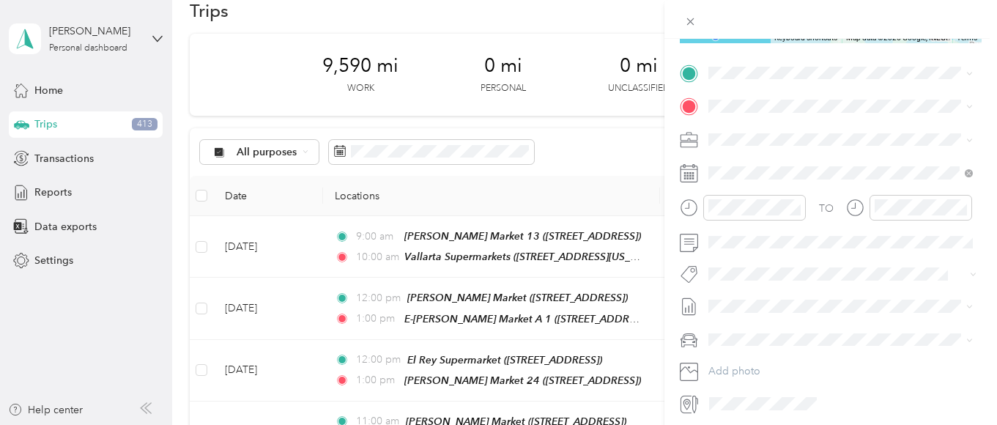
scroll to position [264, 0]
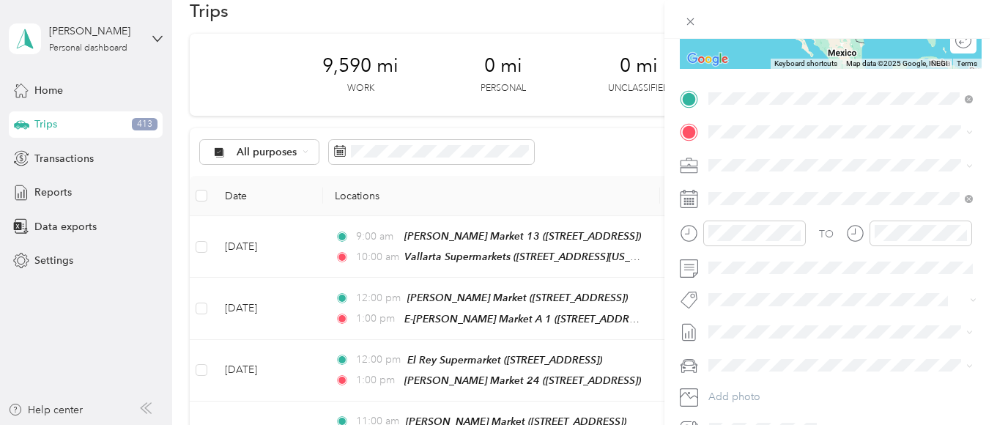
click at [838, 217] on strong "[PERSON_NAME] Market 24" at bounding box center [856, 210] width 140 height 13
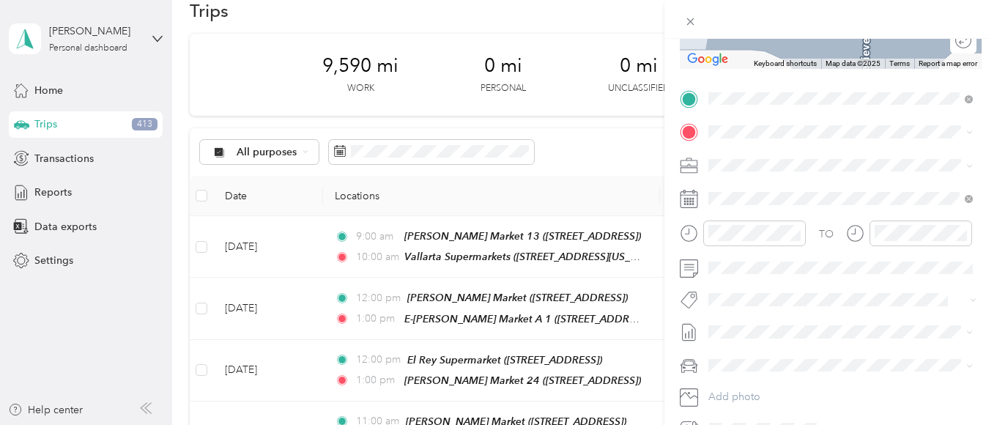
click at [797, 315] on div "TEAM El Super 50 [STREET_ADDRESS]" at bounding box center [840, 300] width 254 height 41
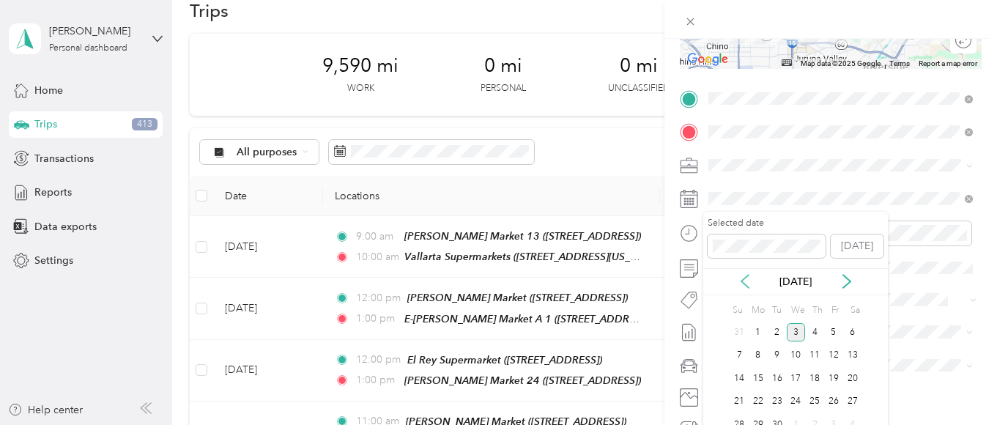
click at [740, 278] on icon at bounding box center [744, 281] width 15 height 15
drag, startPoint x: 776, startPoint y: 350, endPoint x: 775, endPoint y: 324, distance: 26.4
click at [776, 349] on div "5" at bounding box center [776, 355] width 19 height 18
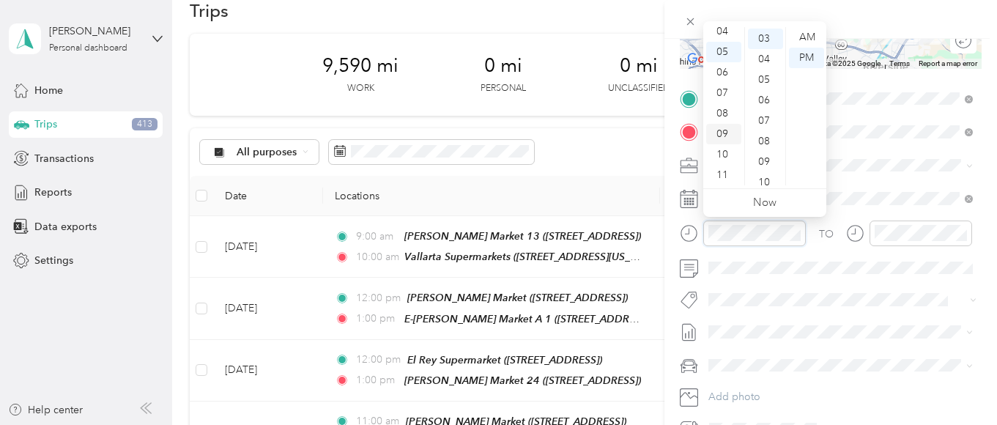
scroll to position [0, 0]
click at [718, 52] on div "01" at bounding box center [723, 58] width 35 height 21
click at [761, 31] on div "00" at bounding box center [765, 37] width 35 height 21
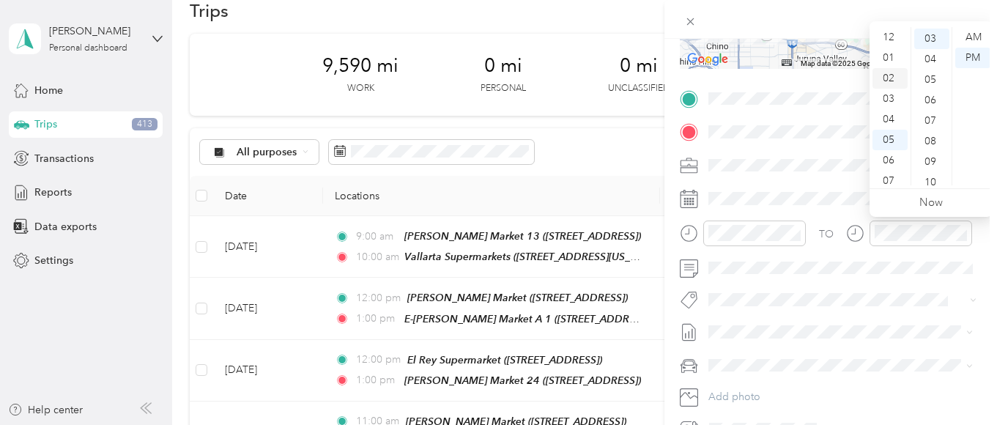
click at [885, 75] on div "02" at bounding box center [889, 78] width 35 height 21
click at [926, 32] on div "00" at bounding box center [931, 37] width 35 height 21
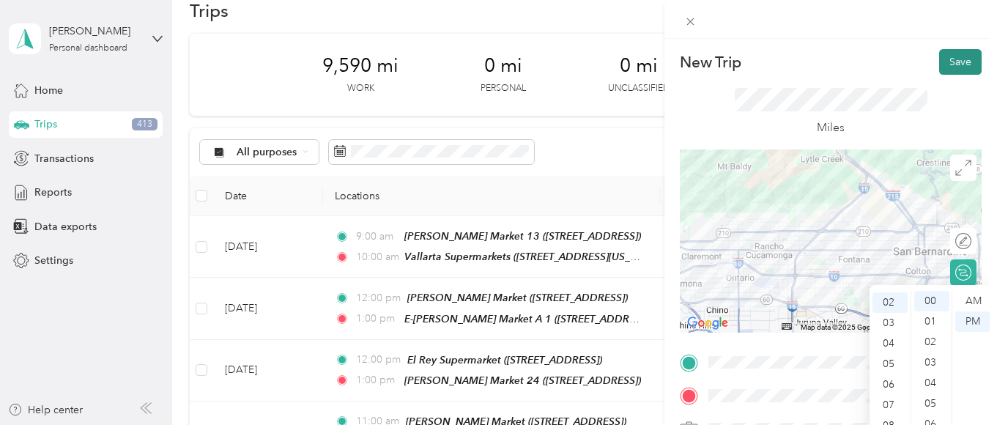
click at [946, 55] on button "Save" at bounding box center [960, 62] width 42 height 26
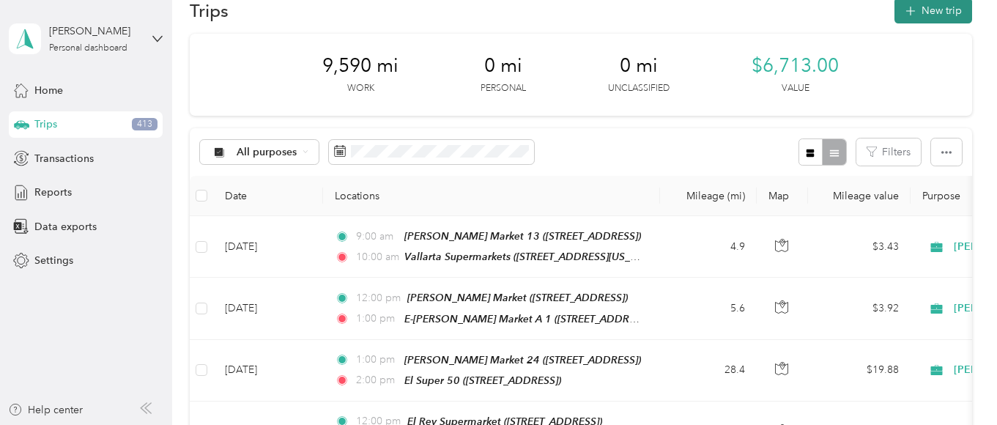
click at [943, 11] on button "New trip" at bounding box center [933, 11] width 78 height 26
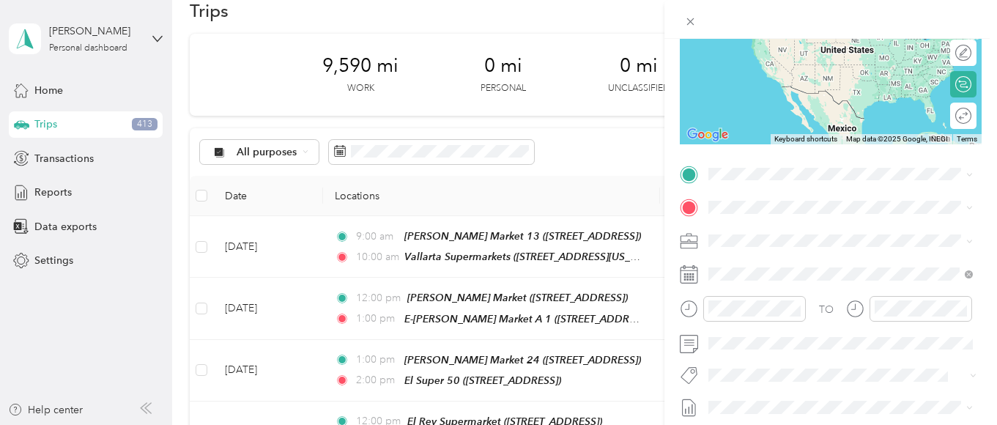
scroll to position [293, 0]
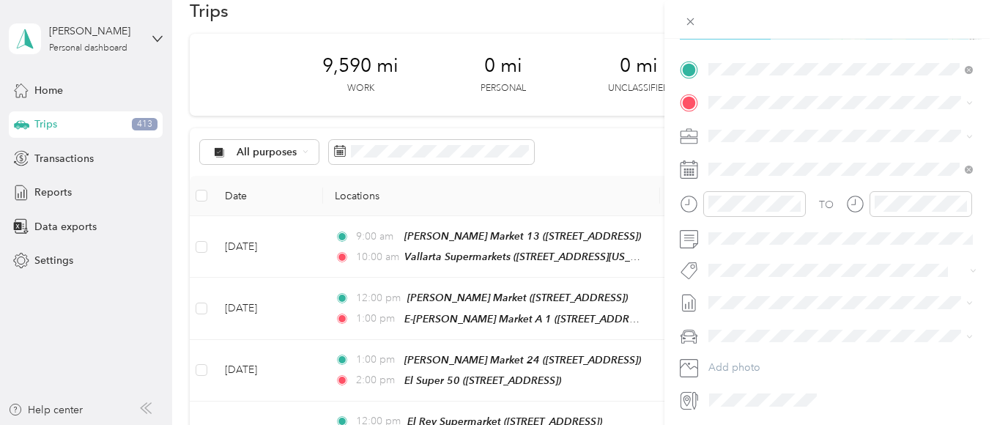
click at [804, 239] on strong "El Super 50" at bounding box center [814, 232] width 56 height 13
click at [795, 161] on span "[STREET_ADDRESS][US_STATE]" at bounding box center [809, 154] width 146 height 13
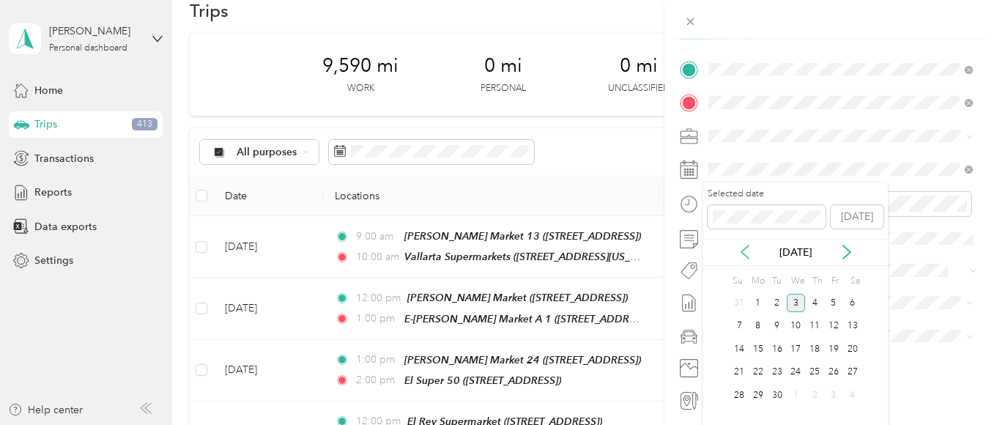
click at [740, 250] on icon at bounding box center [744, 252] width 15 height 15
click at [773, 322] on div "5" at bounding box center [776, 326] width 19 height 18
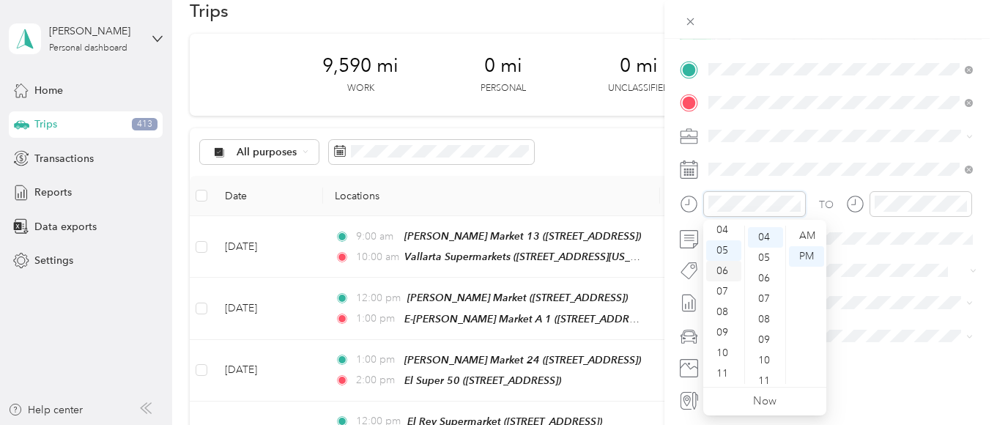
scroll to position [0, 0]
click at [718, 274] on div "02" at bounding box center [723, 277] width 35 height 21
click at [762, 234] on div "00" at bounding box center [765, 236] width 35 height 21
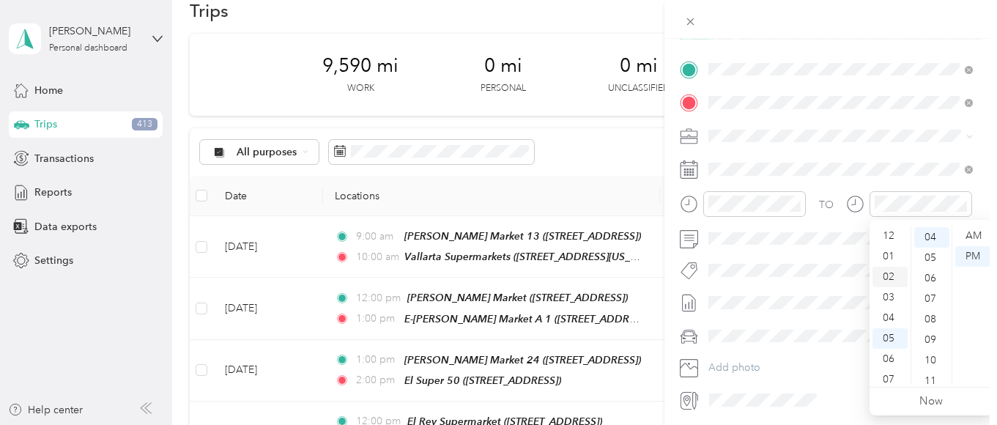
click at [885, 275] on div "02" at bounding box center [889, 277] width 35 height 21
click at [929, 255] on div "30" at bounding box center [931, 257] width 35 height 21
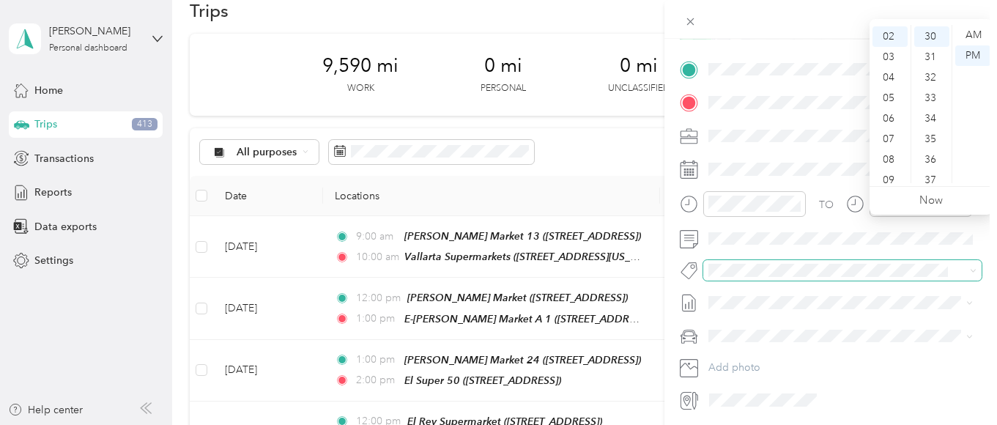
scroll to position [0, 0]
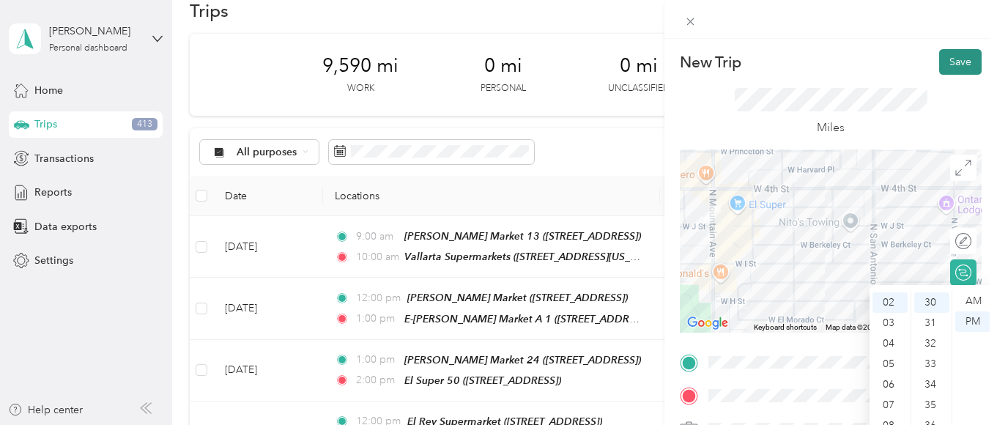
click at [956, 70] on button "Save" at bounding box center [960, 62] width 42 height 26
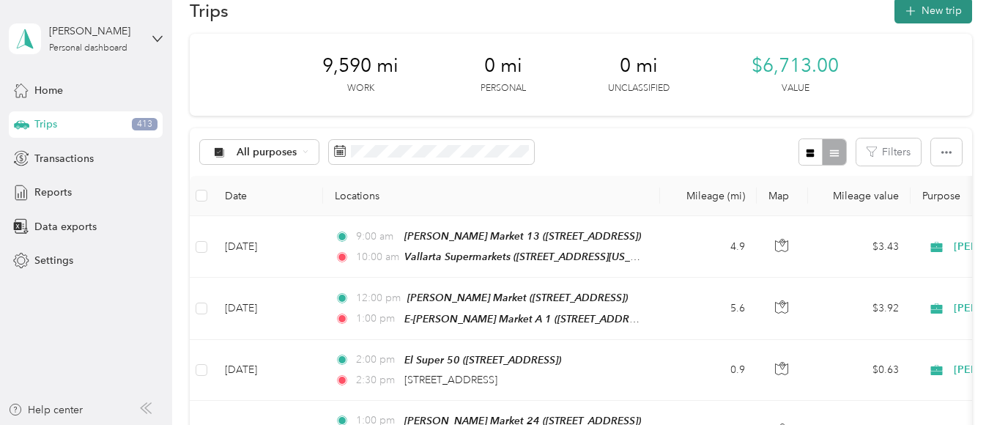
click at [931, 3] on button "New trip" at bounding box center [933, 11] width 78 height 26
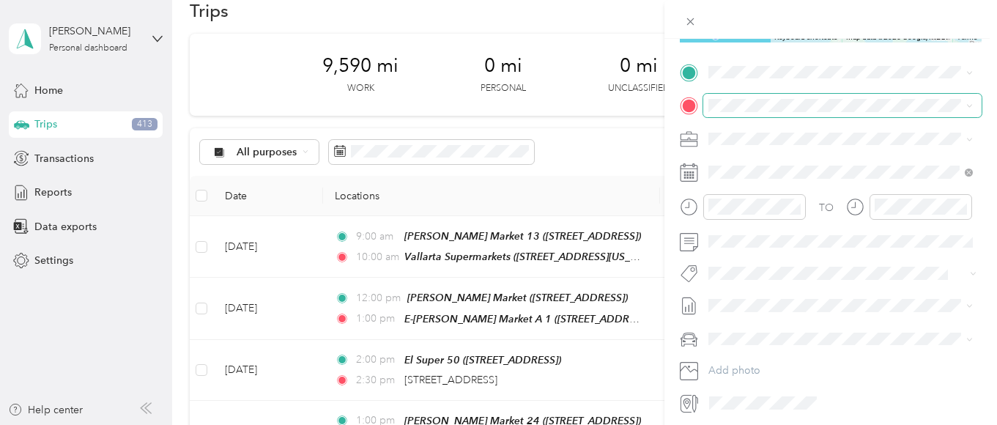
scroll to position [264, 0]
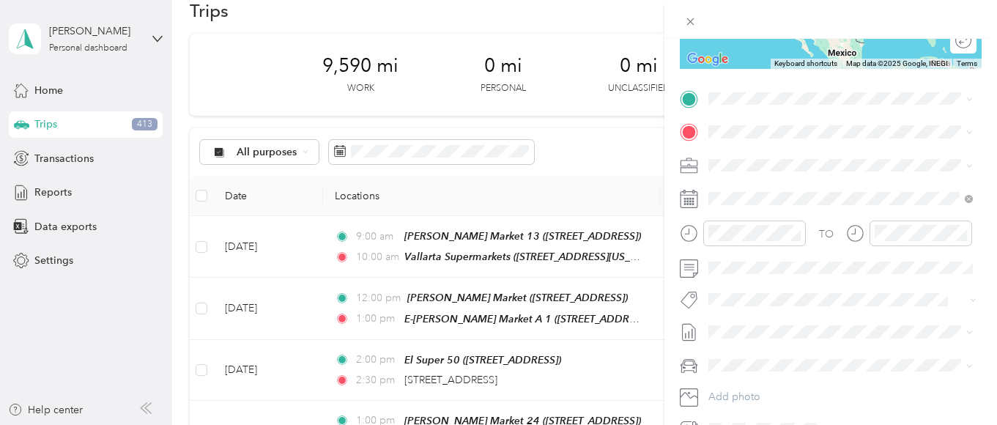
click at [795, 149] on span "[STREET_ADDRESS][US_STATE]" at bounding box center [809, 150] width 146 height 13
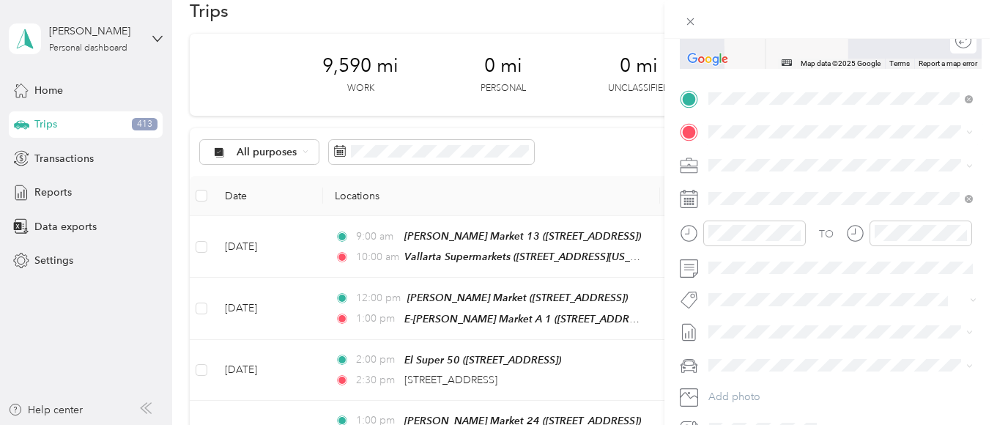
click at [809, 319] on div "TEAM El Super 50 [STREET_ADDRESS]" at bounding box center [789, 301] width 107 height 36
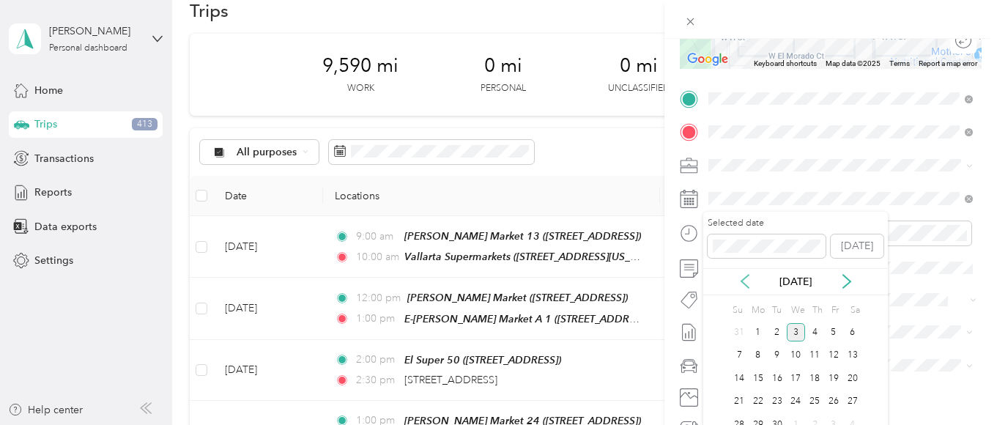
click at [743, 280] on icon at bounding box center [744, 281] width 7 height 13
click at [791, 350] on div "6" at bounding box center [795, 355] width 19 height 18
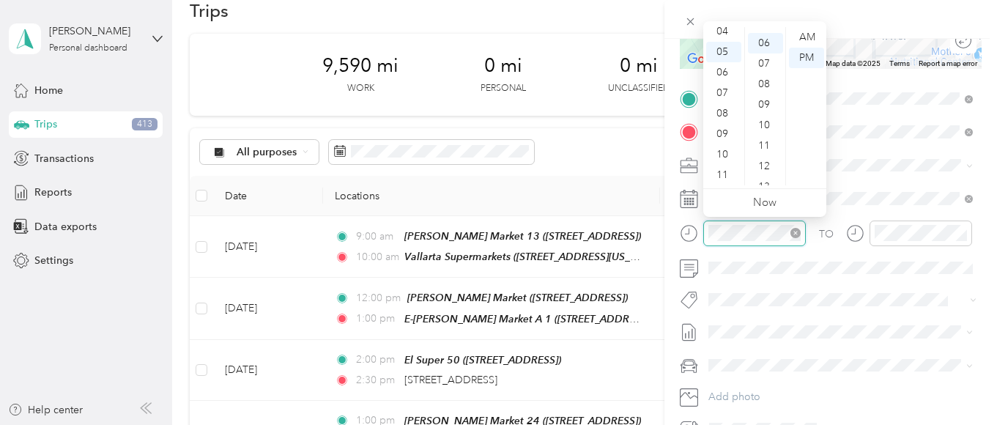
scroll to position [122, 0]
click at [717, 90] on div "07" at bounding box center [723, 93] width 35 height 21
click at [761, 36] on div "00" at bounding box center [765, 37] width 35 height 21
click at [803, 36] on div "AM" at bounding box center [806, 37] width 35 height 21
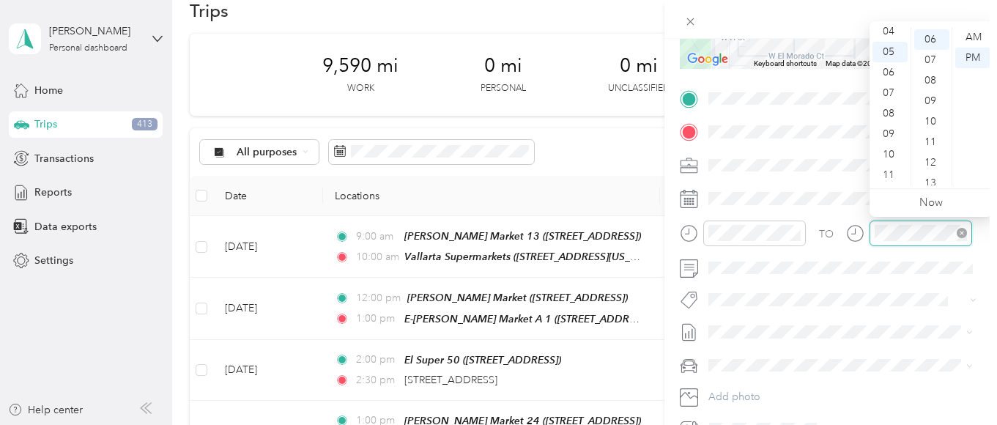
scroll to position [122, 0]
click at [884, 89] on div "07" at bounding box center [889, 93] width 35 height 21
drag, startPoint x: 926, startPoint y: 88, endPoint x: 948, endPoint y: 64, distance: 32.1
click at [927, 87] on div "30" at bounding box center [931, 91] width 35 height 21
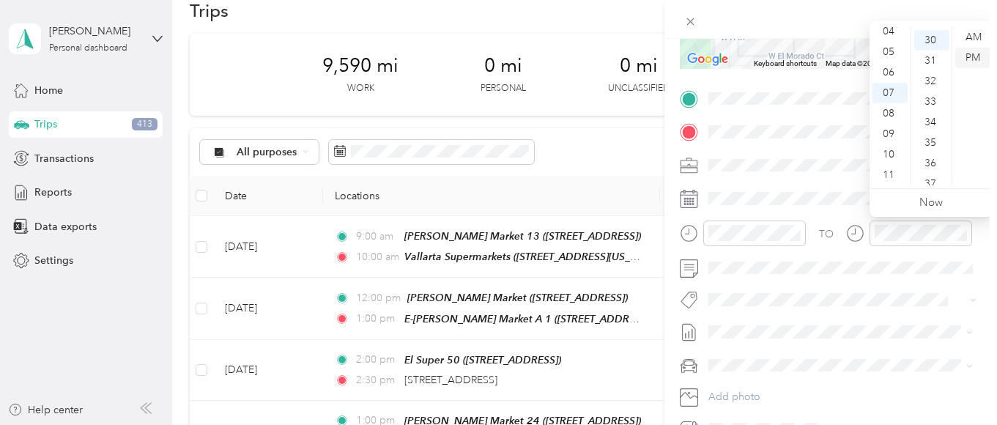
scroll to position [614, 0]
click at [971, 34] on div "AM" at bounding box center [972, 37] width 35 height 21
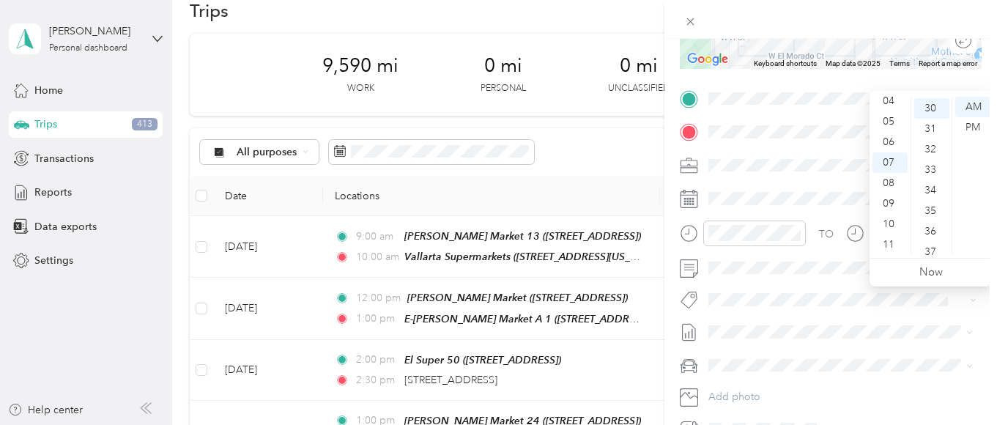
scroll to position [0, 0]
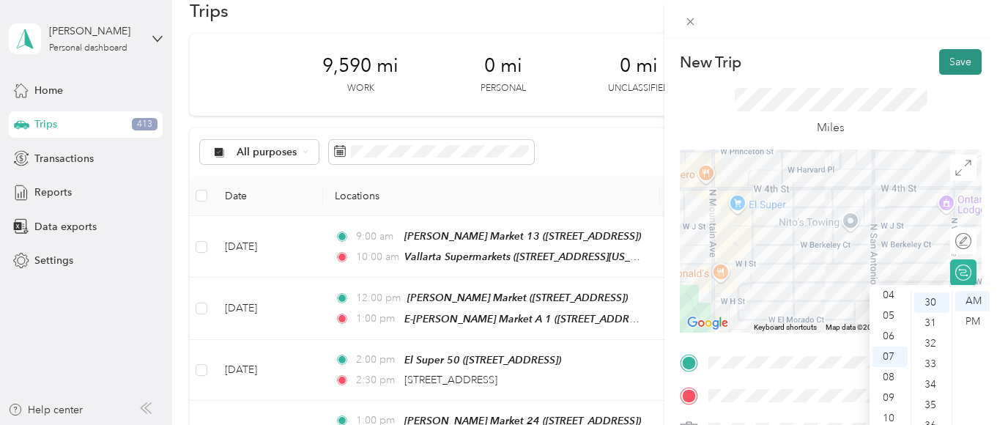
click at [955, 62] on button "Save" at bounding box center [960, 62] width 42 height 26
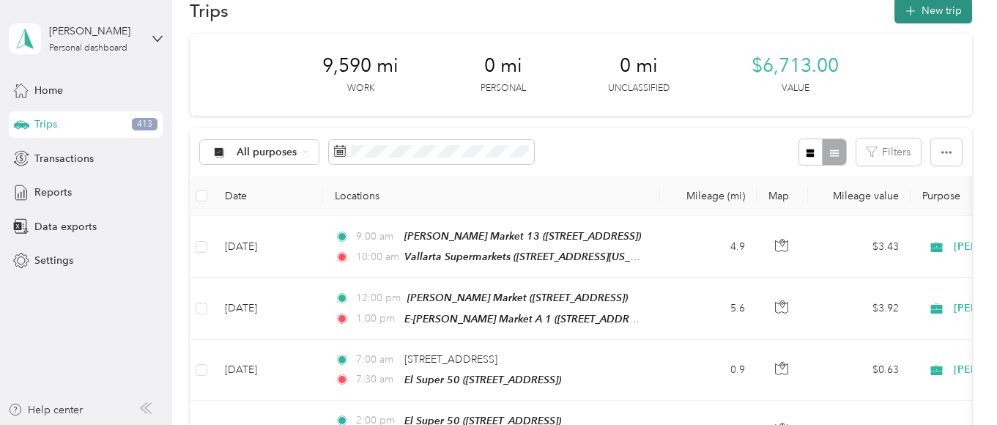
click at [941, 8] on button "New trip" at bounding box center [933, 11] width 78 height 26
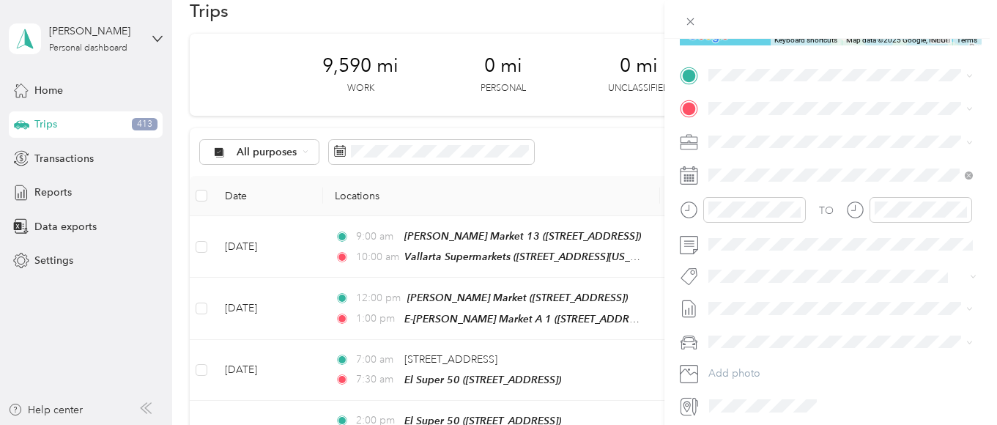
scroll to position [293, 0]
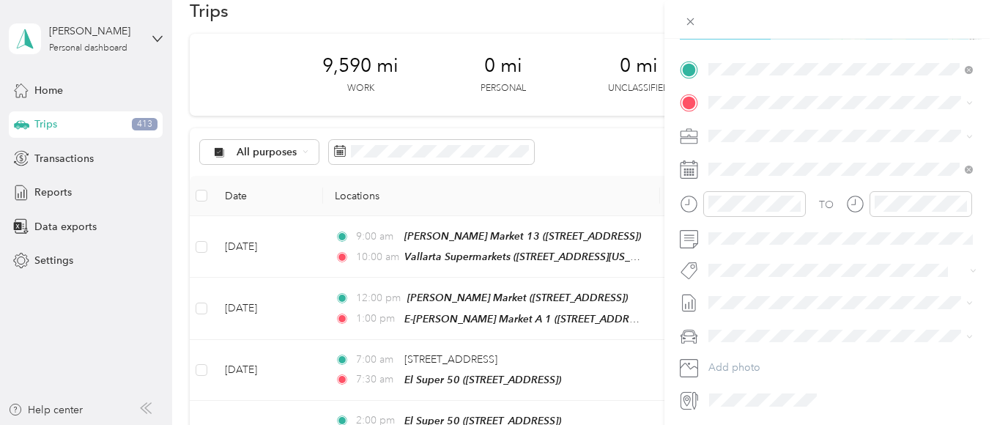
click at [802, 239] on strong "El Super 50" at bounding box center [814, 232] width 56 height 13
click at [821, 155] on div "TEAM Baja Ranch Supermarket" at bounding box center [848, 163] width 224 height 18
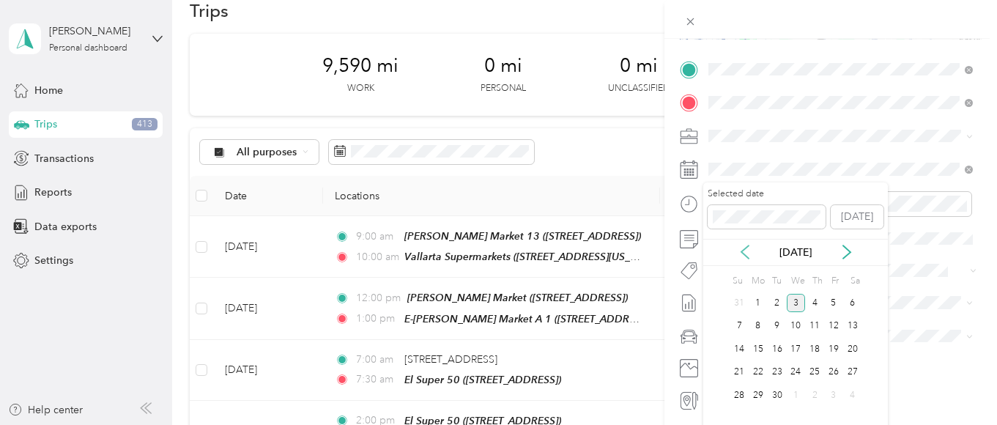
click at [744, 249] on icon at bounding box center [744, 251] width 7 height 13
click at [794, 324] on div "6" at bounding box center [795, 326] width 19 height 18
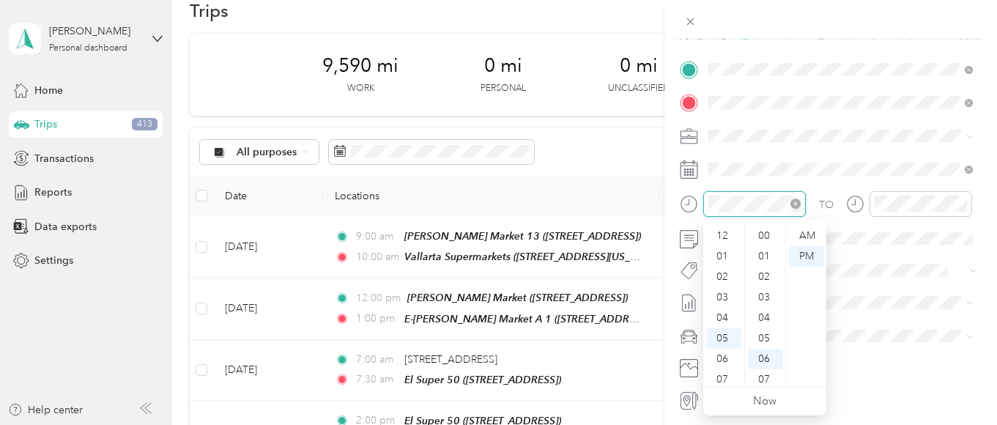
scroll to position [122, 0]
click at [721, 290] on div "07" at bounding box center [723, 291] width 35 height 21
click at [763, 287] on div "30" at bounding box center [765, 289] width 35 height 21
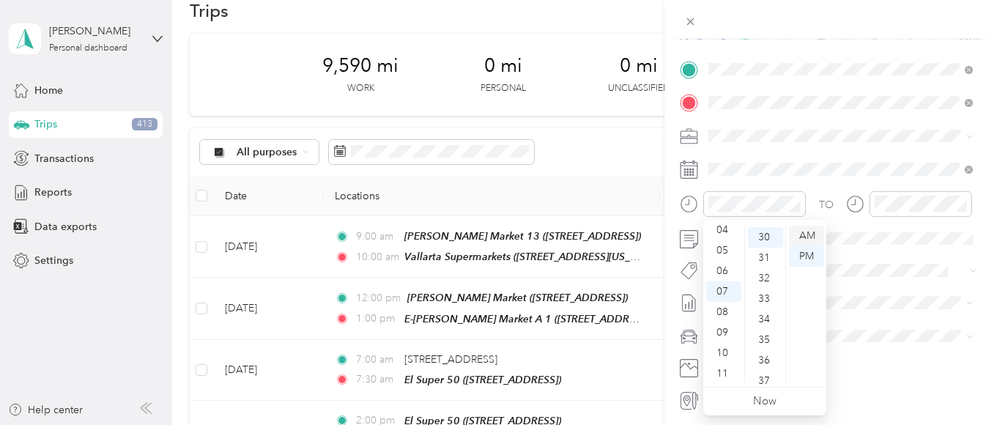
click at [807, 234] on div "AM" at bounding box center [806, 236] width 35 height 21
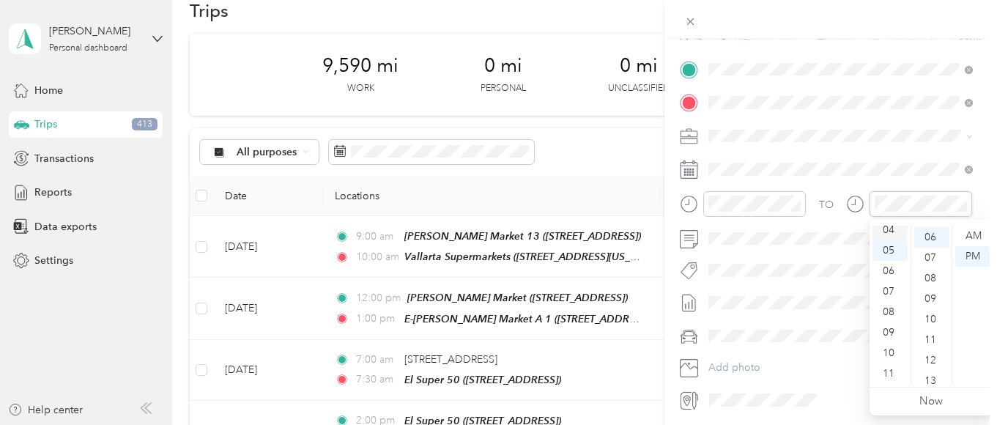
scroll to position [122, 0]
click at [883, 332] on div "09" at bounding box center [889, 332] width 35 height 21
drag, startPoint x: 926, startPoint y: 234, endPoint x: 956, endPoint y: 231, distance: 30.2
click at [927, 234] on div "00" at bounding box center [931, 236] width 35 height 21
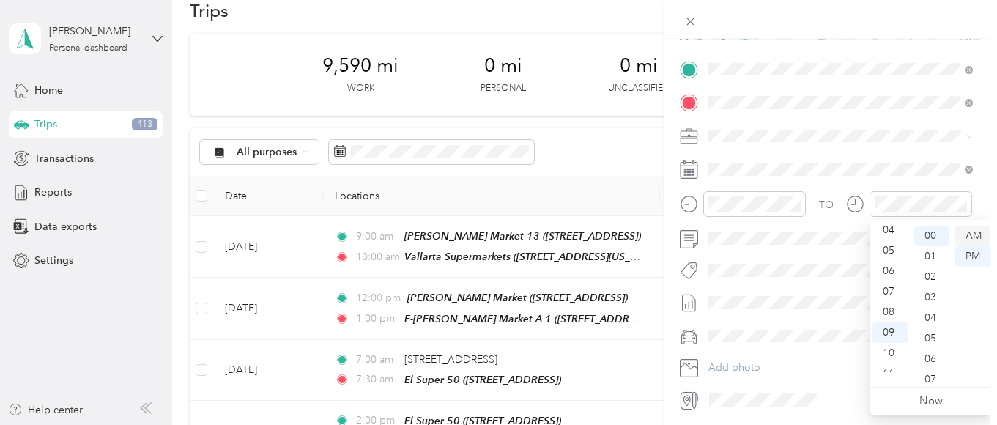
click at [975, 231] on div "AM" at bounding box center [972, 236] width 35 height 21
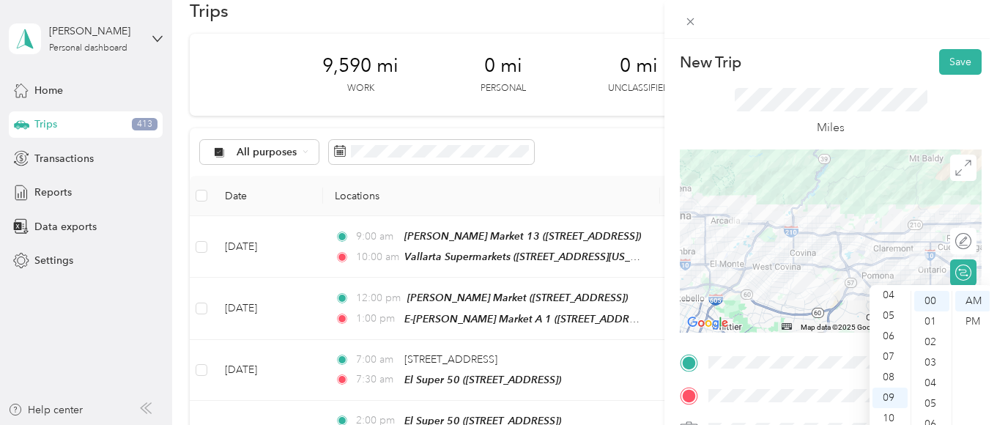
click at [949, 59] on button "Save" at bounding box center [960, 62] width 42 height 26
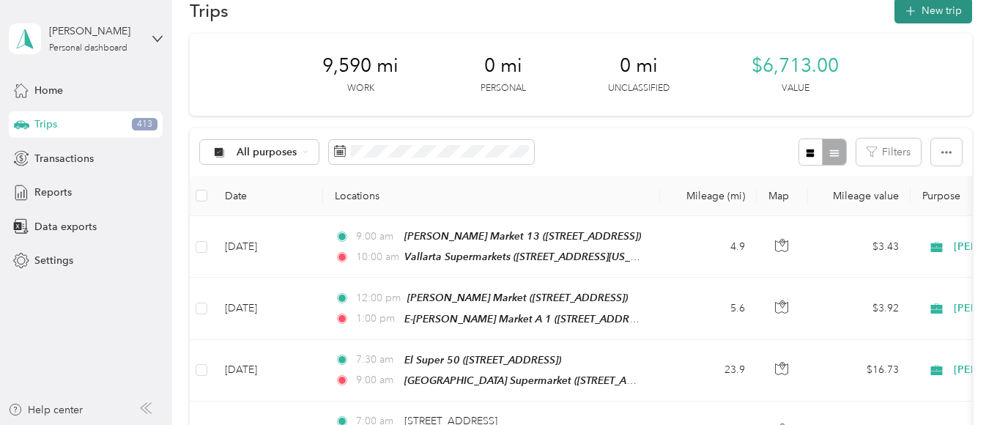
click at [933, 12] on button "New trip" at bounding box center [933, 11] width 78 height 26
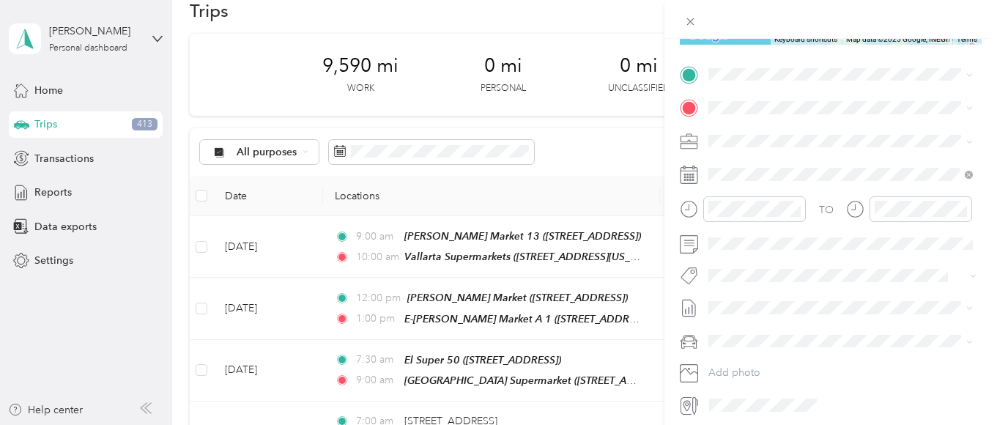
scroll to position [264, 0]
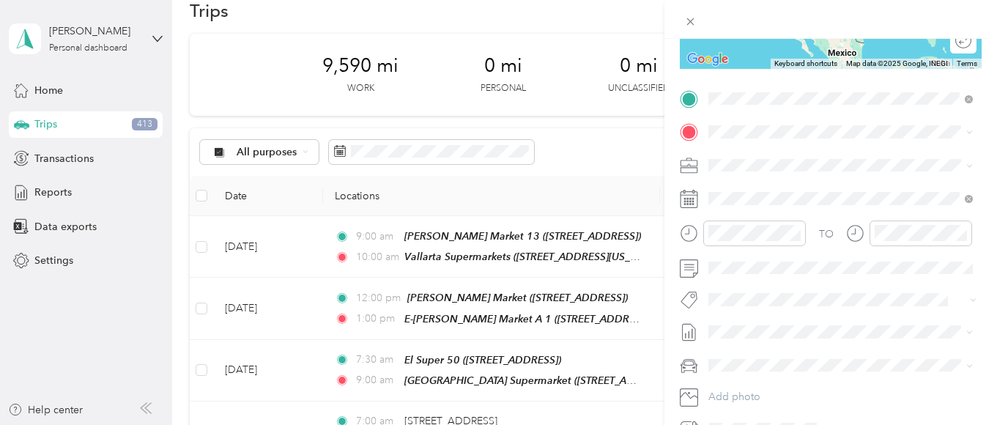
click at [816, 165] on div "TEAM Baja Ranch Supermarket" at bounding box center [848, 159] width 224 height 18
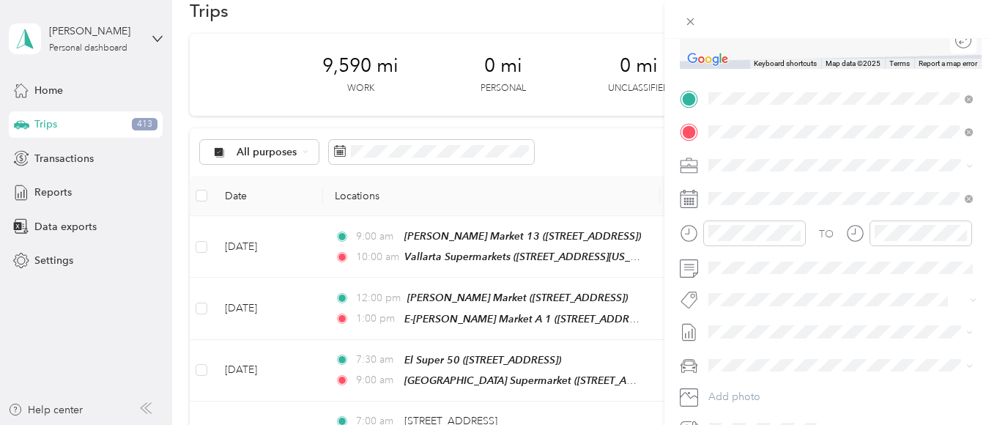
click at [808, 197] on div "TEAM H Mart" at bounding box center [782, 192] width 93 height 18
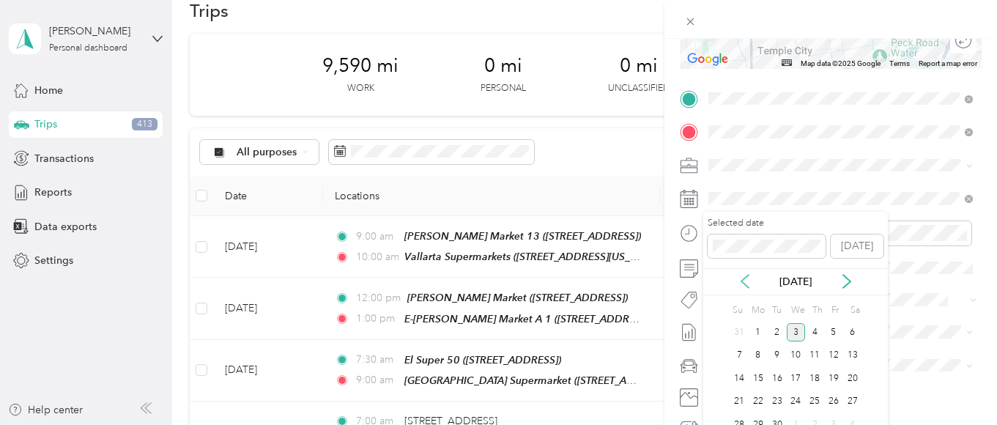
click at [740, 282] on icon at bounding box center [744, 281] width 15 height 15
click at [790, 352] on div "6" at bounding box center [795, 355] width 19 height 18
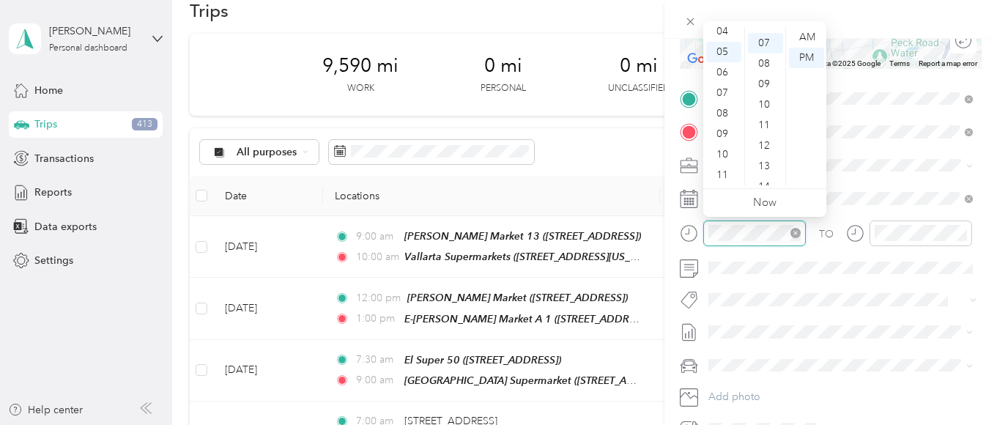
scroll to position [142, 0]
click at [718, 131] on div "09" at bounding box center [723, 134] width 35 height 21
click at [761, 33] on div "00" at bounding box center [765, 37] width 35 height 21
click at [804, 30] on div "AM" at bounding box center [806, 37] width 35 height 21
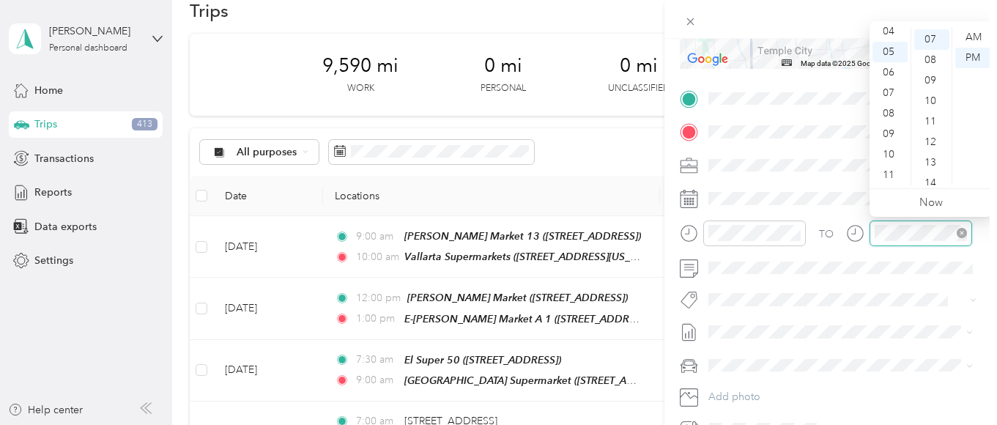
scroll to position [142, 0]
click at [888, 155] on div "10" at bounding box center [889, 154] width 35 height 21
click at [928, 34] on div "00" at bounding box center [931, 37] width 35 height 21
click at [972, 34] on div "AM" at bounding box center [972, 37] width 35 height 21
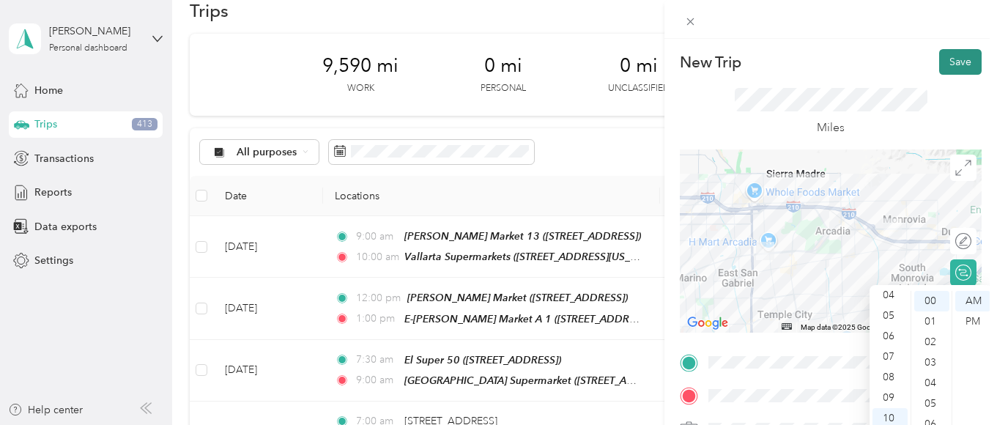
click at [948, 56] on button "Save" at bounding box center [960, 62] width 42 height 26
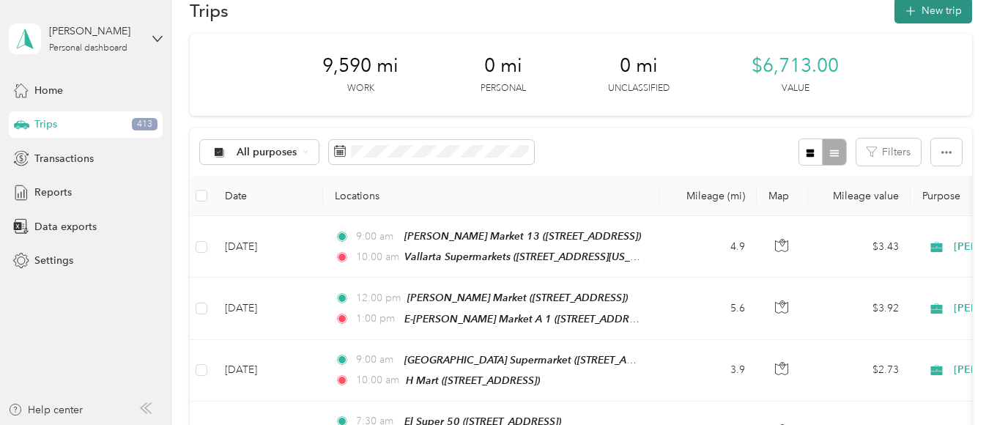
click at [938, 13] on button "New trip" at bounding box center [933, 11] width 78 height 26
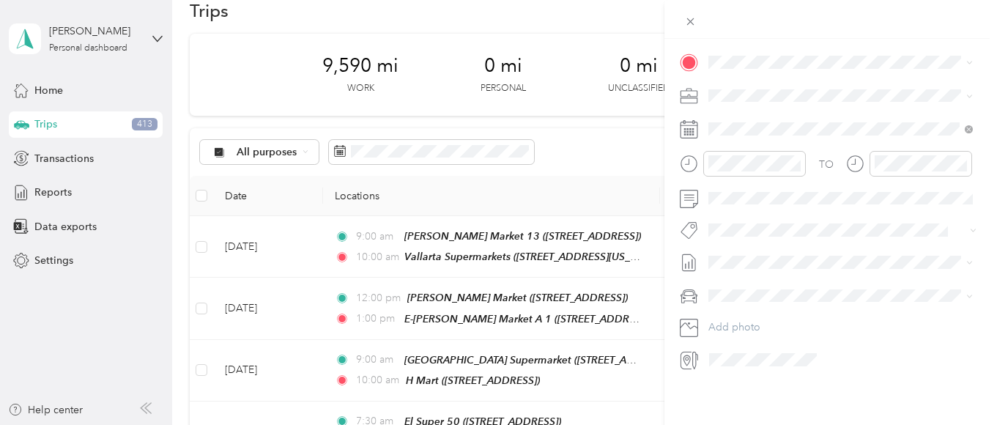
scroll to position [264, 0]
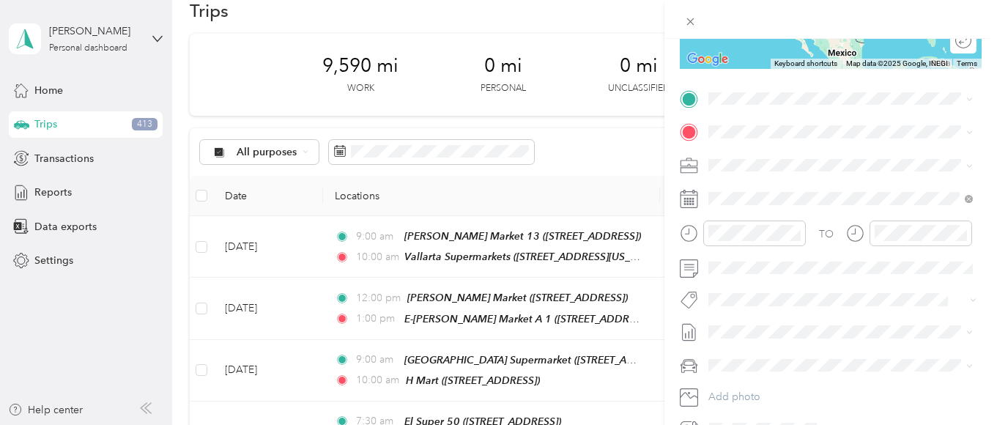
click at [779, 162] on button "TEAM" at bounding box center [758, 158] width 45 height 18
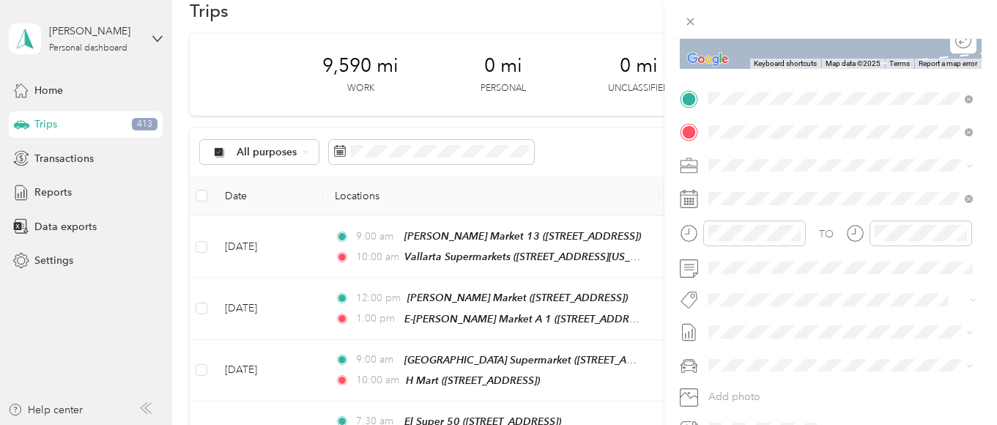
click at [821, 250] on strong "E-Super A Food Market" at bounding box center [842, 243] width 113 height 13
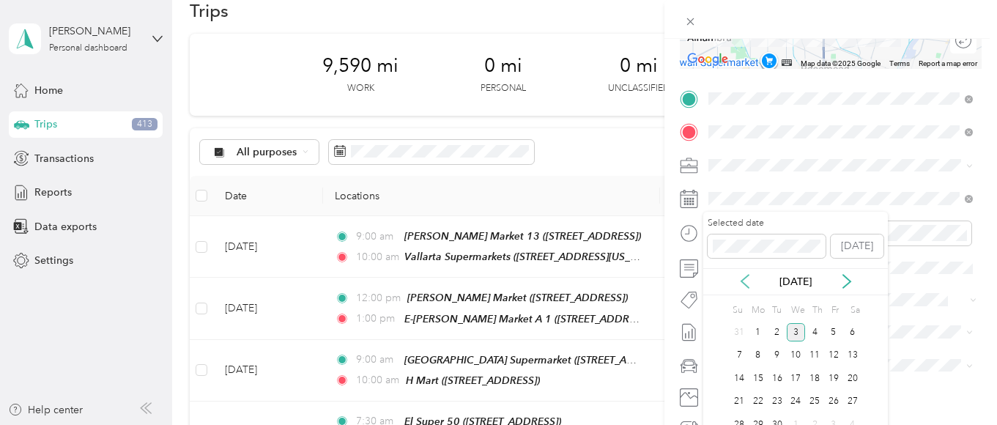
click at [740, 278] on icon at bounding box center [744, 281] width 15 height 15
click at [792, 352] on div "6" at bounding box center [795, 355] width 19 height 18
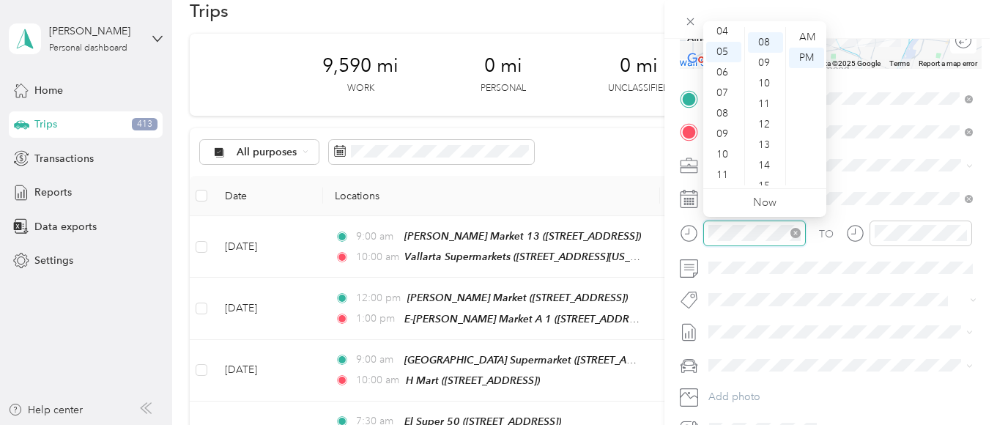
scroll to position [163, 0]
click at [723, 151] on div "10" at bounding box center [723, 154] width 35 height 21
click at [759, 32] on div "00" at bounding box center [765, 37] width 35 height 21
click at [804, 31] on div "AM" at bounding box center [806, 37] width 35 height 21
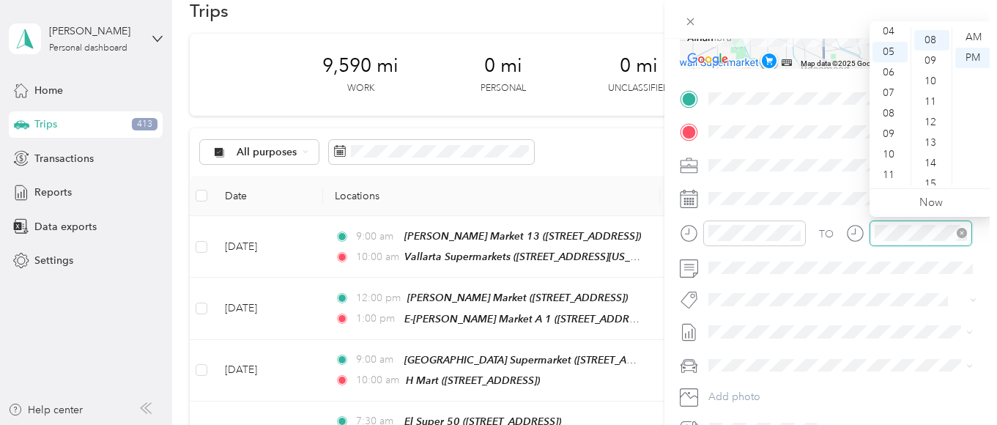
scroll to position [163, 0]
click at [885, 173] on div "11" at bounding box center [889, 175] width 35 height 21
click at [928, 34] on div "00" at bounding box center [931, 37] width 35 height 21
click at [968, 35] on div "AM" at bounding box center [972, 37] width 35 height 21
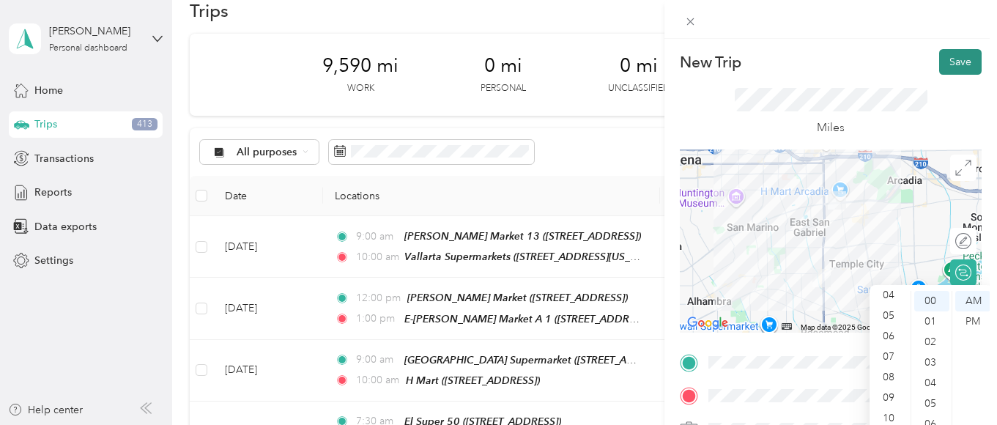
click at [953, 61] on button "Save" at bounding box center [960, 62] width 42 height 26
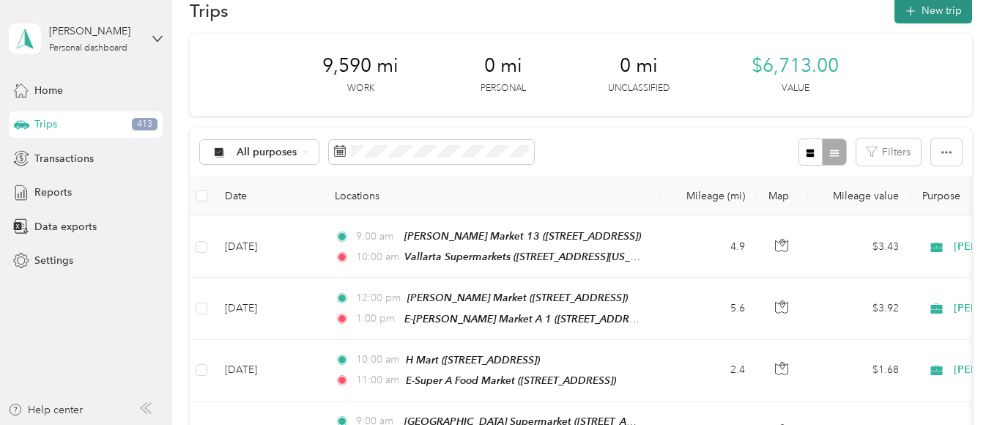
click at [929, 11] on button "New trip" at bounding box center [933, 11] width 78 height 26
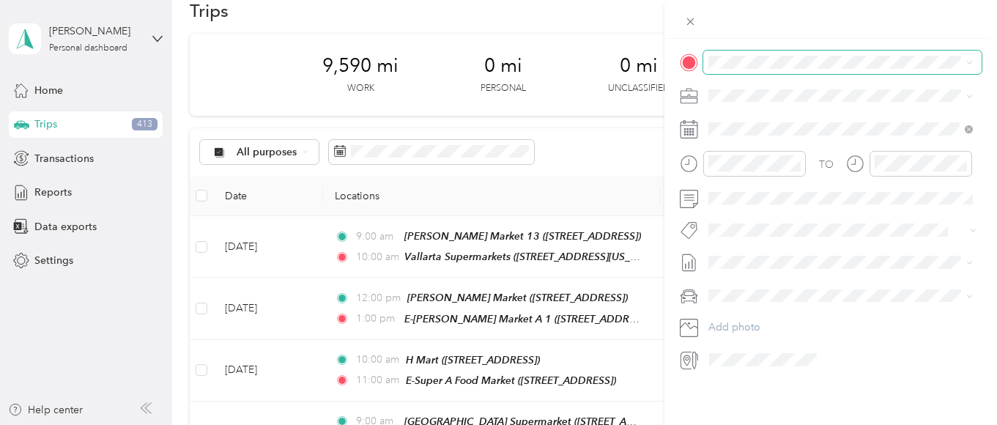
scroll to position [264, 0]
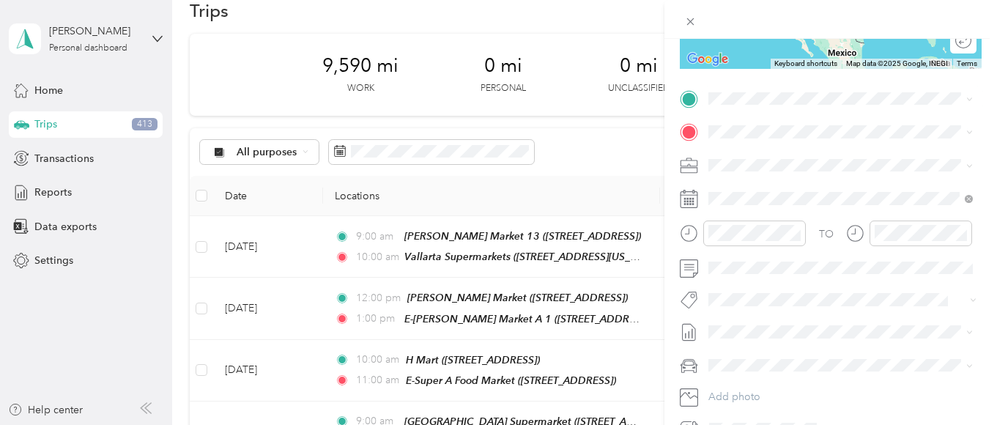
click at [811, 216] on strong "E-Super A Food Market" at bounding box center [842, 209] width 113 height 13
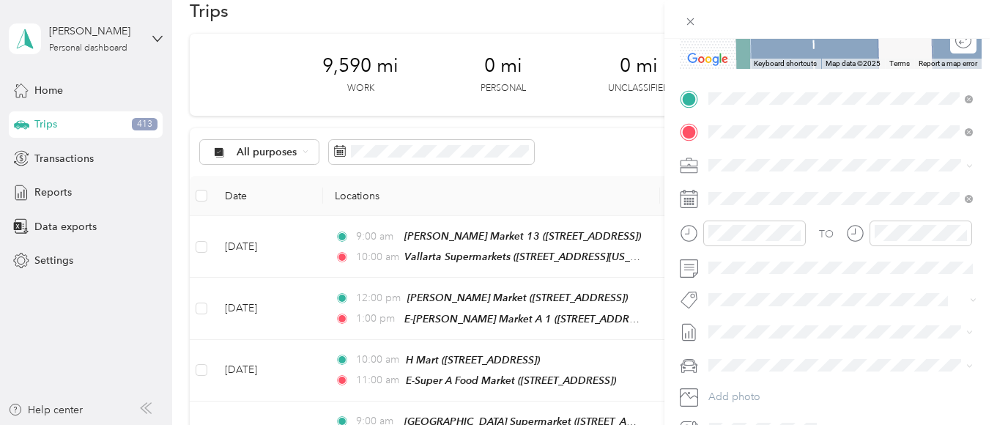
click at [844, 194] on strong "Big Saver Foods" at bounding box center [825, 192] width 78 height 13
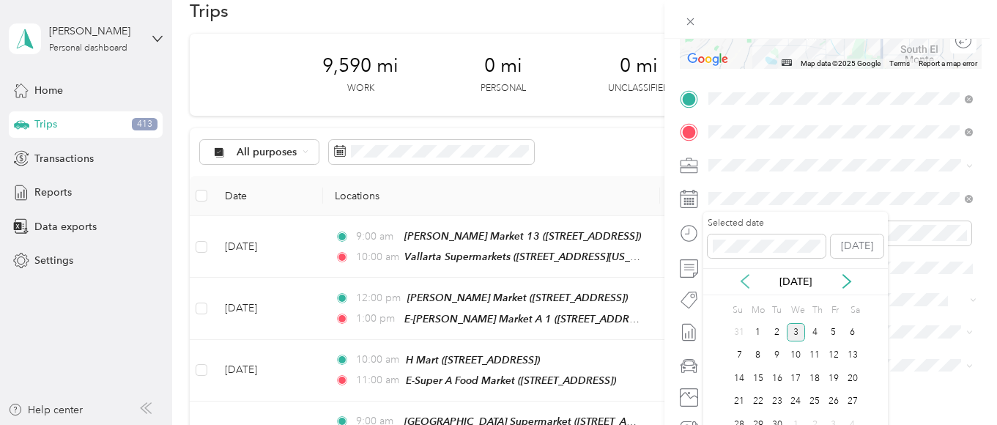
click at [746, 278] on icon at bounding box center [744, 281] width 15 height 15
click at [795, 351] on div "6" at bounding box center [795, 355] width 19 height 18
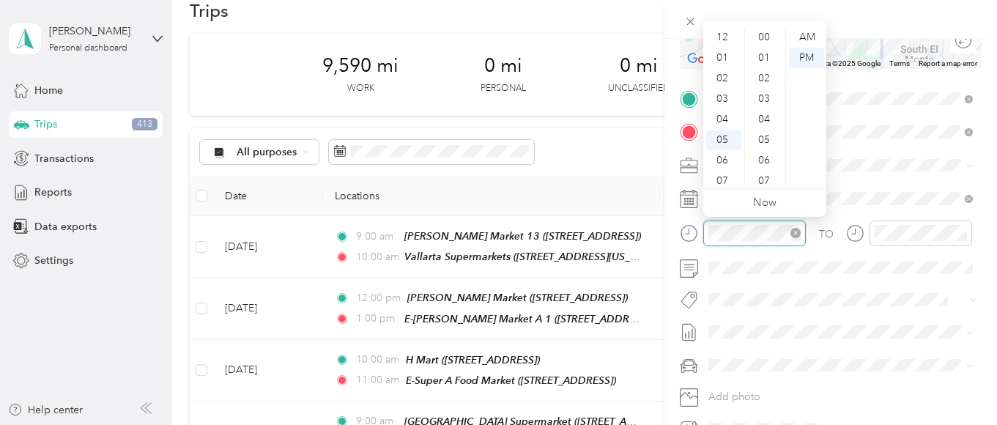
scroll to position [204, 0]
click at [718, 170] on div "11" at bounding box center [723, 175] width 35 height 21
click at [763, 34] on div "00" at bounding box center [765, 37] width 35 height 21
click at [811, 33] on div "AM" at bounding box center [806, 37] width 35 height 21
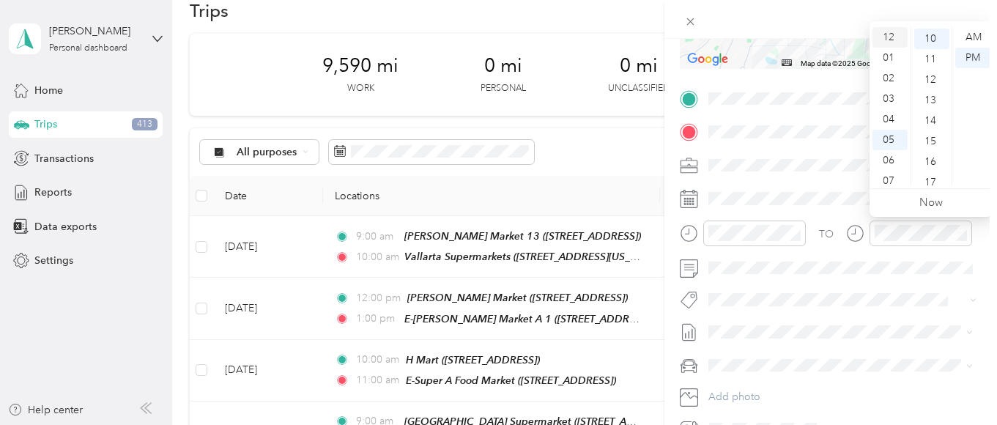
click at [885, 32] on div "12" at bounding box center [889, 37] width 35 height 21
click at [924, 35] on div "00" at bounding box center [931, 37] width 35 height 21
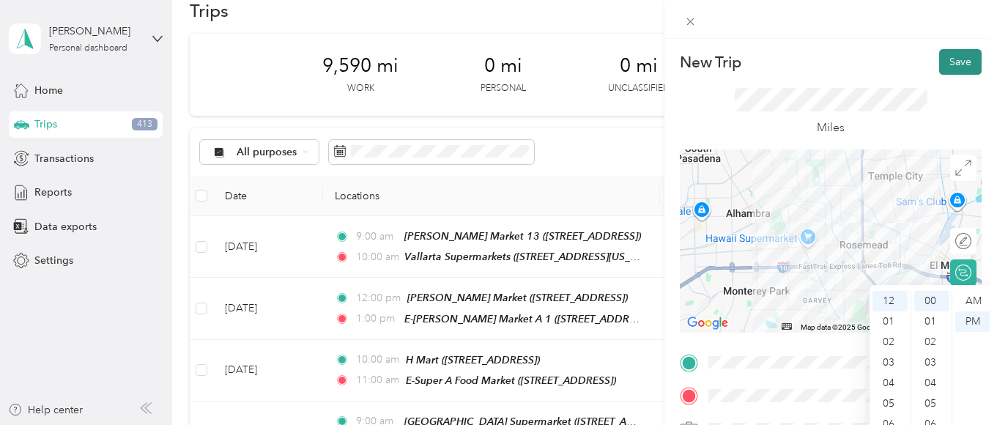
click at [948, 59] on button "Save" at bounding box center [960, 62] width 42 height 26
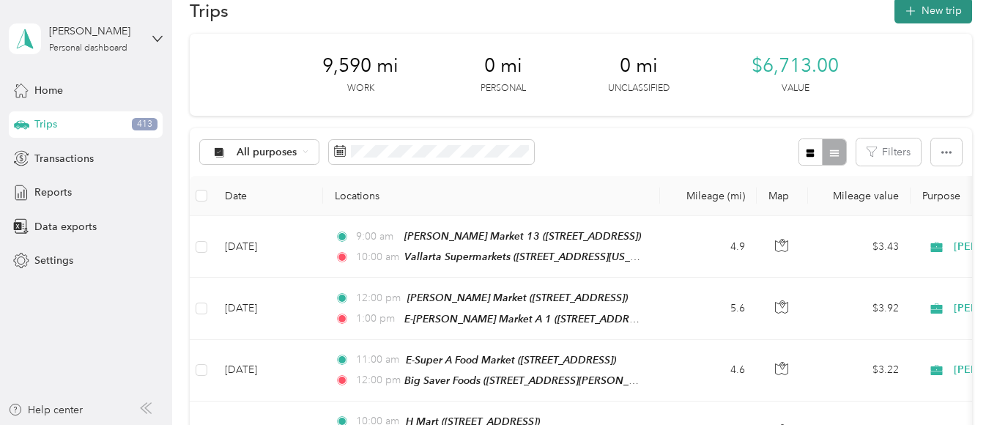
click at [934, 7] on button "New trip" at bounding box center [933, 11] width 78 height 26
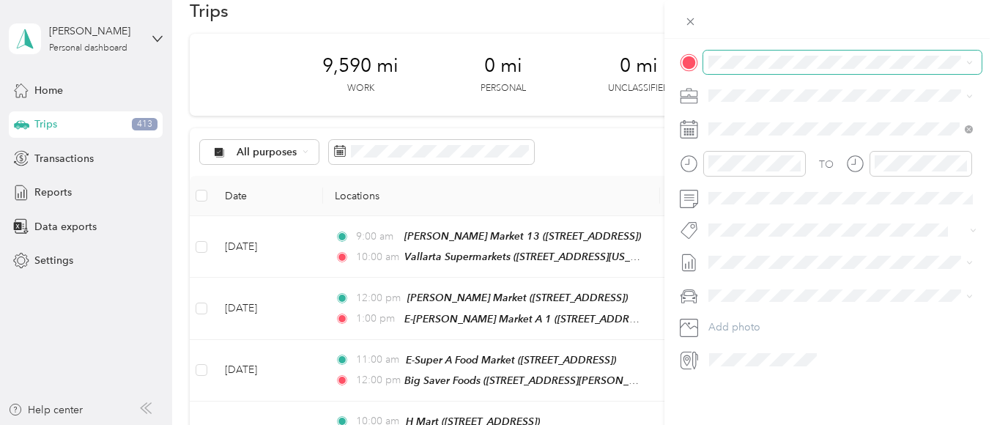
scroll to position [264, 0]
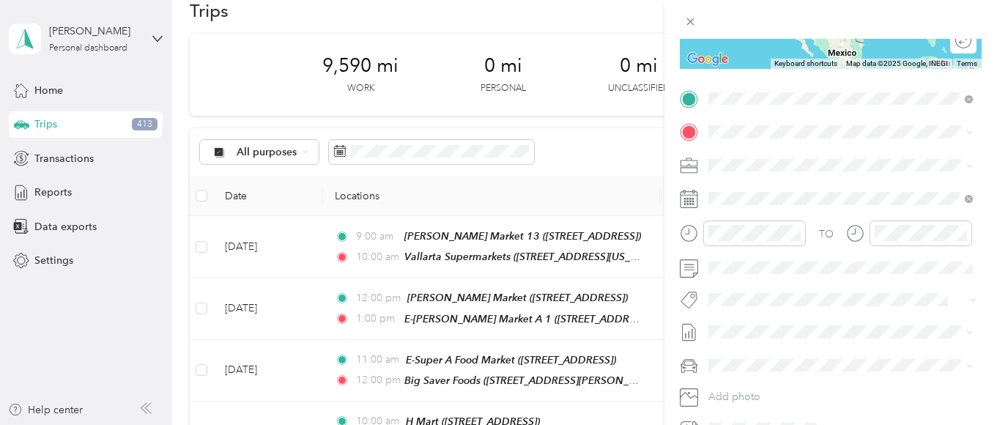
click at [816, 163] on div "TEAM Big Saver Foods [STREET_ADDRESS][PERSON_NAME]" at bounding box center [823, 168] width 174 height 36
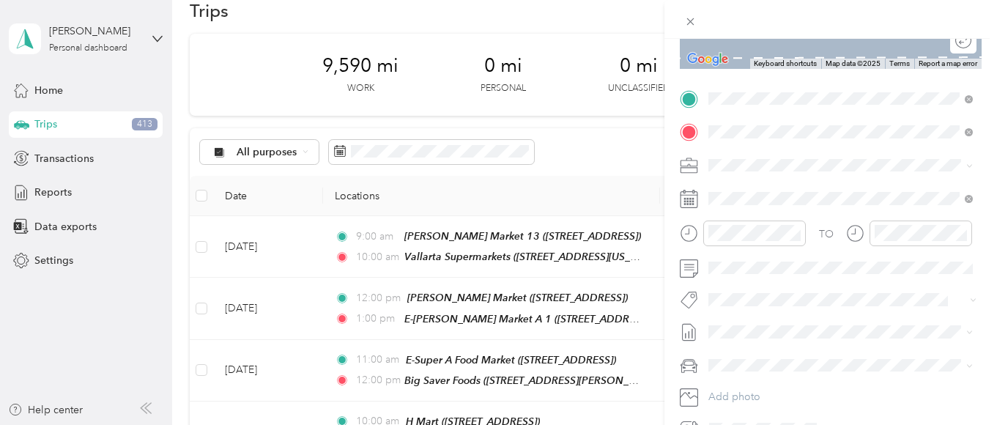
click at [813, 302] on strong "El Super 50" at bounding box center [814, 295] width 56 height 13
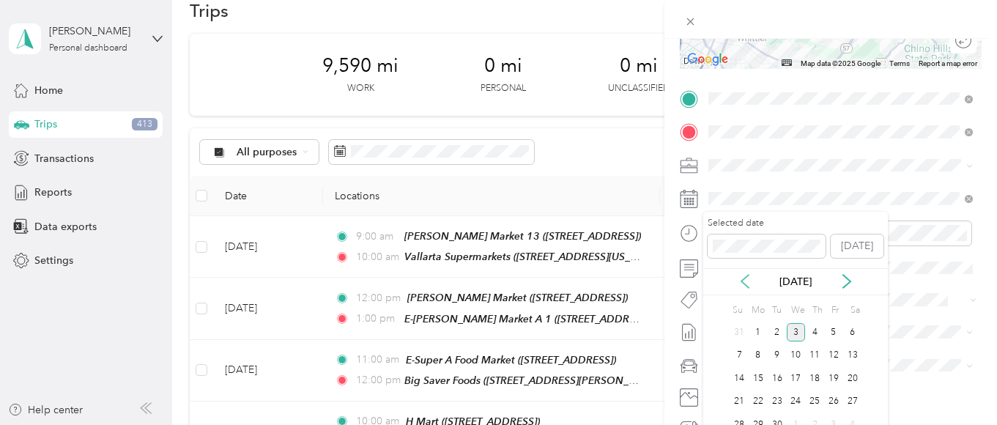
click at [743, 276] on icon at bounding box center [744, 281] width 15 height 15
click at [795, 351] on div "6" at bounding box center [795, 355] width 19 height 18
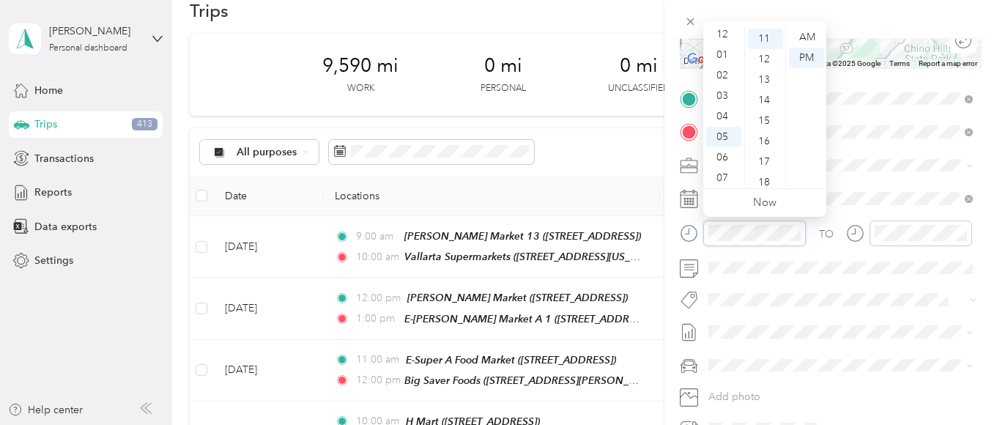
scroll to position [0, 0]
click at [715, 34] on div "12" at bounding box center [723, 37] width 35 height 21
click at [762, 34] on div "00" at bounding box center [765, 37] width 35 height 21
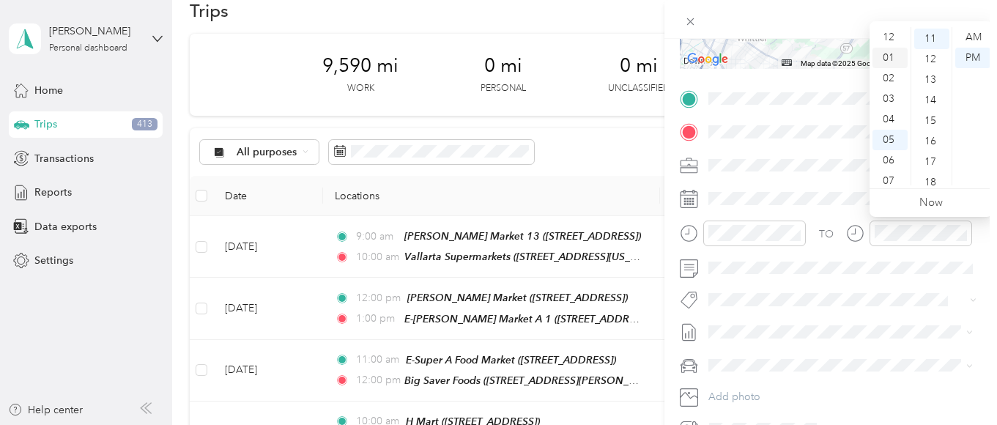
click at [884, 53] on div "01" at bounding box center [889, 58] width 35 height 21
click at [926, 34] on div "00" at bounding box center [931, 37] width 35 height 21
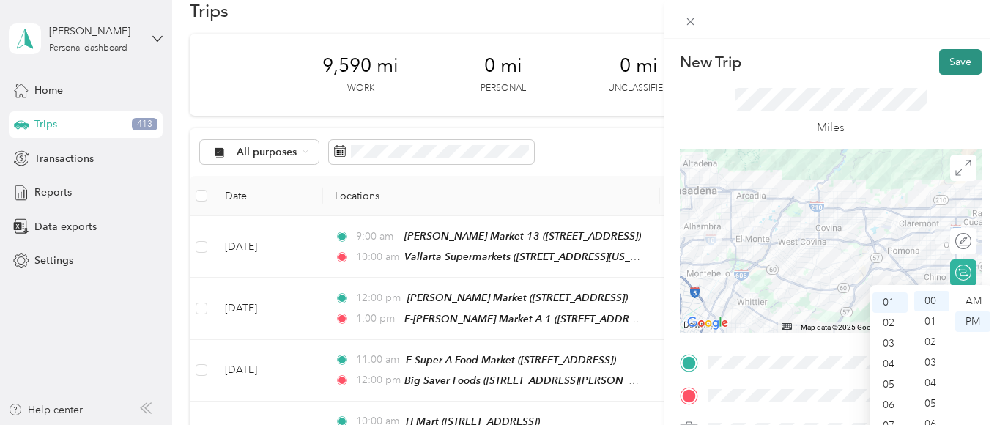
drag, startPoint x: 956, startPoint y: 55, endPoint x: 949, endPoint y: 61, distance: 9.4
click at [957, 54] on button "Save" at bounding box center [960, 62] width 42 height 26
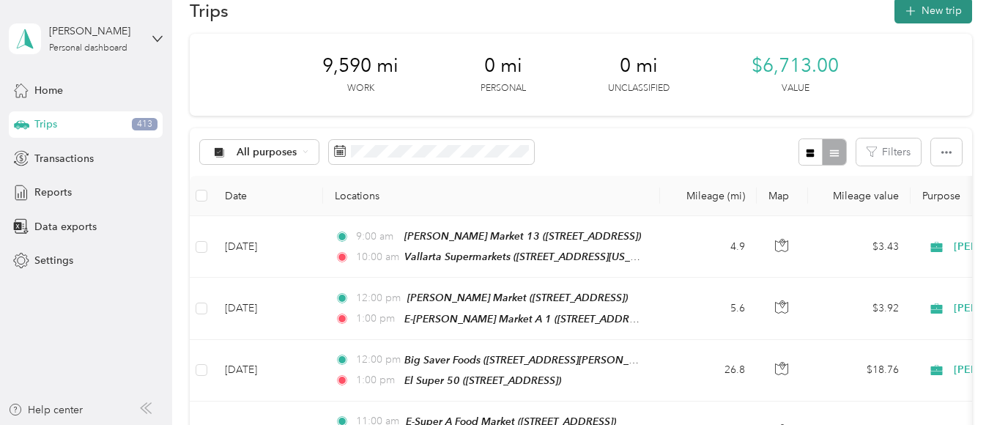
click at [945, 7] on button "New trip" at bounding box center [933, 11] width 78 height 26
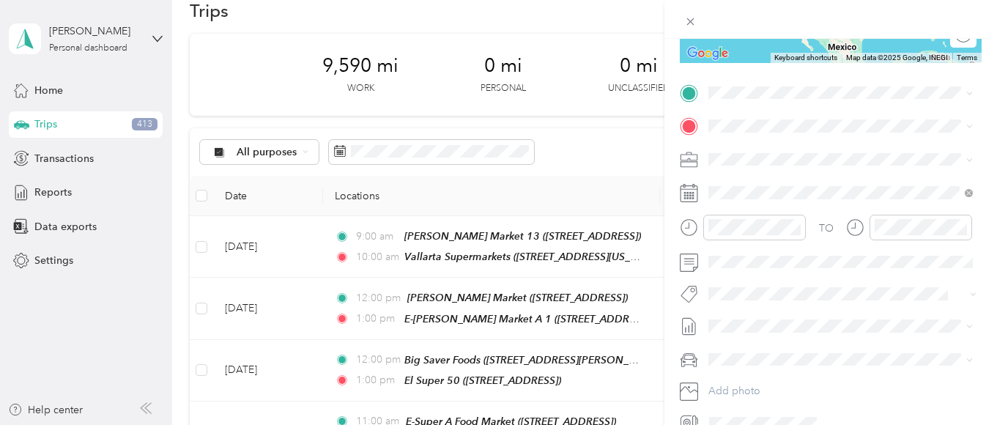
scroll to position [293, 0]
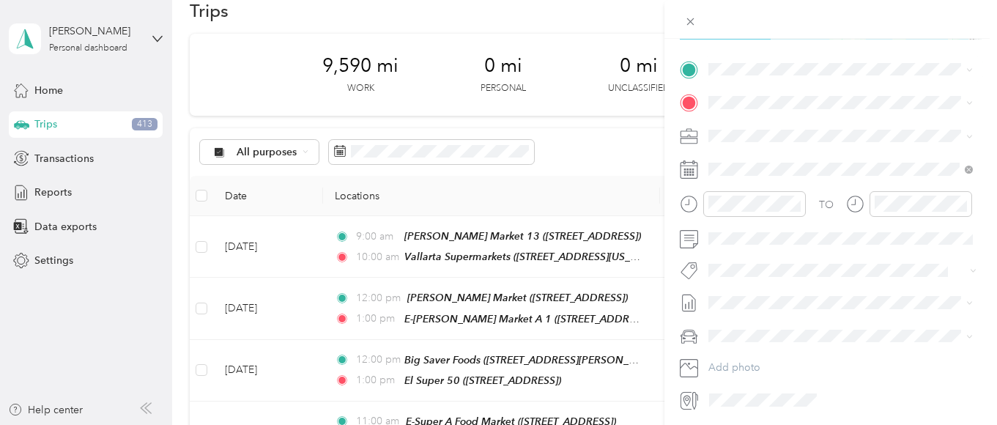
click at [813, 234] on strong "El Super 50" at bounding box center [814, 226] width 56 height 13
click at [800, 162] on span "[STREET_ADDRESS][US_STATE]" at bounding box center [809, 155] width 146 height 13
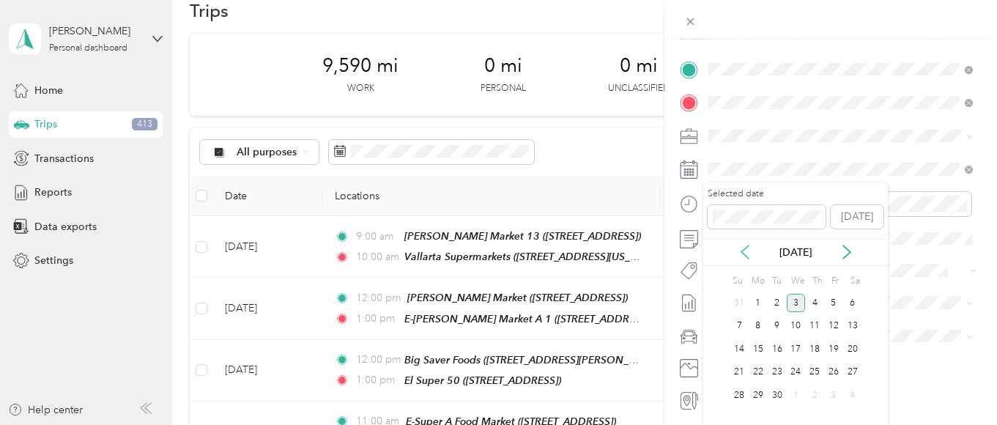
click at [739, 248] on icon at bounding box center [744, 252] width 15 height 15
click at [794, 323] on div "6" at bounding box center [795, 326] width 19 height 18
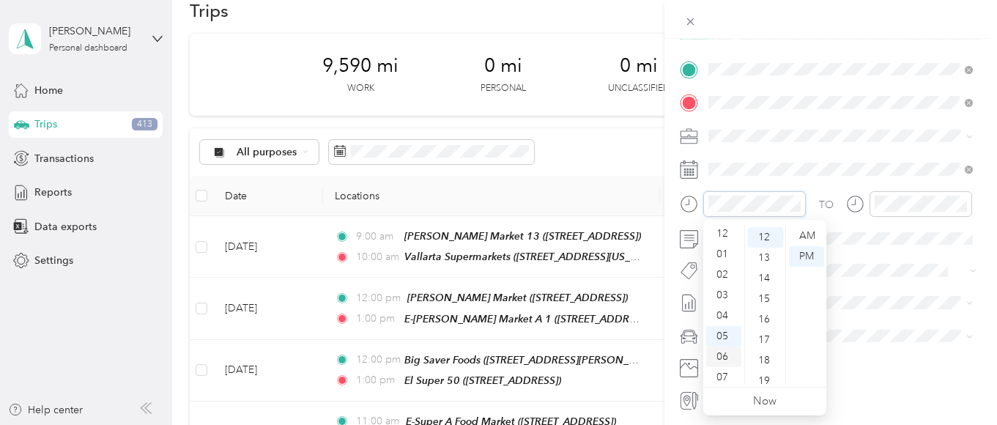
scroll to position [0, 0]
click at [716, 253] on div "01" at bounding box center [723, 256] width 35 height 21
click at [759, 234] on div "00" at bounding box center [765, 236] width 35 height 21
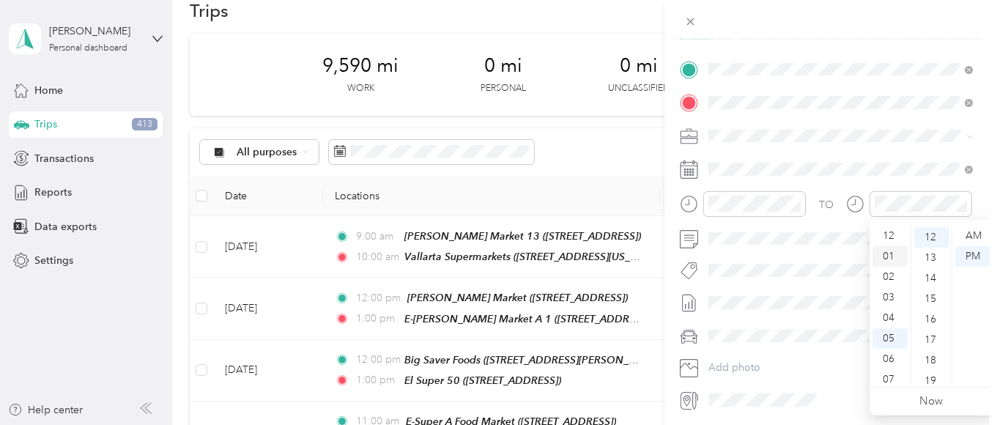
click at [886, 257] on div "01" at bounding box center [889, 256] width 35 height 21
click at [924, 238] on div "30" at bounding box center [931, 239] width 35 height 21
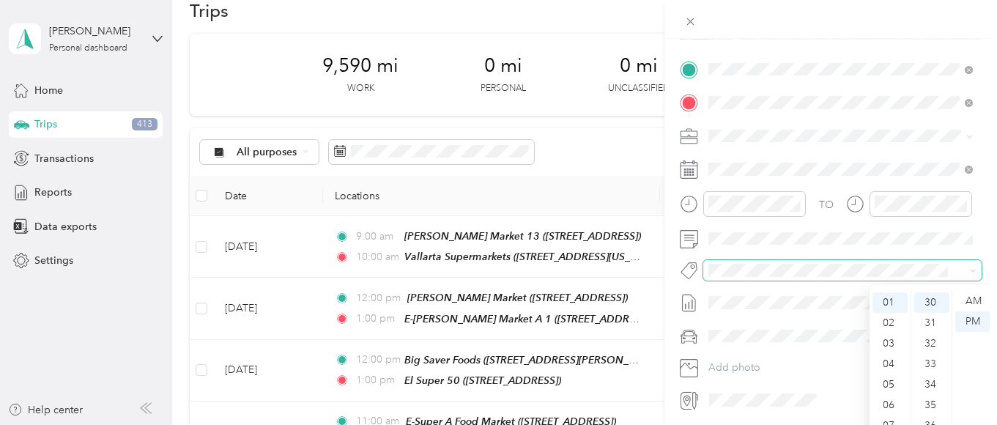
scroll to position [0, 0]
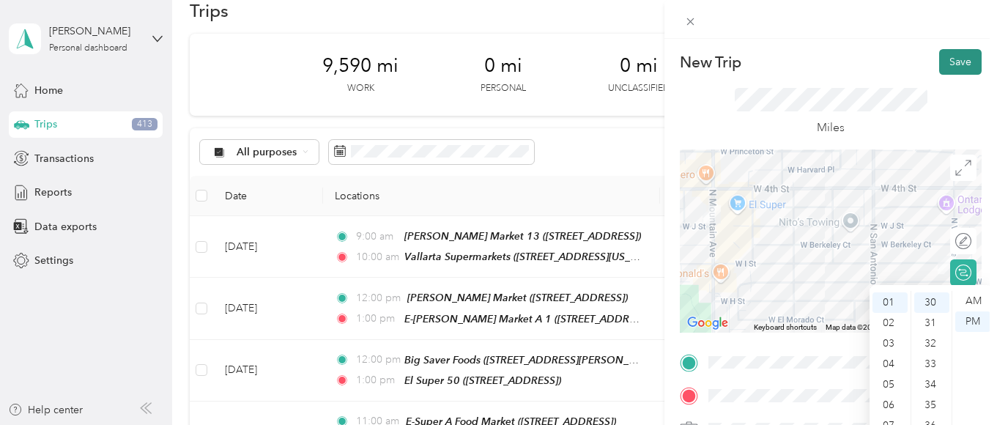
click at [945, 62] on button "Save" at bounding box center [960, 62] width 42 height 26
